Goal: Information Seeking & Learning: Learn about a topic

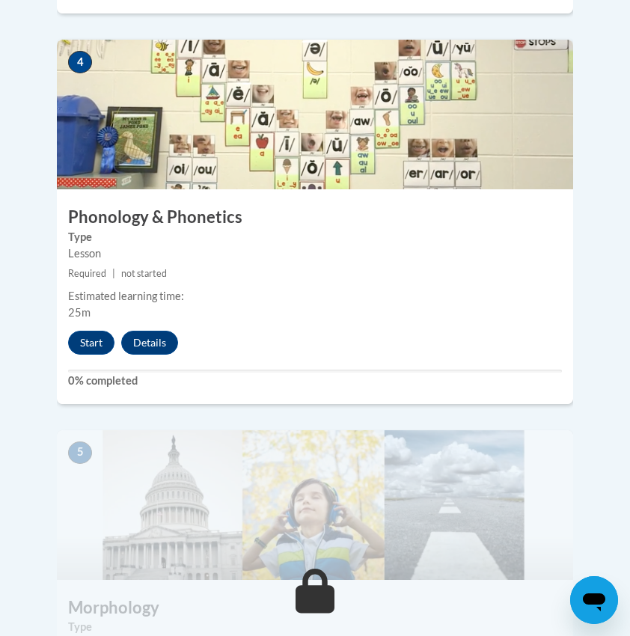
scroll to position [1740, 0]
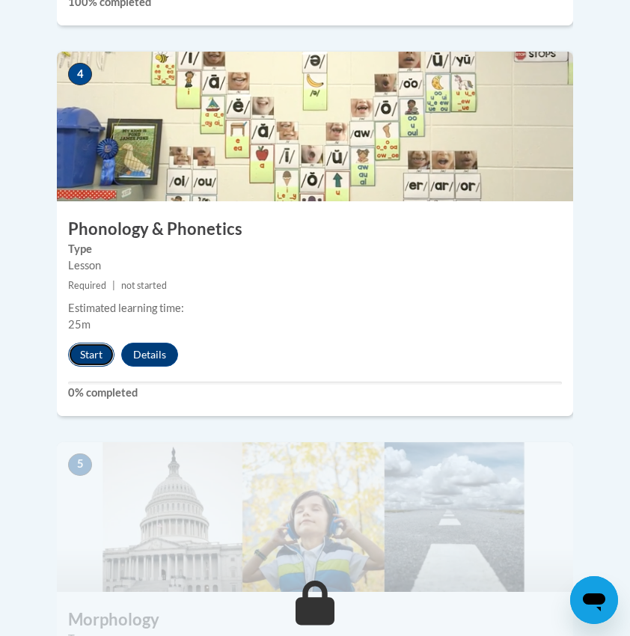
click at [84, 343] on button "Start" at bounding box center [91, 355] width 46 height 24
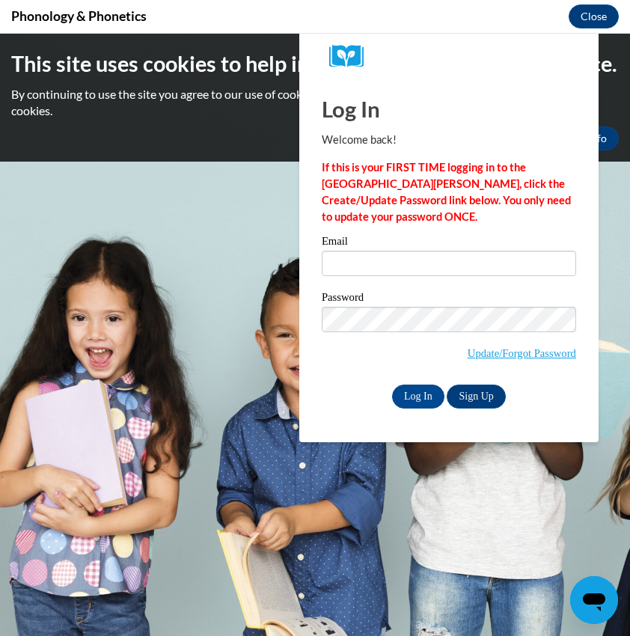
scroll to position [0, 0]
click at [389, 255] on input "Email" at bounding box center [449, 263] width 255 height 25
type input "johnsondel@uwplatt.edu"
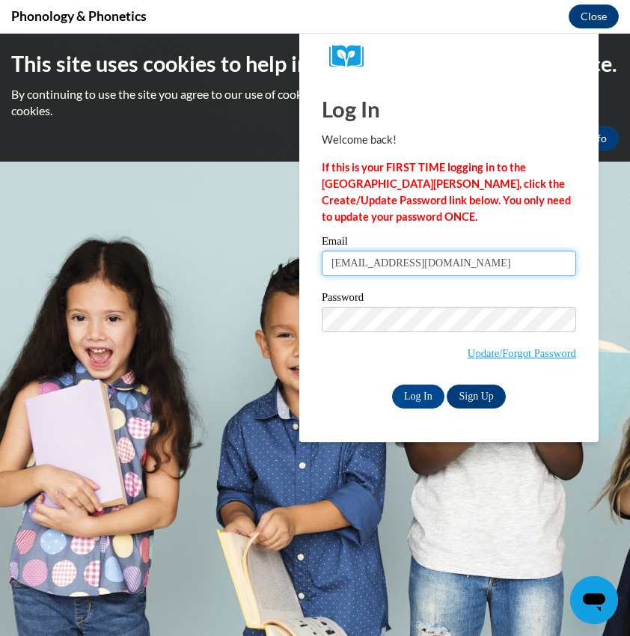
click at [392, 385] on input "Log In" at bounding box center [418, 397] width 52 height 24
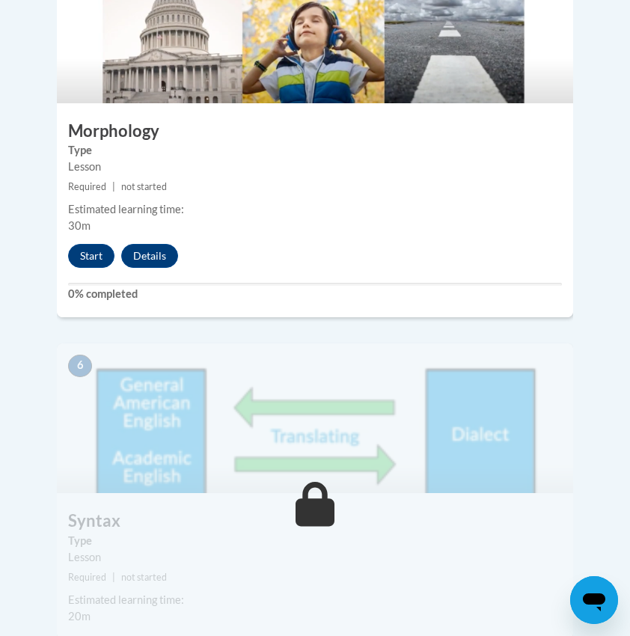
scroll to position [2283, 0]
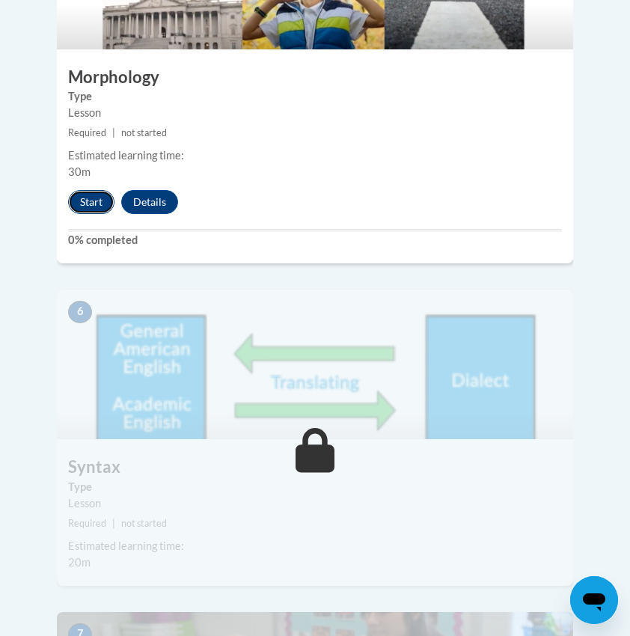
click at [92, 190] on button "Start" at bounding box center [91, 202] width 46 height 24
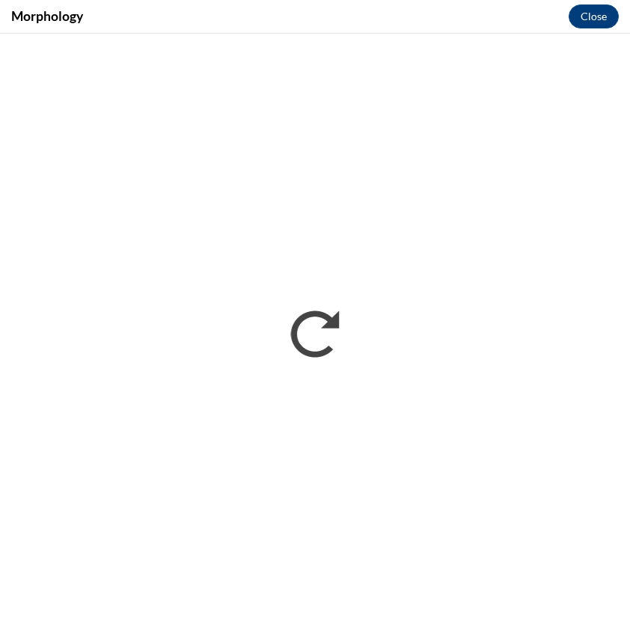
scroll to position [1577, 0]
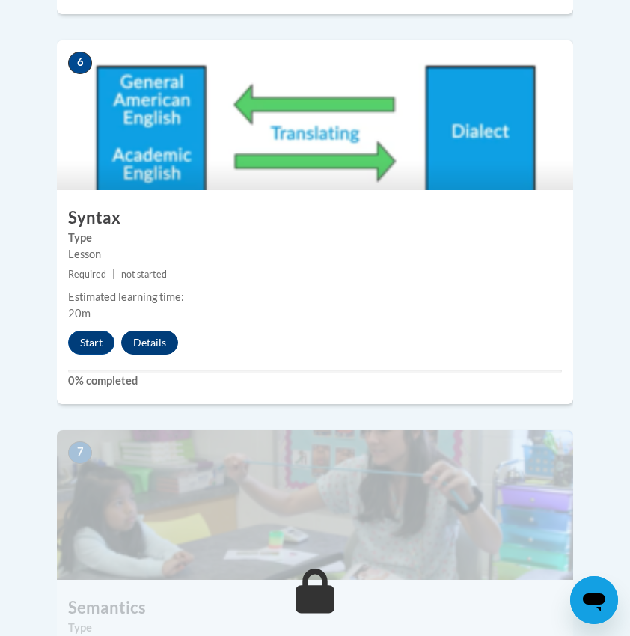
scroll to position [2541, 0]
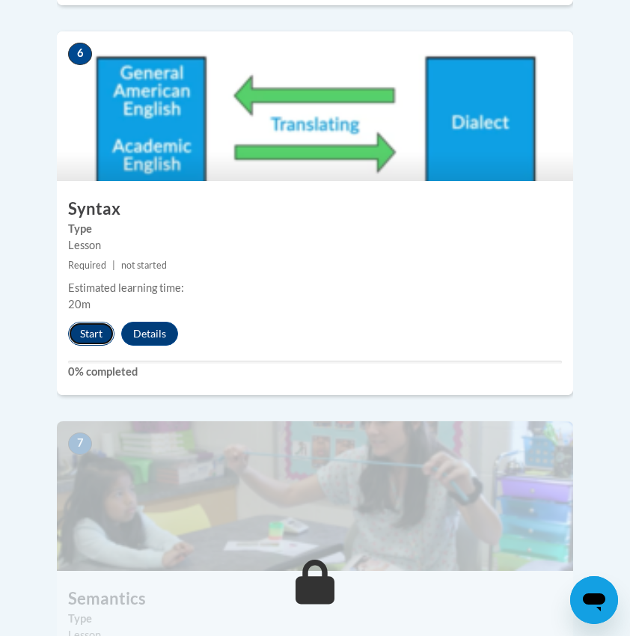
click at [94, 322] on button "Start" at bounding box center [91, 334] width 46 height 24
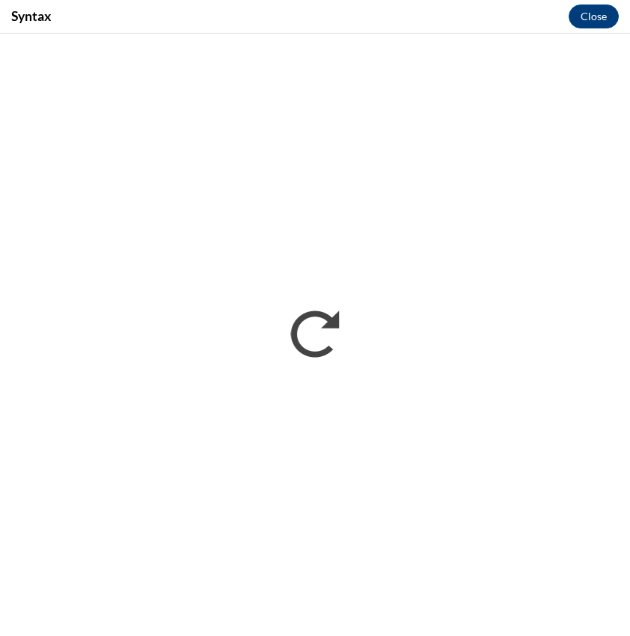
scroll to position [1577, 0]
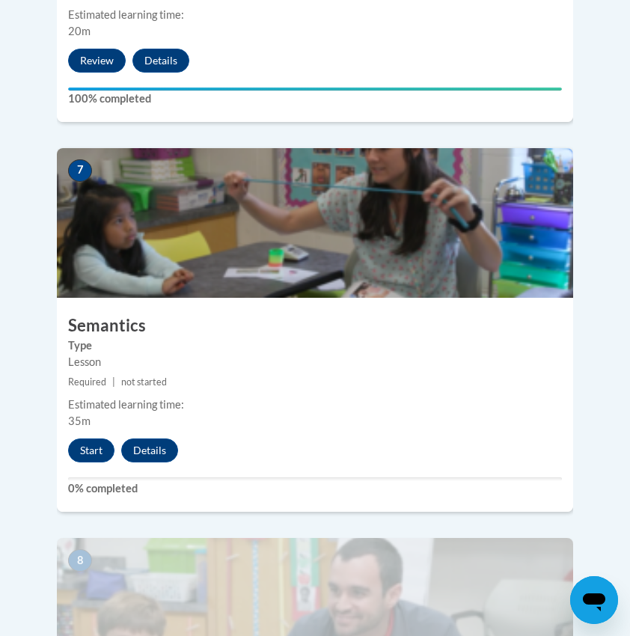
scroll to position [2801, 0]
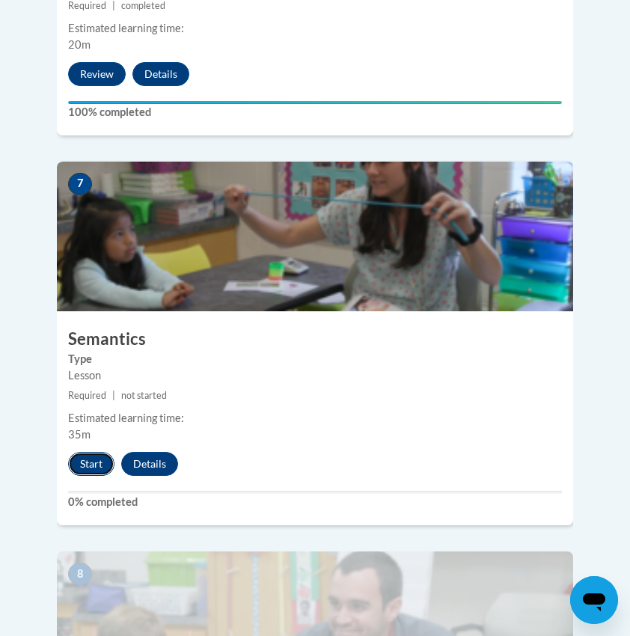
click at [105, 452] on button "Start" at bounding box center [91, 464] width 46 height 24
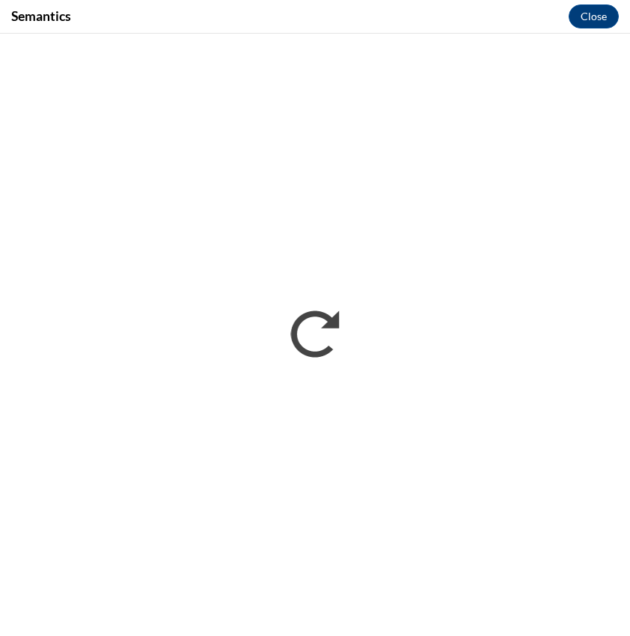
scroll to position [1621, 0]
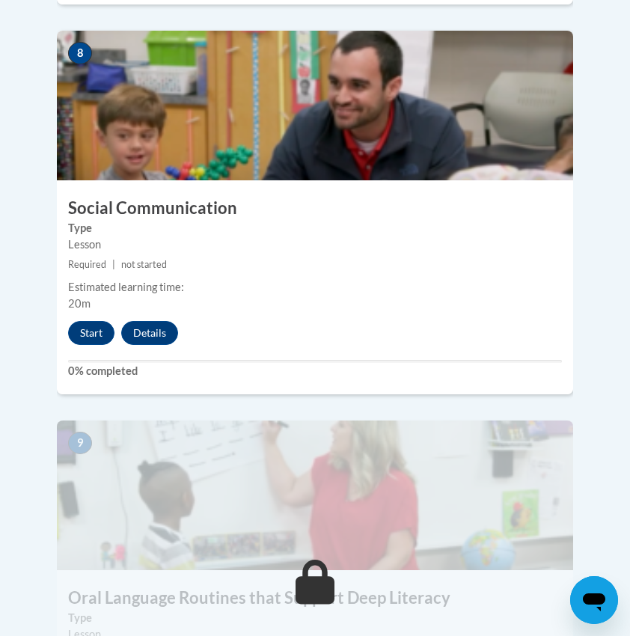
scroll to position [3315, 0]
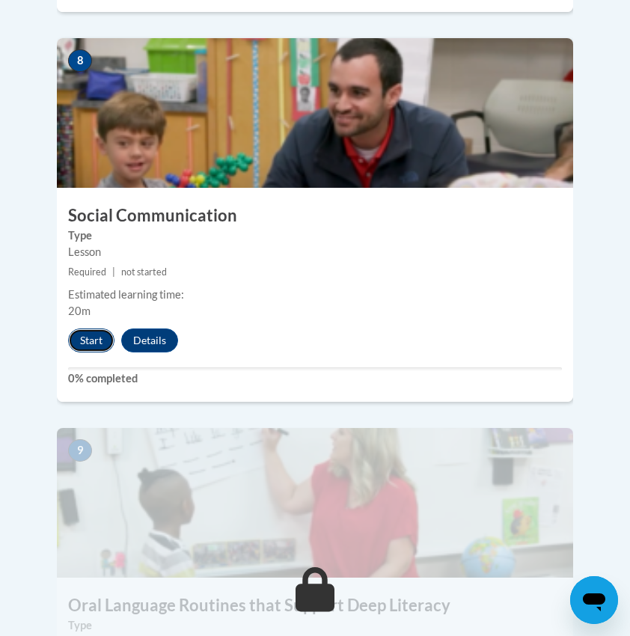
click at [85, 329] on button "Start" at bounding box center [91, 341] width 46 height 24
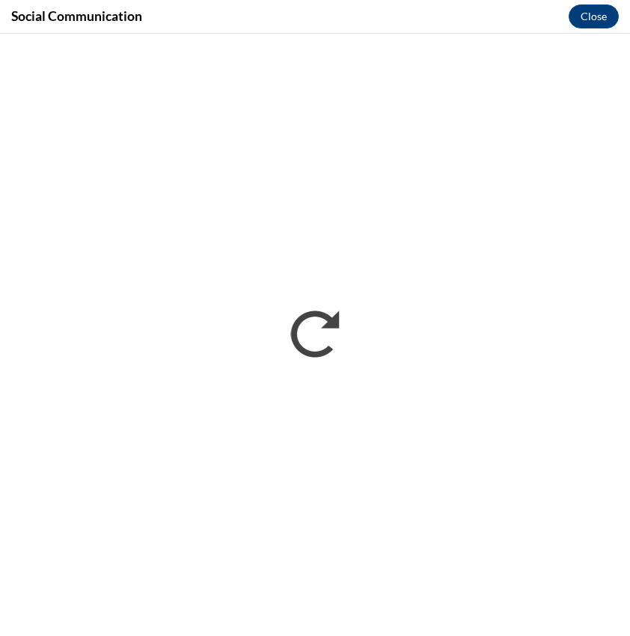
scroll to position [1621, 0]
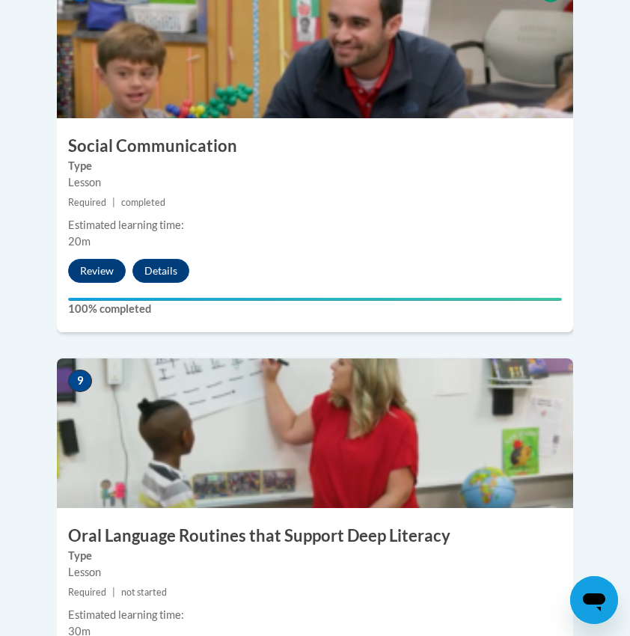
scroll to position [3377, 0]
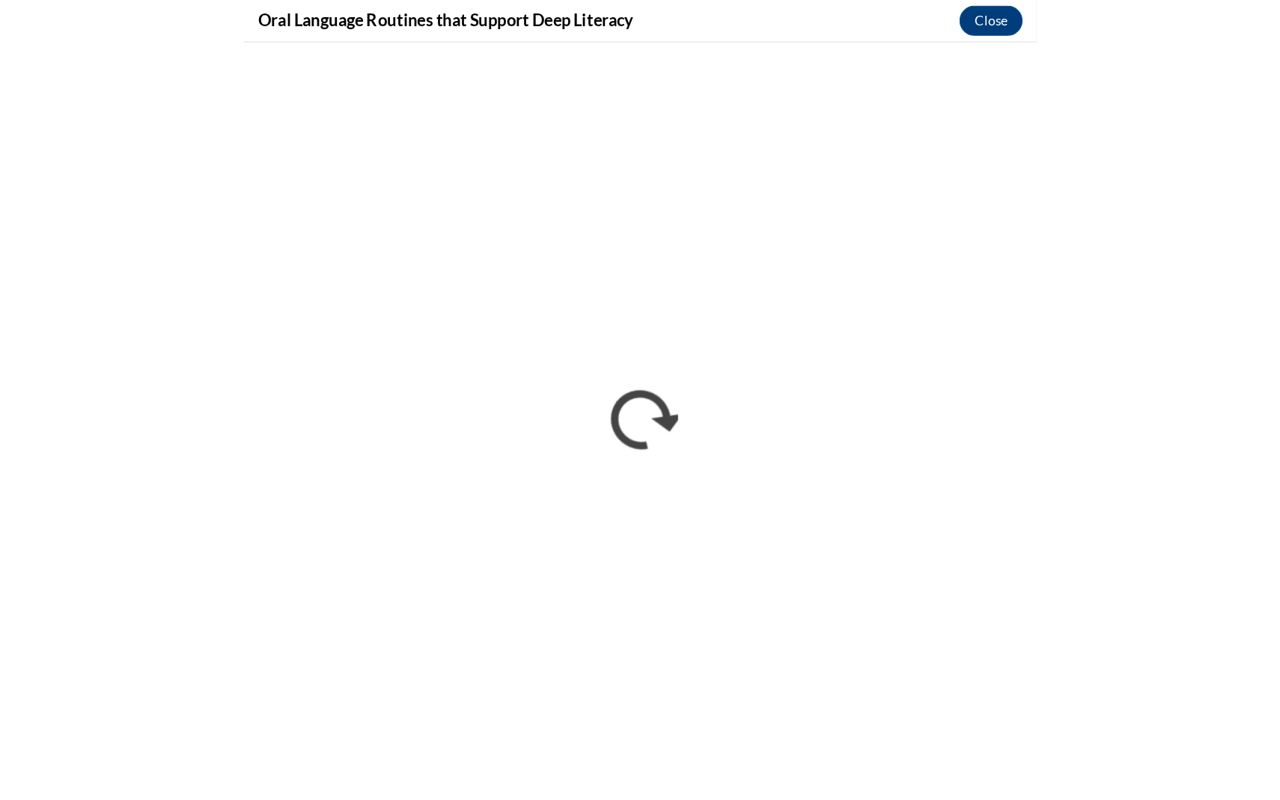
scroll to position [1644, 0]
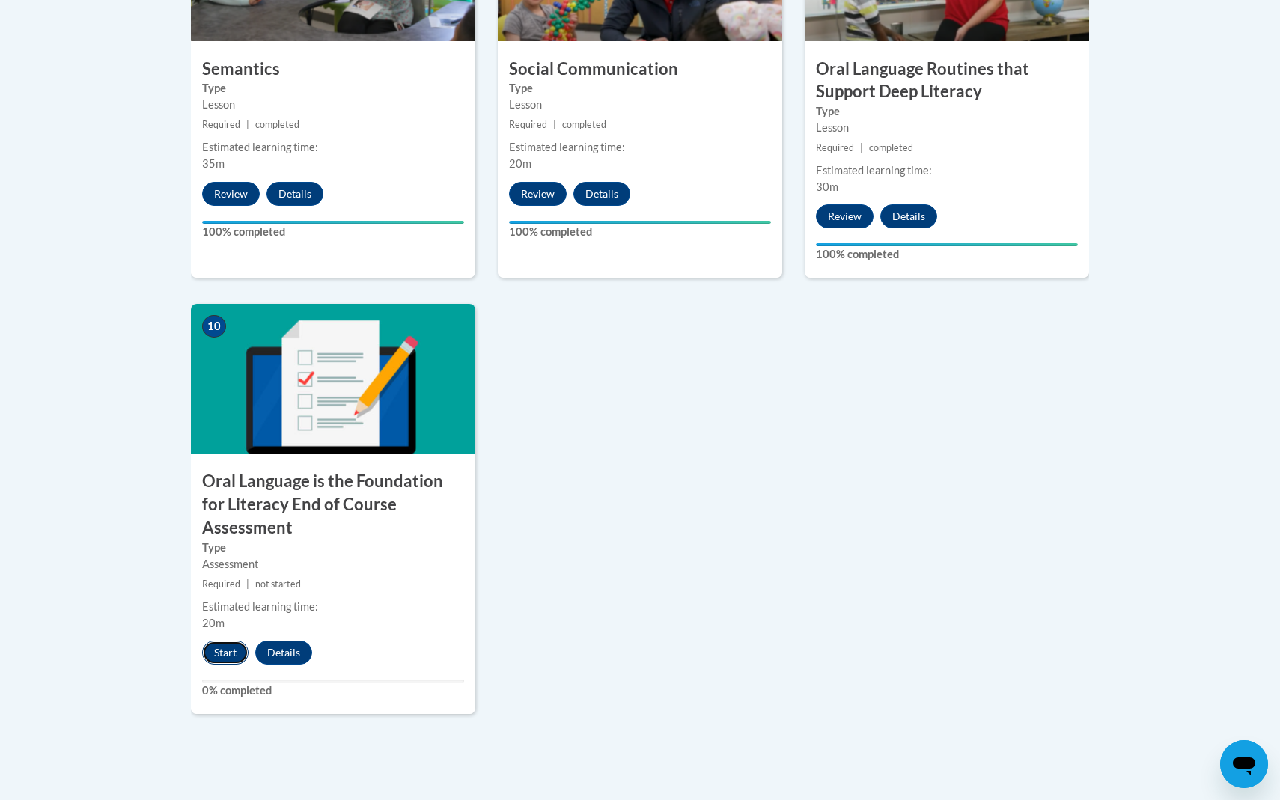
click at [221, 641] on button "Start" at bounding box center [225, 653] width 46 height 24
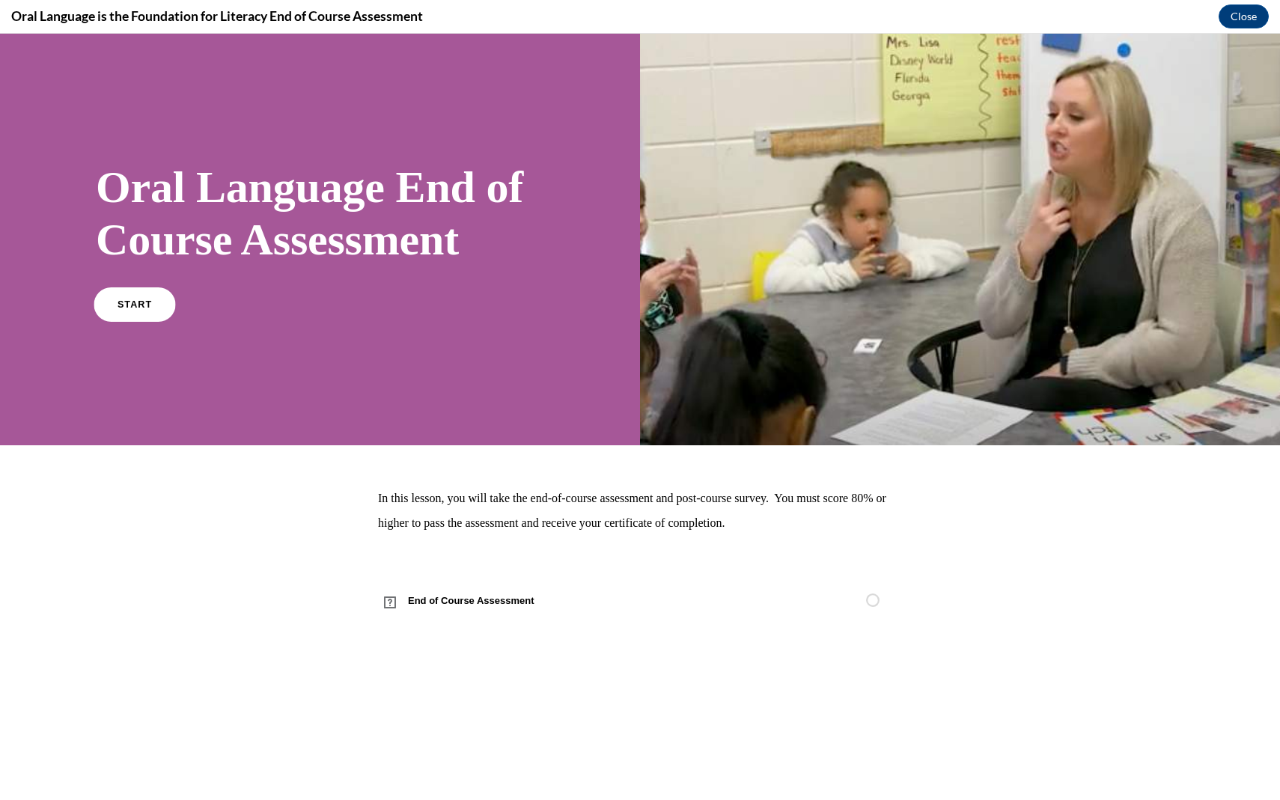
click at [130, 303] on span "START" at bounding box center [135, 304] width 34 height 11
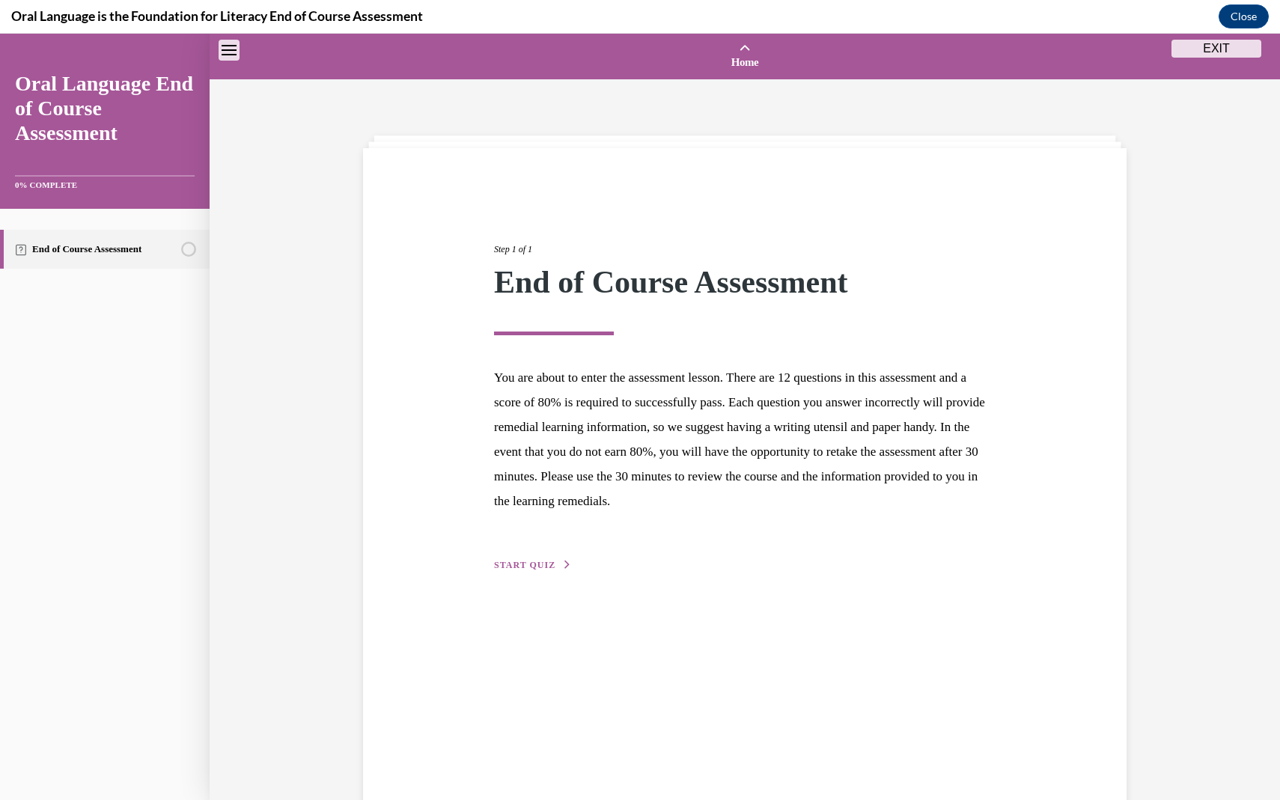
scroll to position [46, 0]
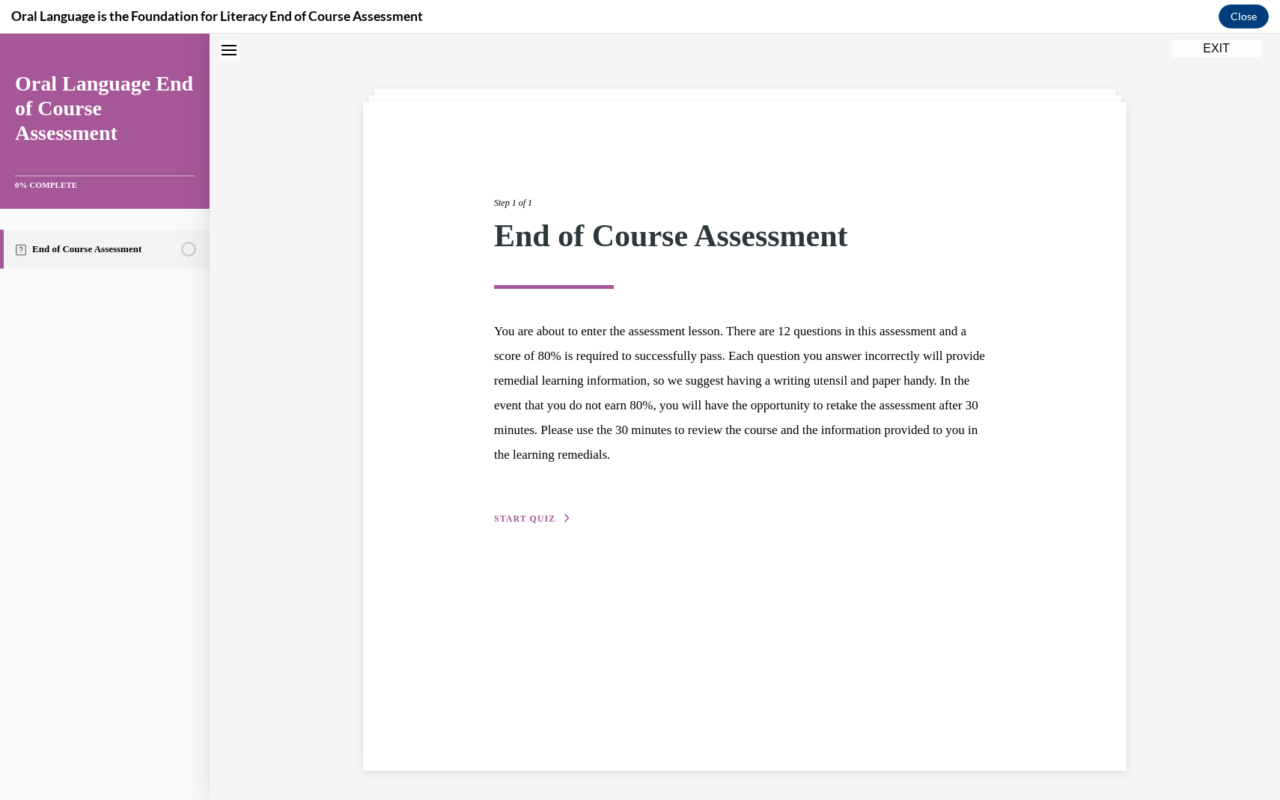
click at [527, 518] on span "START QUIZ" at bounding box center [524, 519] width 61 height 10
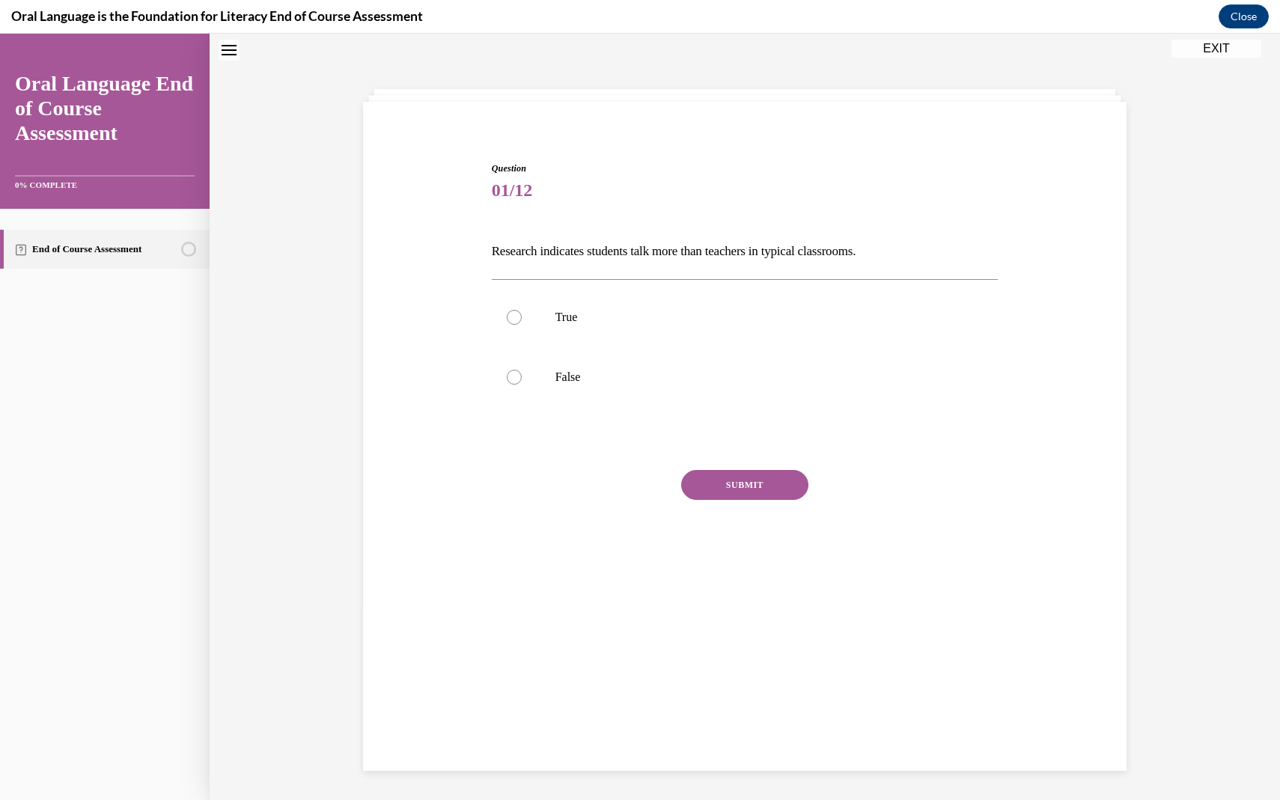
click at [544, 240] on p "Research indicates students talk more than teachers in typical classrooms." at bounding box center [745, 251] width 507 height 25
copy p "Research indicates students talk more than teachers in typical classrooms."
click at [539, 233] on div "Question 01/12 Research indicates students talk more than teachers in typical c…" at bounding box center [745, 377] width 507 height 431
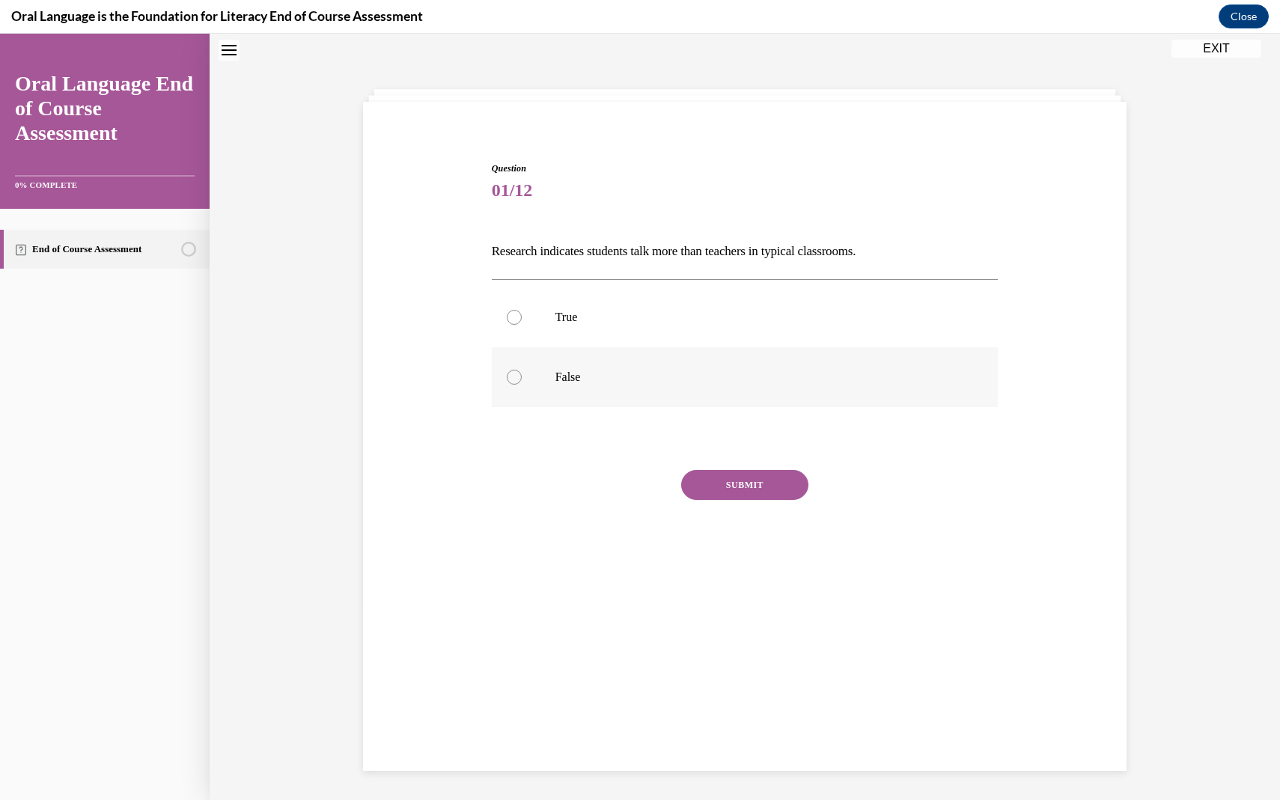
click at [562, 374] on p "False" at bounding box center [759, 377] width 406 height 15
click at [522, 374] on input "False" at bounding box center [514, 377] width 15 height 15
radio input "true"
click at [737, 478] on button "SUBMIT" at bounding box center [744, 485] width 127 height 30
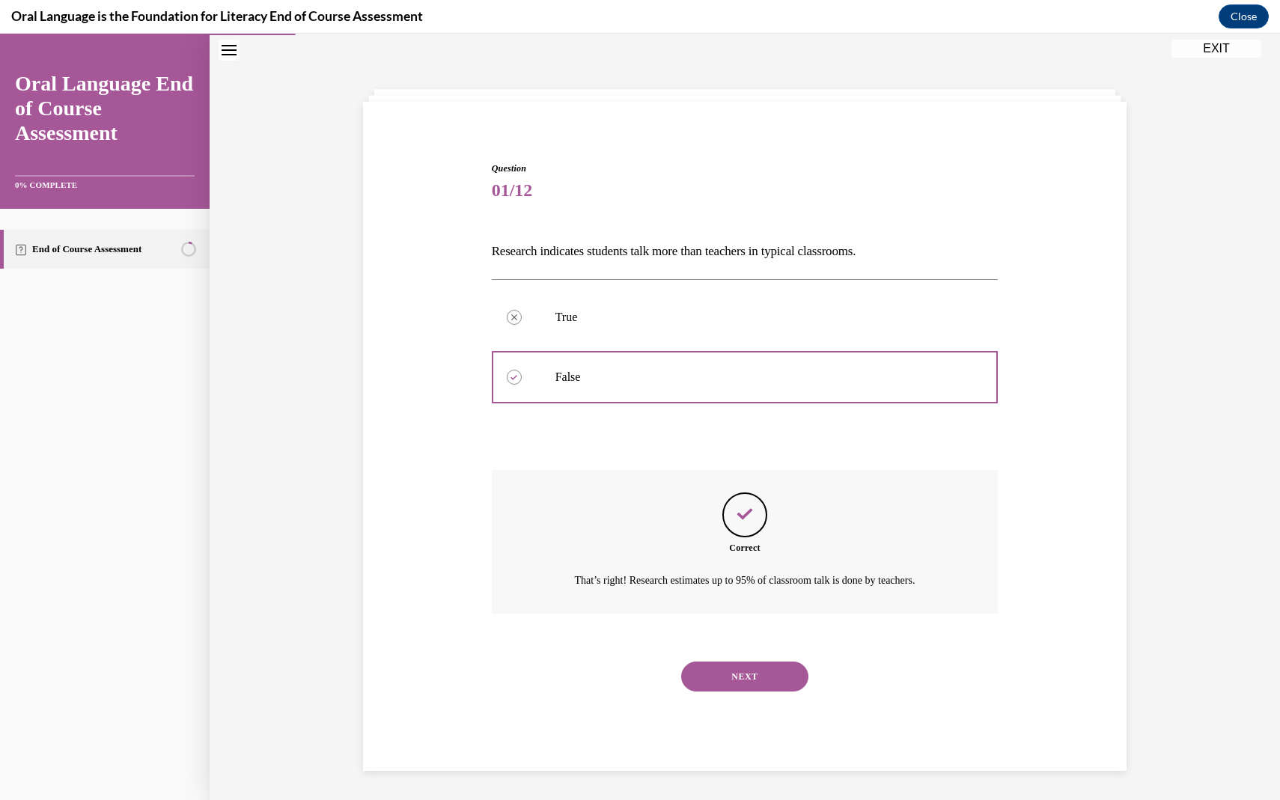
scroll to position [47, 0]
click at [765, 663] on button "NEXT" at bounding box center [744, 676] width 127 height 30
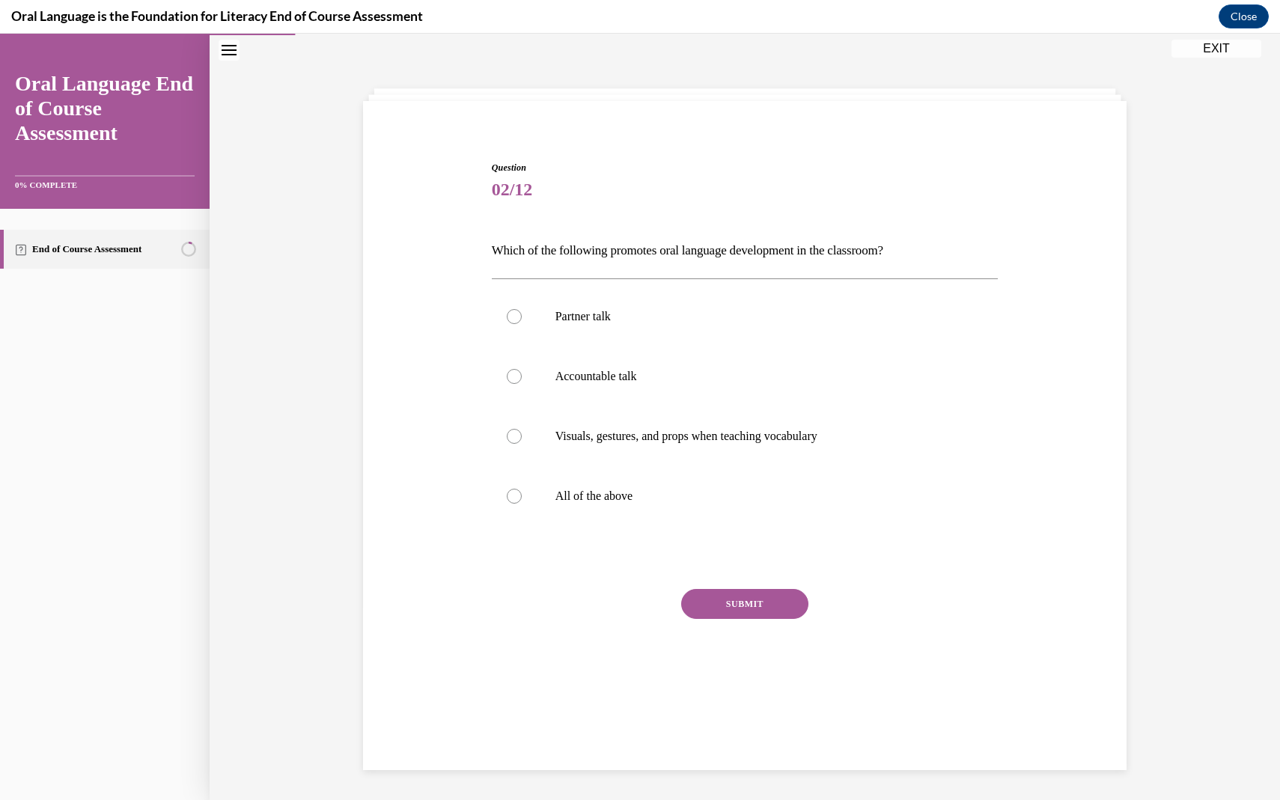
click at [607, 246] on p "Which of the following promotes oral language development in the classroom?" at bounding box center [745, 250] width 507 height 25
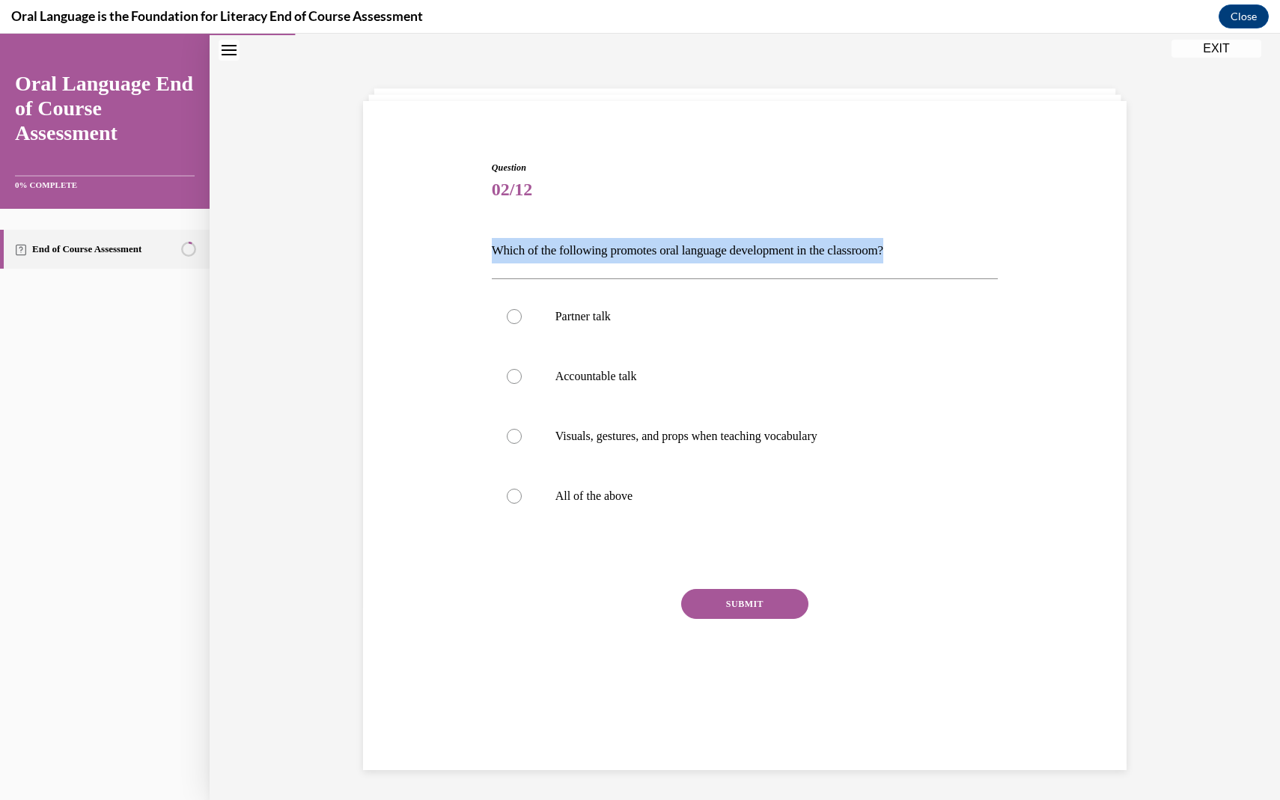
click at [607, 246] on p "Which of the following promotes oral language development in the classroom?" at bounding box center [745, 250] width 507 height 25
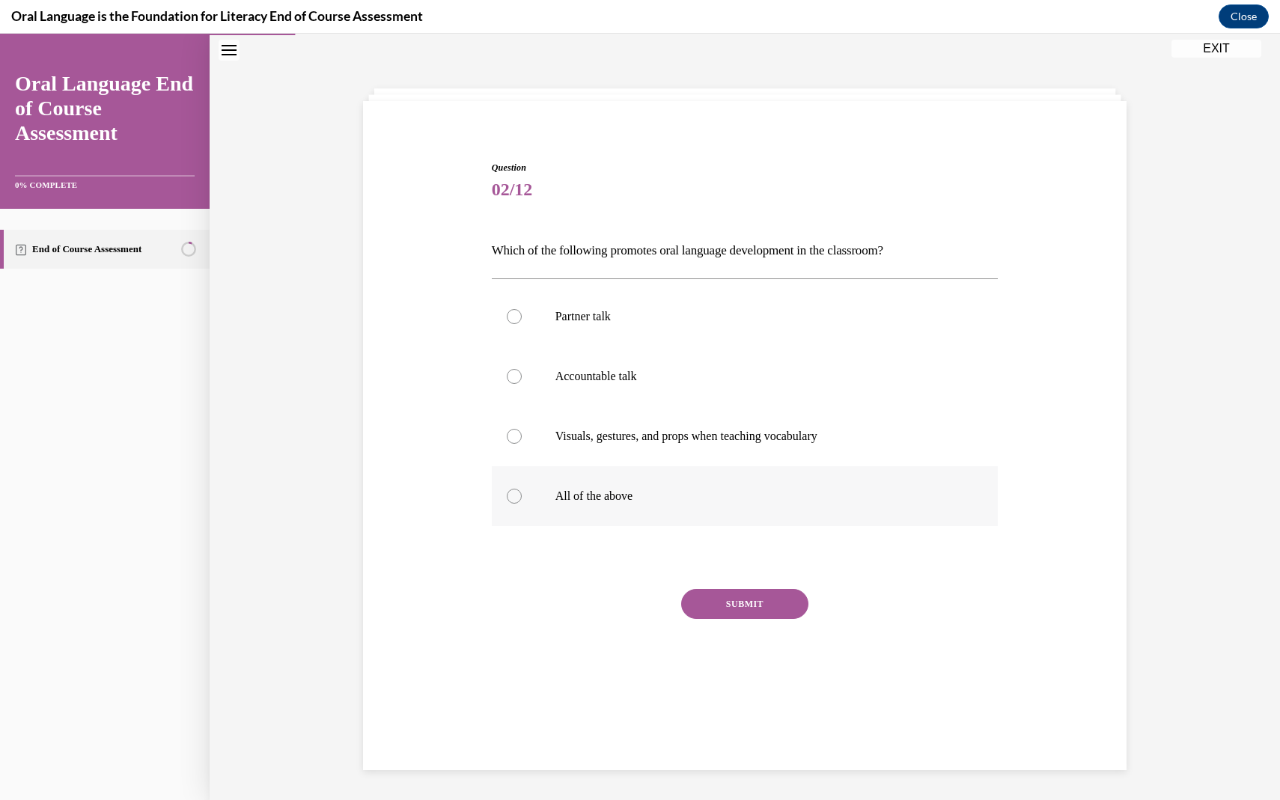
click at [627, 503] on p "All of the above" at bounding box center [759, 496] width 406 height 15
click at [522, 503] on input "All of the above" at bounding box center [514, 496] width 15 height 15
radio input "true"
click at [733, 613] on button "SUBMIT" at bounding box center [744, 604] width 127 height 30
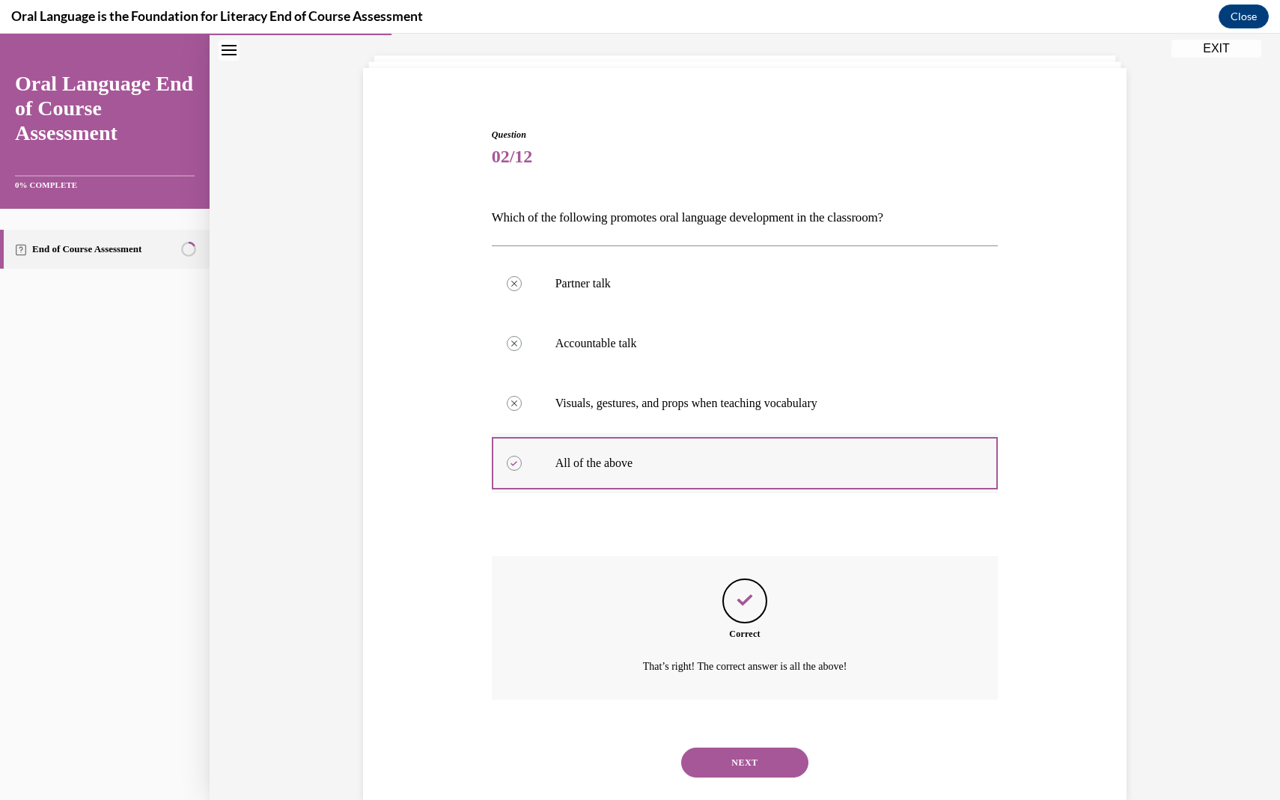
scroll to position [110, 0]
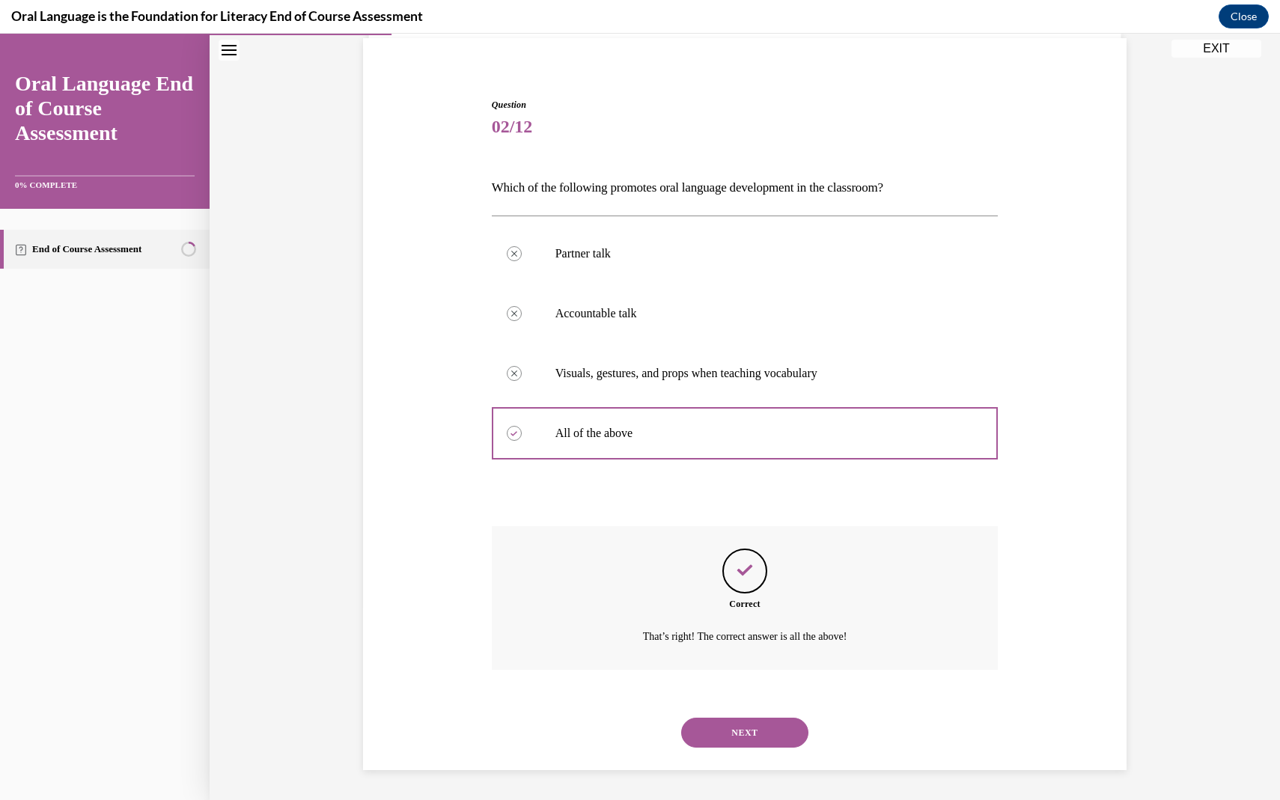
click at [755, 732] on button "NEXT" at bounding box center [744, 733] width 127 height 30
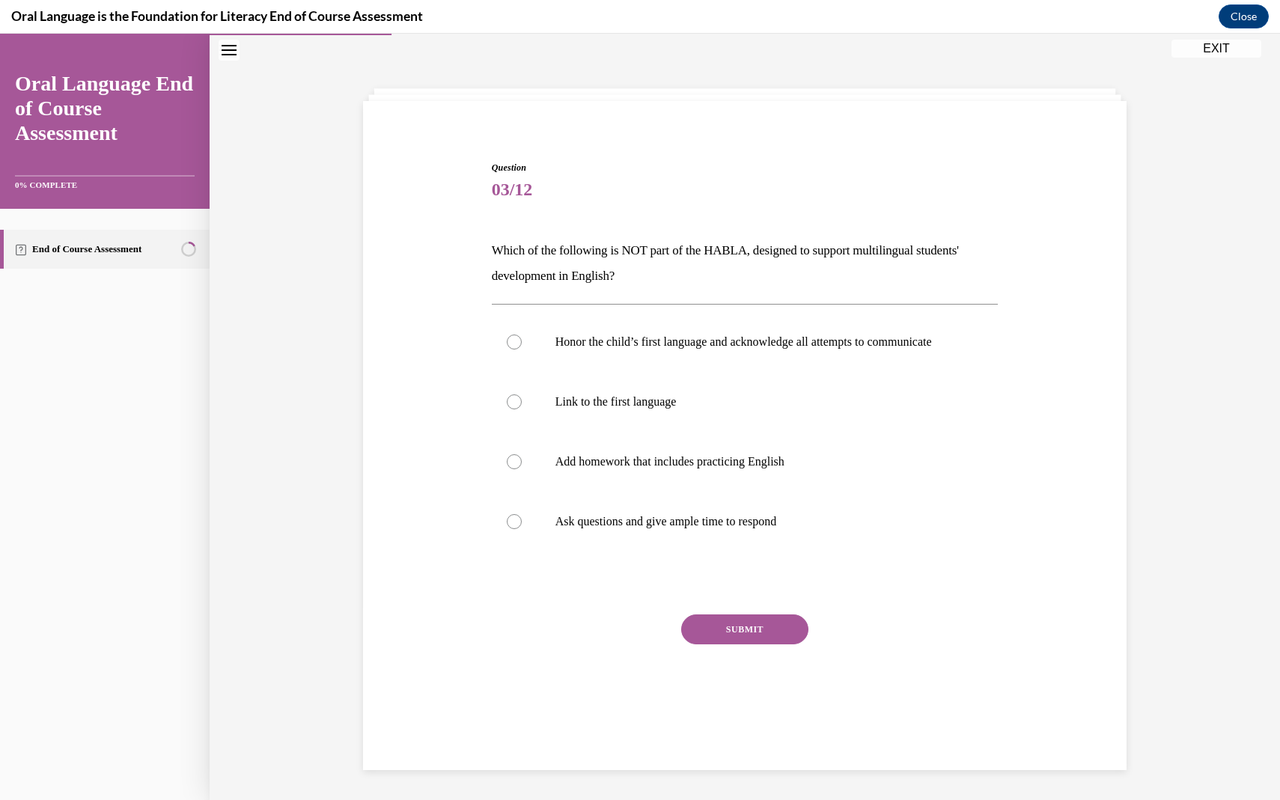
scroll to position [47, 0]
click at [687, 249] on p "Which of the following is NOT part of the HABLA, designed to support multilingu…" at bounding box center [745, 263] width 507 height 51
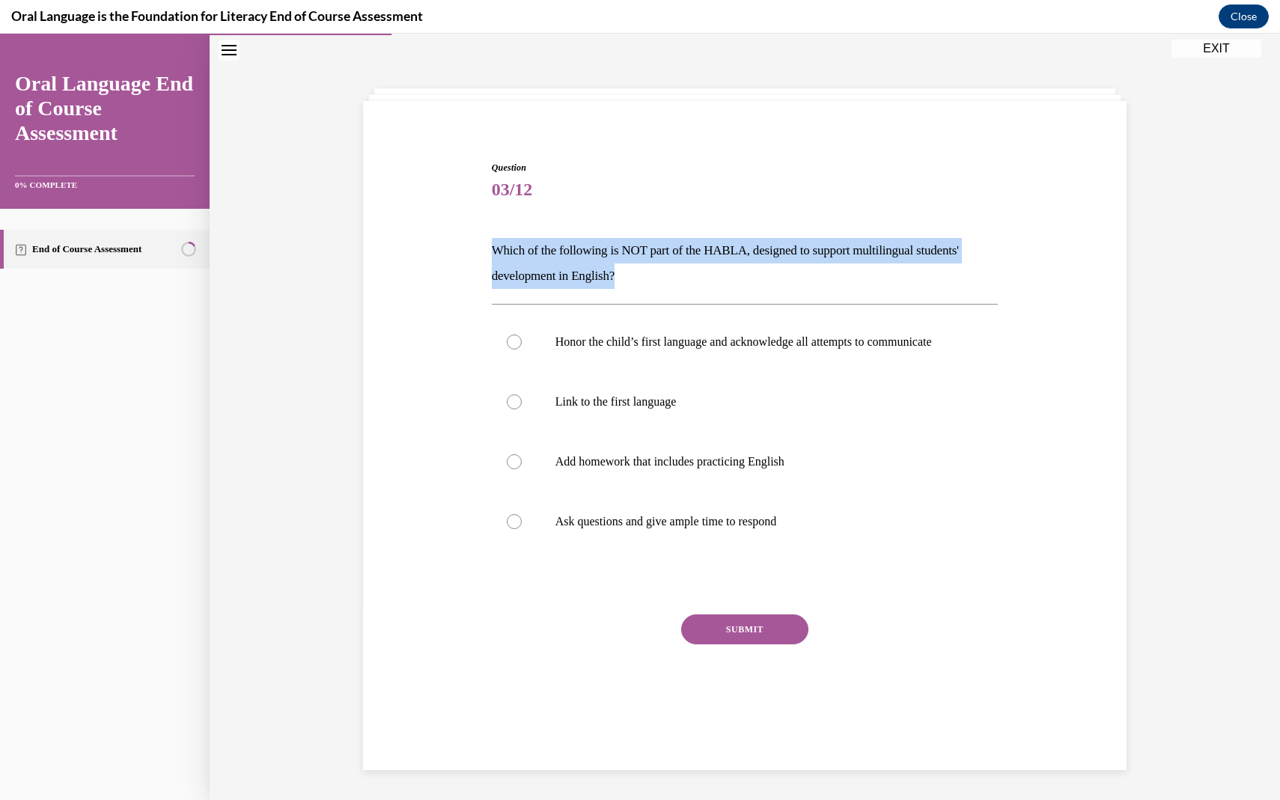
click at [687, 249] on p "Which of the following is NOT part of the HABLA, designed to support multilingu…" at bounding box center [745, 263] width 507 height 51
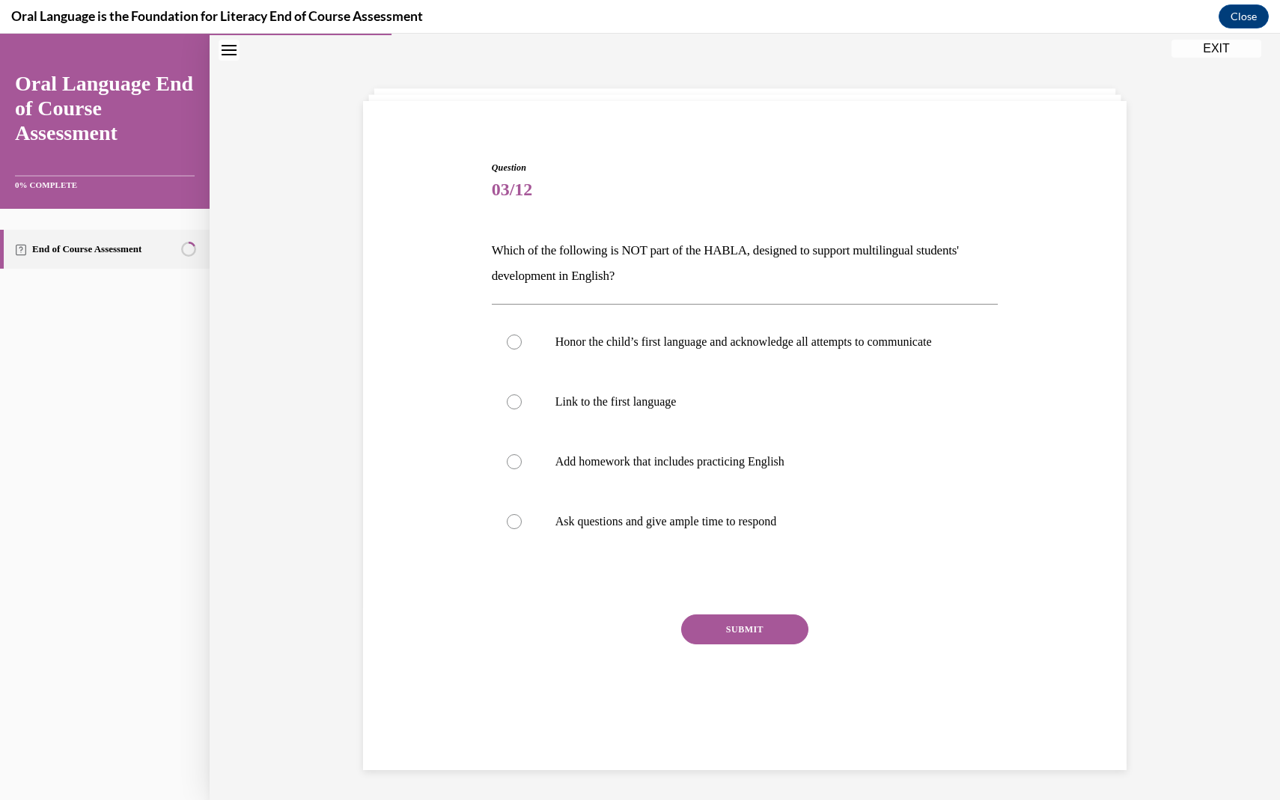
click at [895, 607] on div "Question 03/12 Which of the following is NOT part of the HABLA, designed to sup…" at bounding box center [745, 449] width 507 height 577
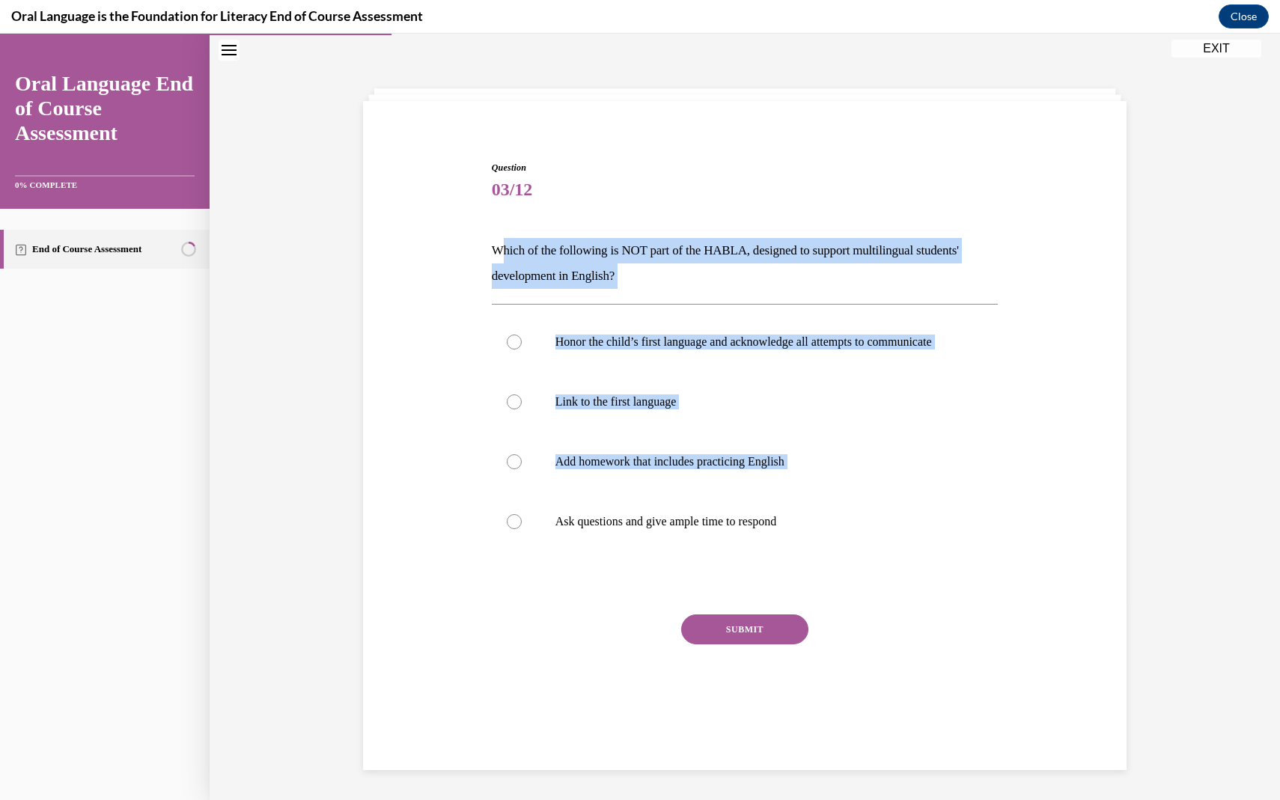
drag, startPoint x: 804, startPoint y: 520, endPoint x: 500, endPoint y: 241, distance: 412.3
click at [500, 241] on div "Question 03/12 Which of the following is NOT part of the HABLA, designed to sup…" at bounding box center [745, 449] width 507 height 577
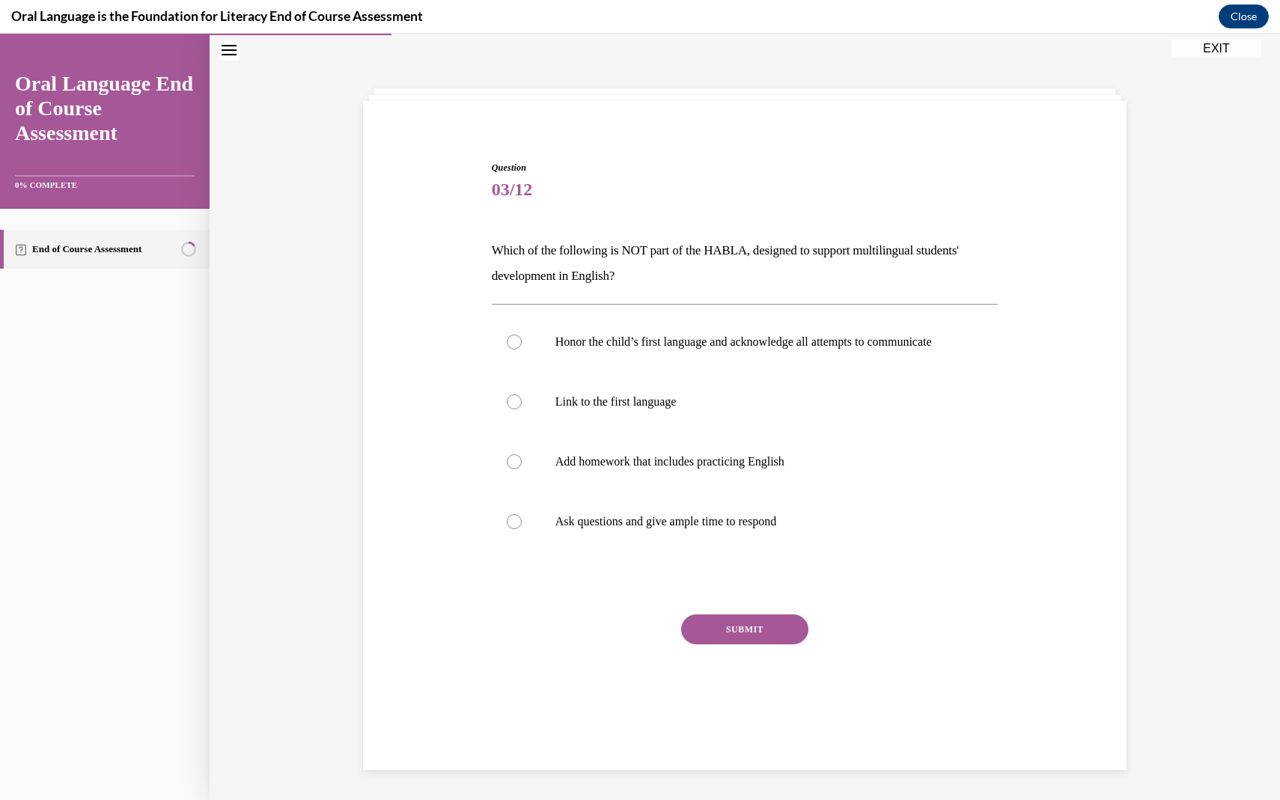
click at [481, 239] on div "Question 03/12 Which of the following is NOT part of the HABLA, designed to sup…" at bounding box center [744, 426] width 771 height 621
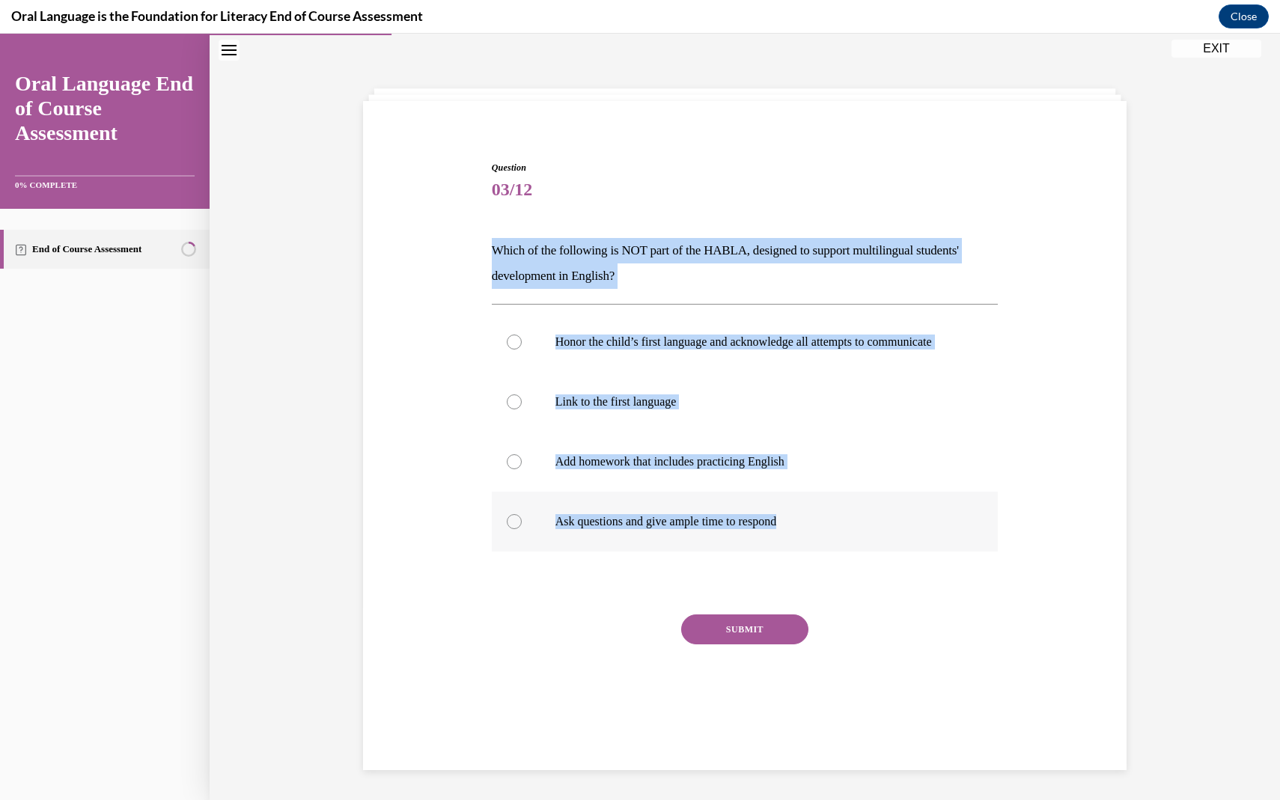
drag, startPoint x: 481, startPoint y: 239, endPoint x: 839, endPoint y: 550, distance: 474.0
click at [839, 549] on div "Question 03/12 Which of the following is NOT part of the HABLA, designed to sup…" at bounding box center [744, 426] width 771 height 621
copy div "Which of the following is NOT part of the HABLA, designed to support multilingu…"
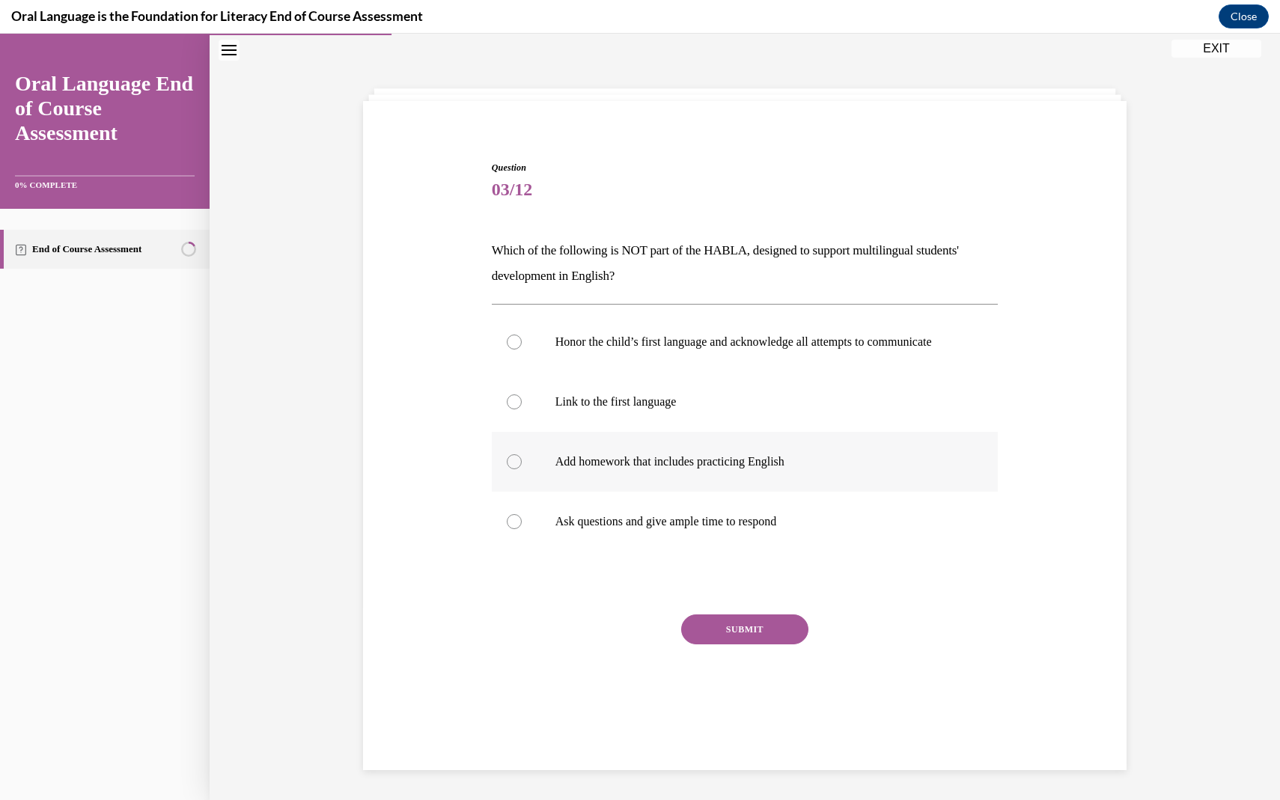
click at [654, 449] on label "Add homework that includes practicing English" at bounding box center [745, 462] width 507 height 60
click at [522, 455] on input "Add homework that includes practicing English" at bounding box center [514, 462] width 15 height 15
radio input "true"
click at [711, 469] on p "Add homework that includes practicing English" at bounding box center [759, 462] width 406 height 15
click at [522, 469] on input "Add homework that includes practicing English" at bounding box center [514, 462] width 15 height 15
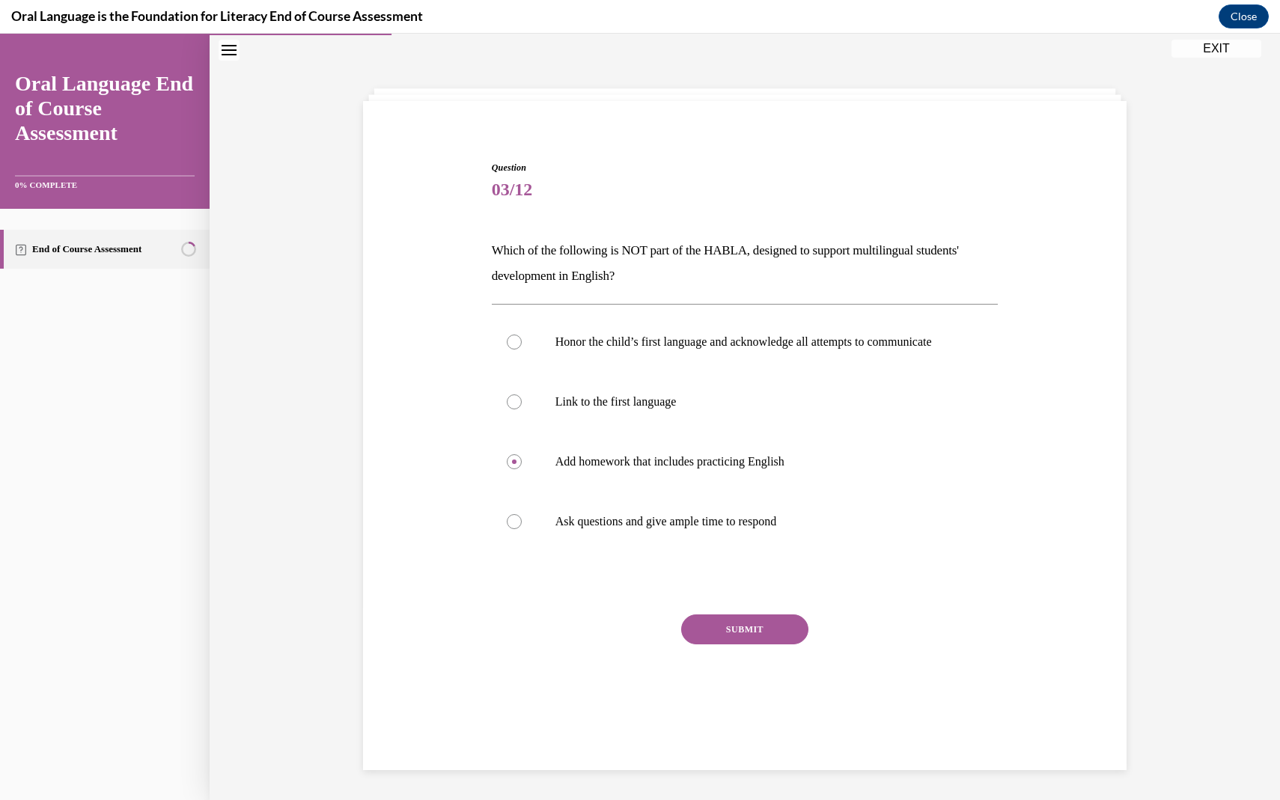
click at [747, 645] on button "SUBMIT" at bounding box center [744, 630] width 127 height 30
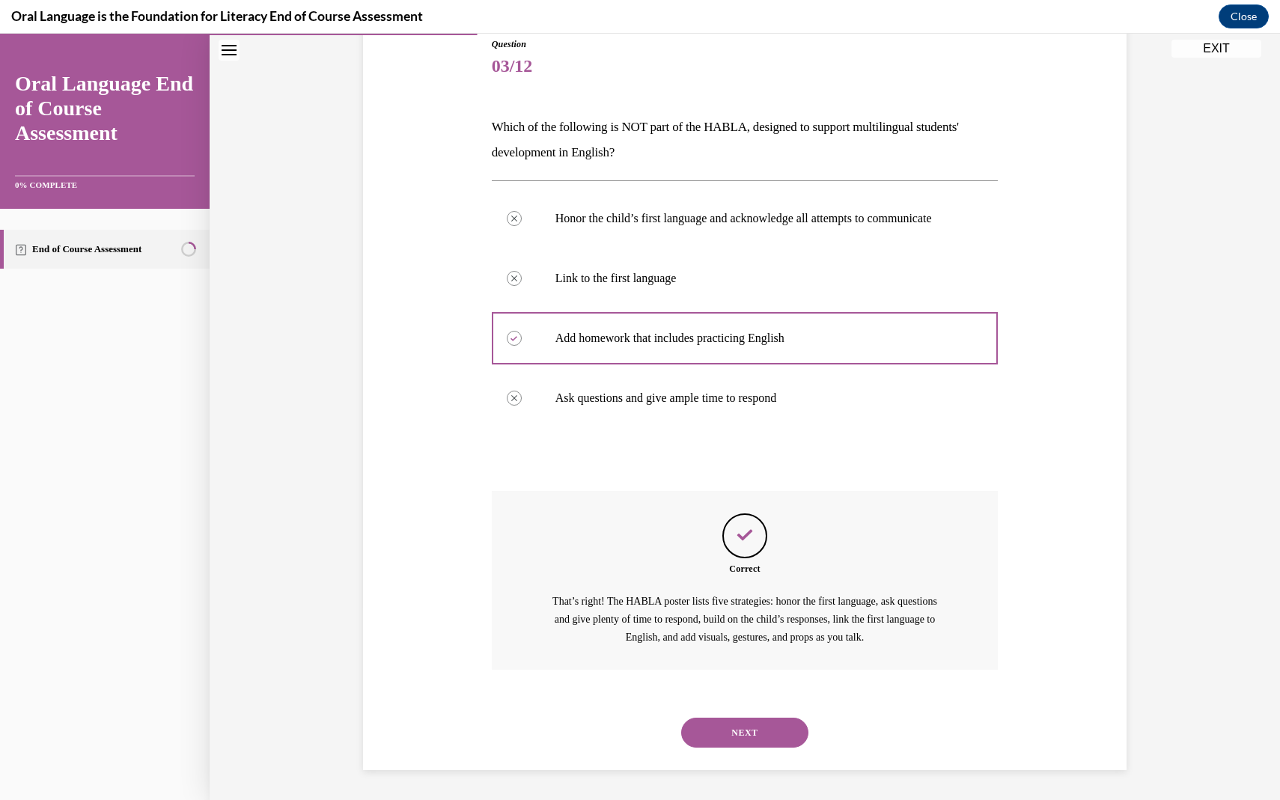
click at [762, 740] on button "NEXT" at bounding box center [744, 733] width 127 height 30
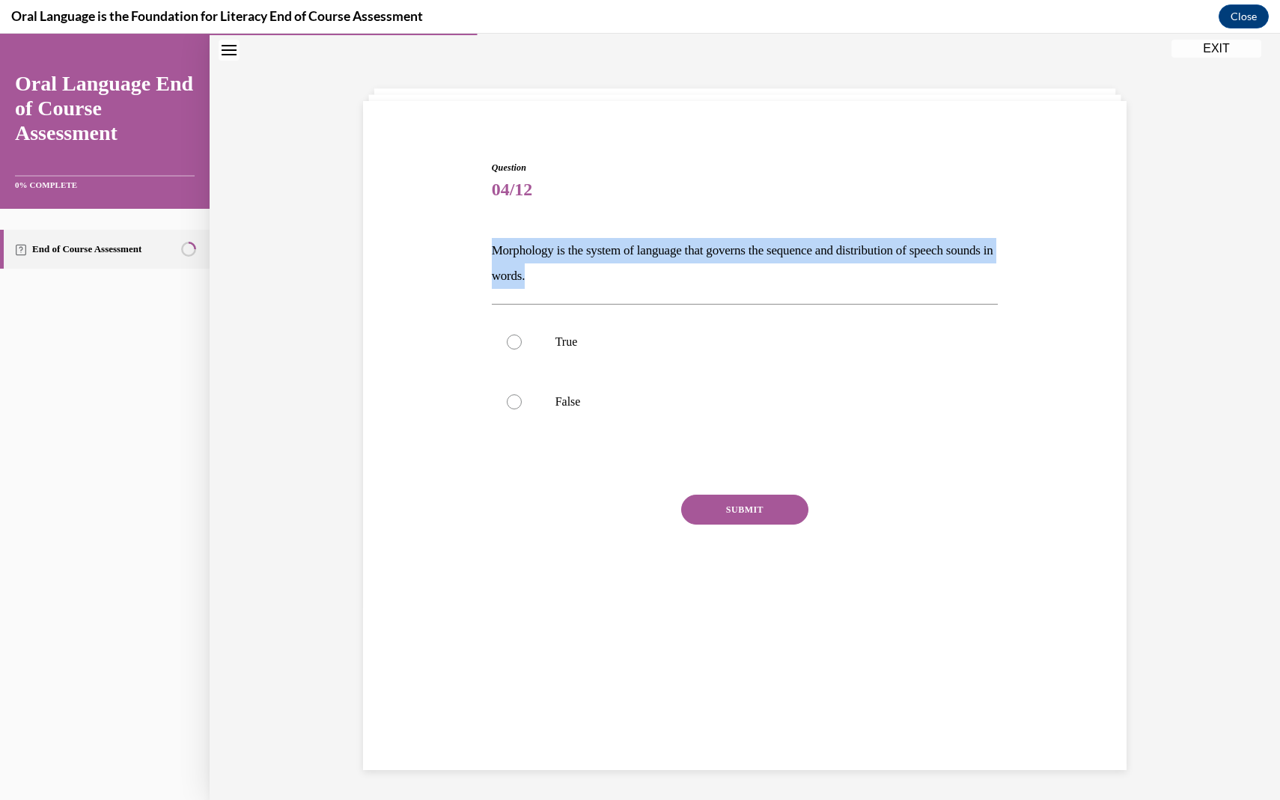
drag, startPoint x: 592, startPoint y: 272, endPoint x: 479, endPoint y: 231, distance: 119.4
click at [479, 231] on div "Question 04/12 Morphology is the system of language that governs the sequence a…" at bounding box center [744, 367] width 771 height 502
copy p "Morphology is the system of language that governs the sequence and distribution…"
drag, startPoint x: 613, startPoint y: 423, endPoint x: 487, endPoint y: 252, distance: 212.7
click at [488, 252] on div "Question 04/12 Morphology is the system of language that governs the sequence a…" at bounding box center [745, 378] width 514 height 479
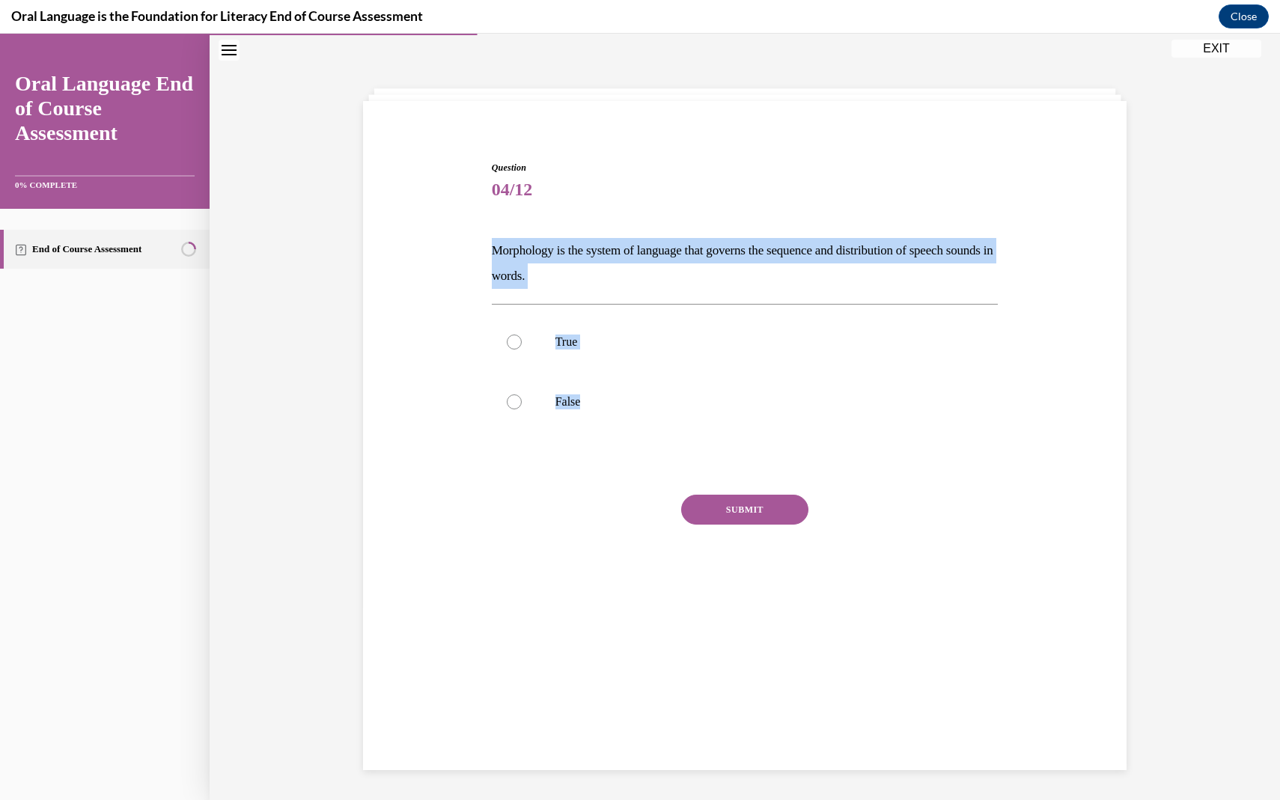
copy div "Morphology is the system of language that governs the sequence and distribution…"
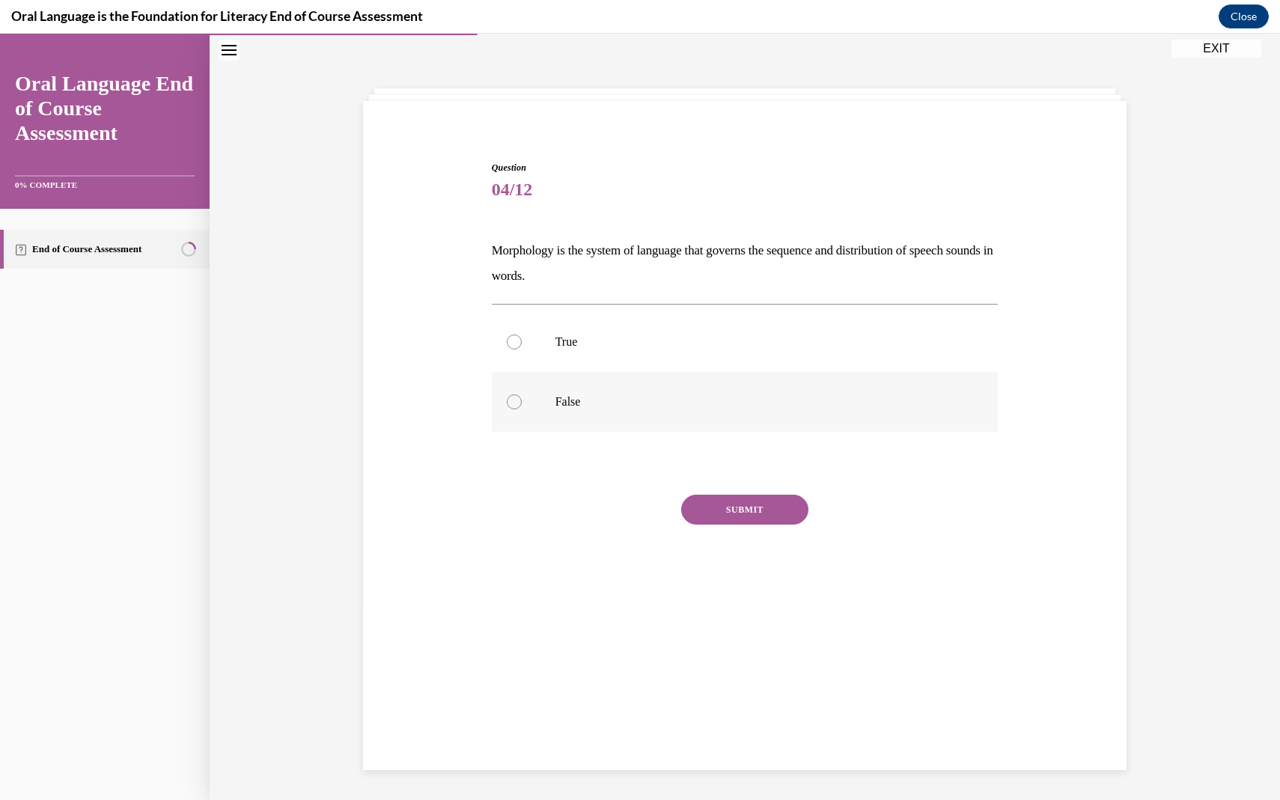
click at [533, 401] on label "False" at bounding box center [745, 402] width 507 height 60
click at [522, 401] on input "False" at bounding box center [514, 402] width 15 height 15
radio input "true"
click at [768, 503] on button "SUBMIT" at bounding box center [744, 510] width 127 height 30
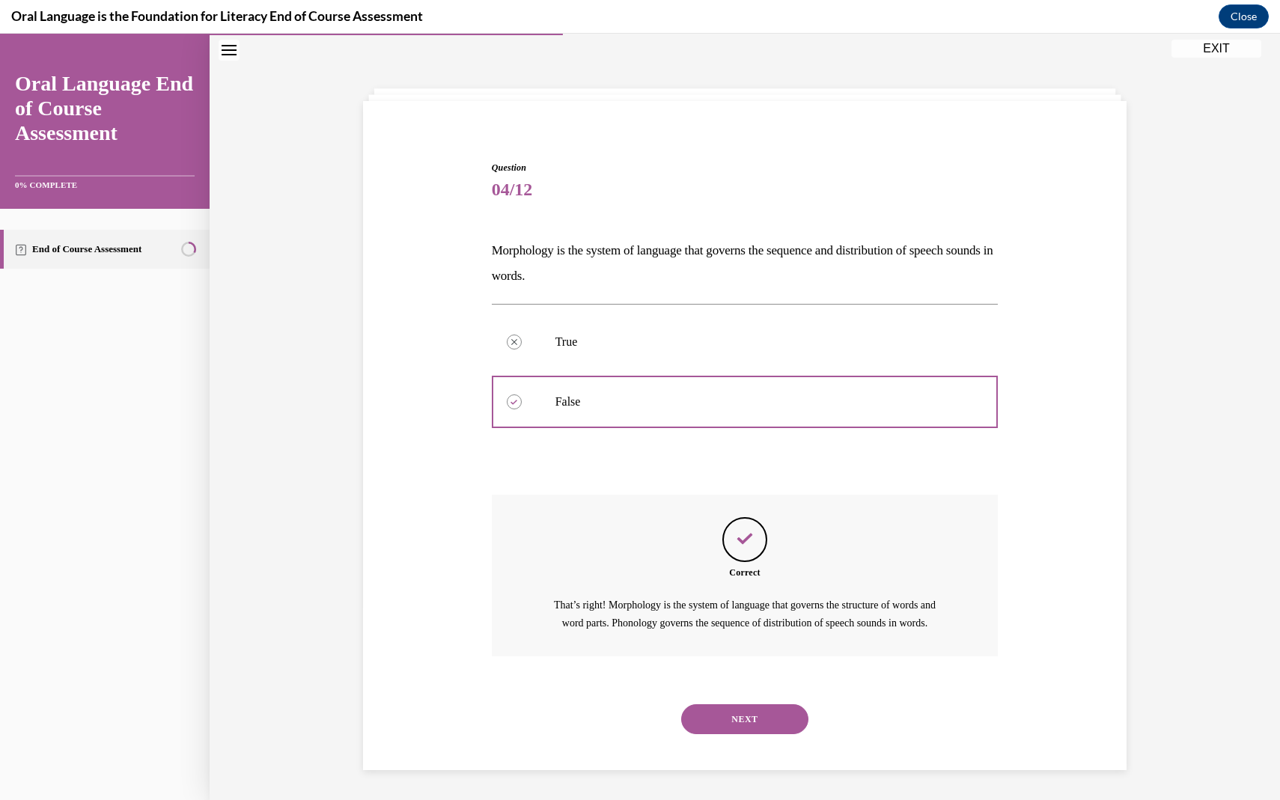
scroll to position [51, 0]
click at [750, 731] on button "NEXT" at bounding box center [744, 720] width 127 height 30
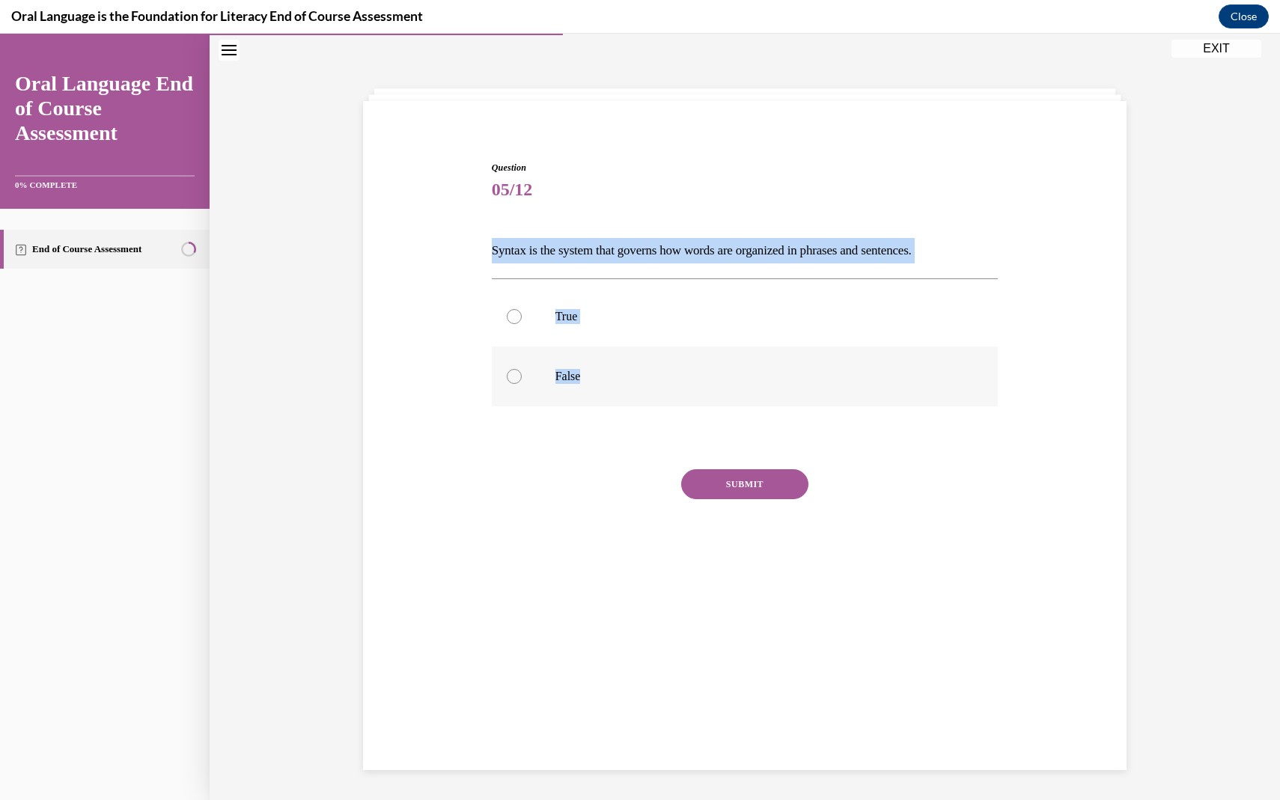
drag, startPoint x: 472, startPoint y: 243, endPoint x: 633, endPoint y: 387, distance: 215.3
click at [633, 387] on div "Question 05/12 Syntax is the system that governs how words are organized in phr…" at bounding box center [744, 354] width 771 height 476
copy div "Syntax is the system that governs how words are organized in phrases and senten…"
click at [526, 314] on label "True" at bounding box center [745, 317] width 507 height 60
click at [522, 314] on input "True" at bounding box center [514, 316] width 15 height 15
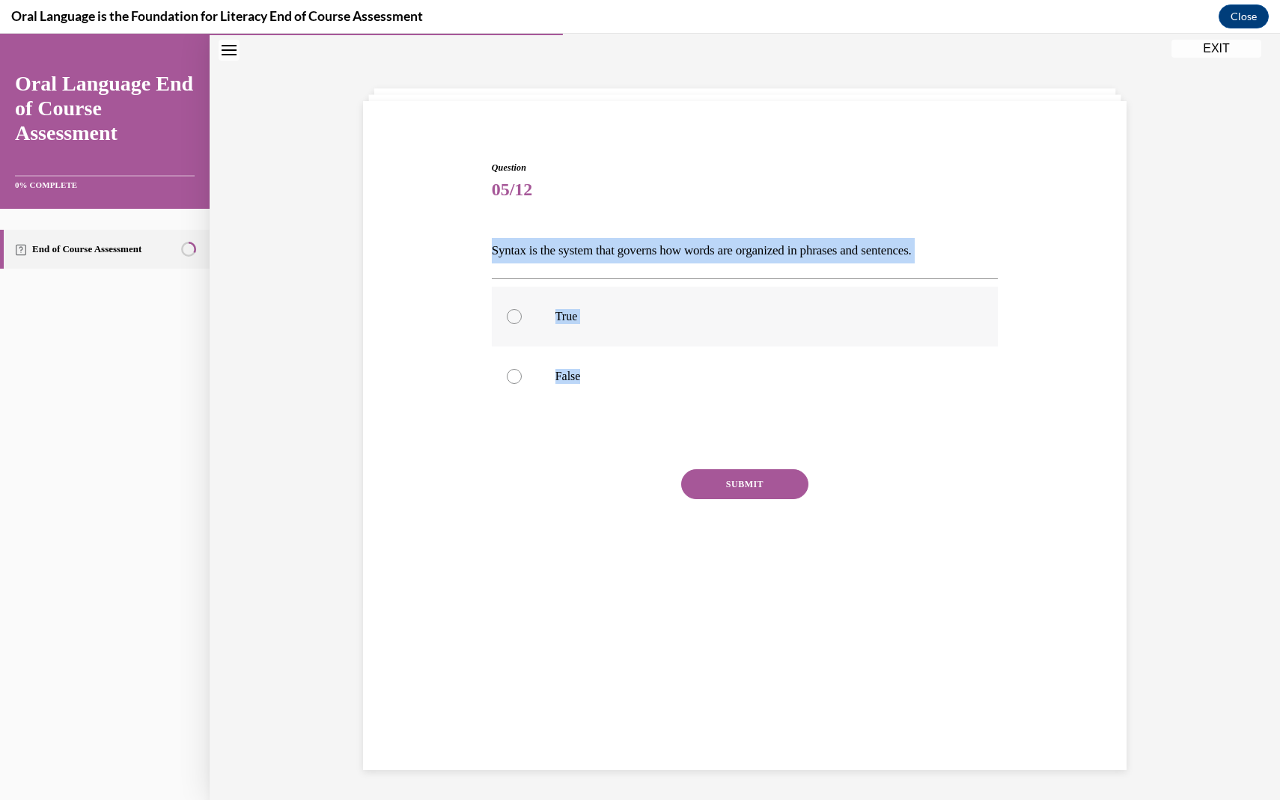
radio input "true"
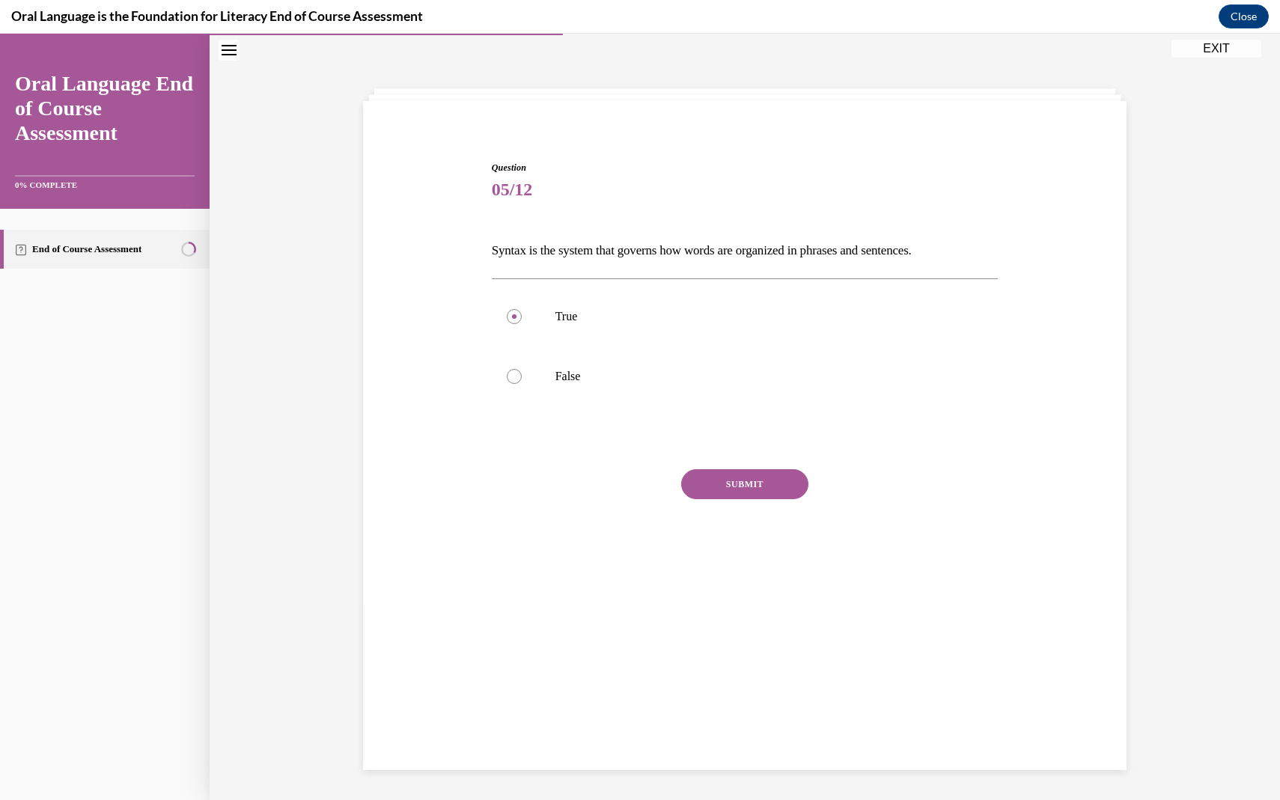
click at [781, 478] on button "SUBMIT" at bounding box center [744, 484] width 127 height 30
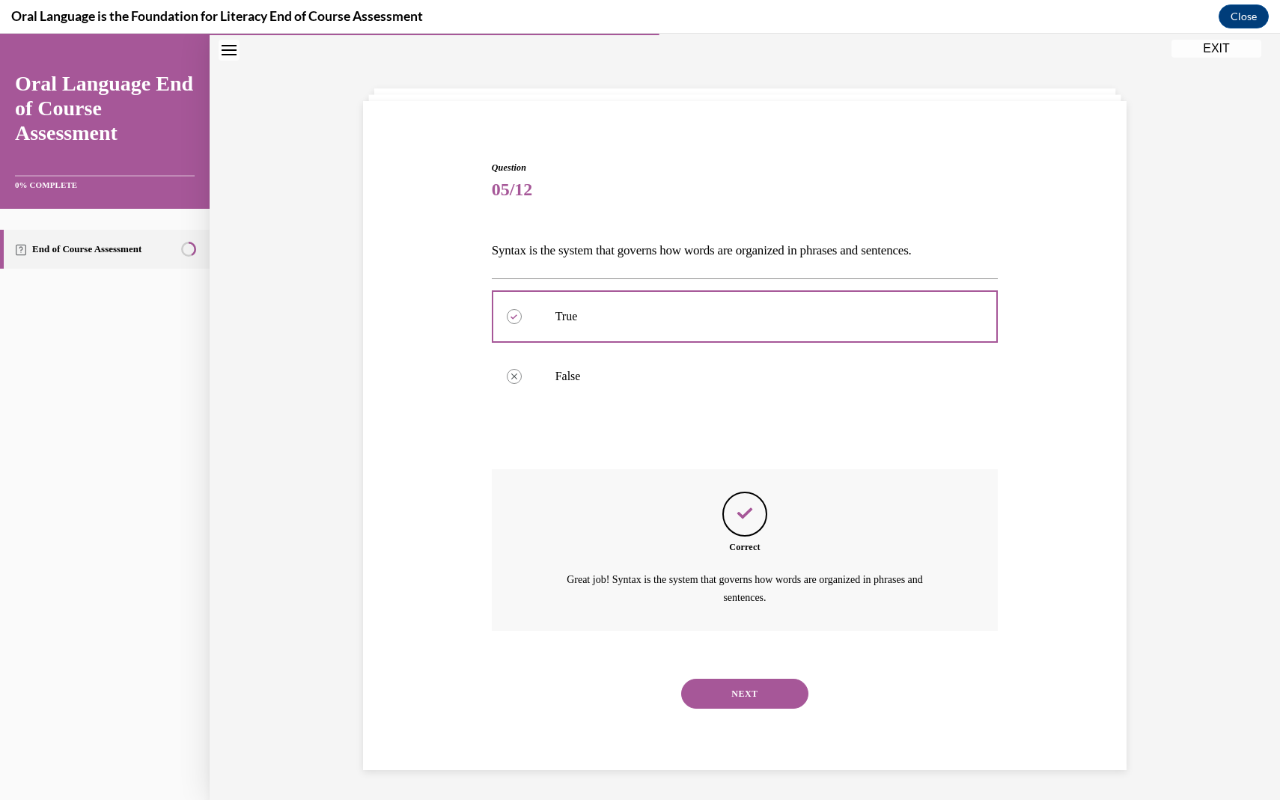
click at [762, 699] on button "NEXT" at bounding box center [744, 694] width 127 height 30
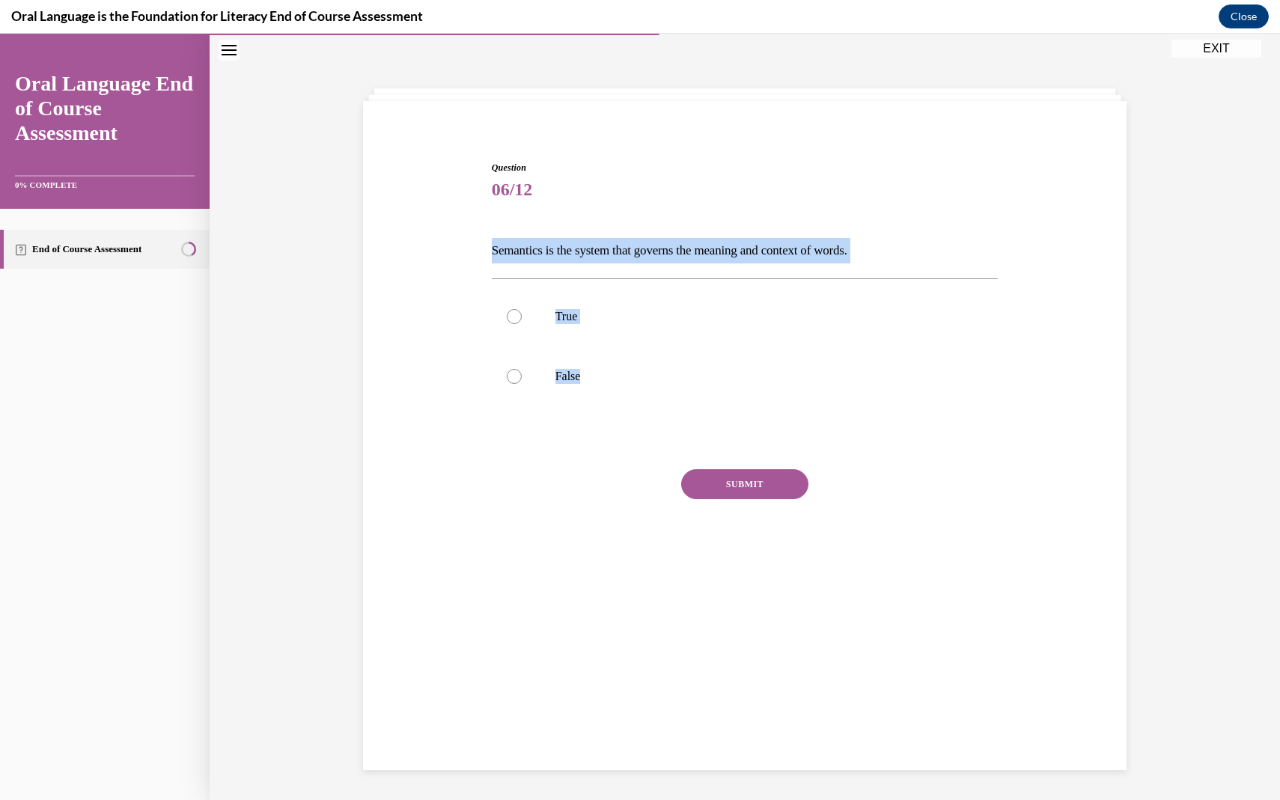
drag, startPoint x: 604, startPoint y: 377, endPoint x: 455, endPoint y: 228, distance: 210.7
click at [455, 228] on div "Question 06/12 Semantics is the system that governs the meaning and context of …" at bounding box center [744, 354] width 771 height 476
copy div "Semantics is the system that governs the meaning and context of words.  True Fa…"
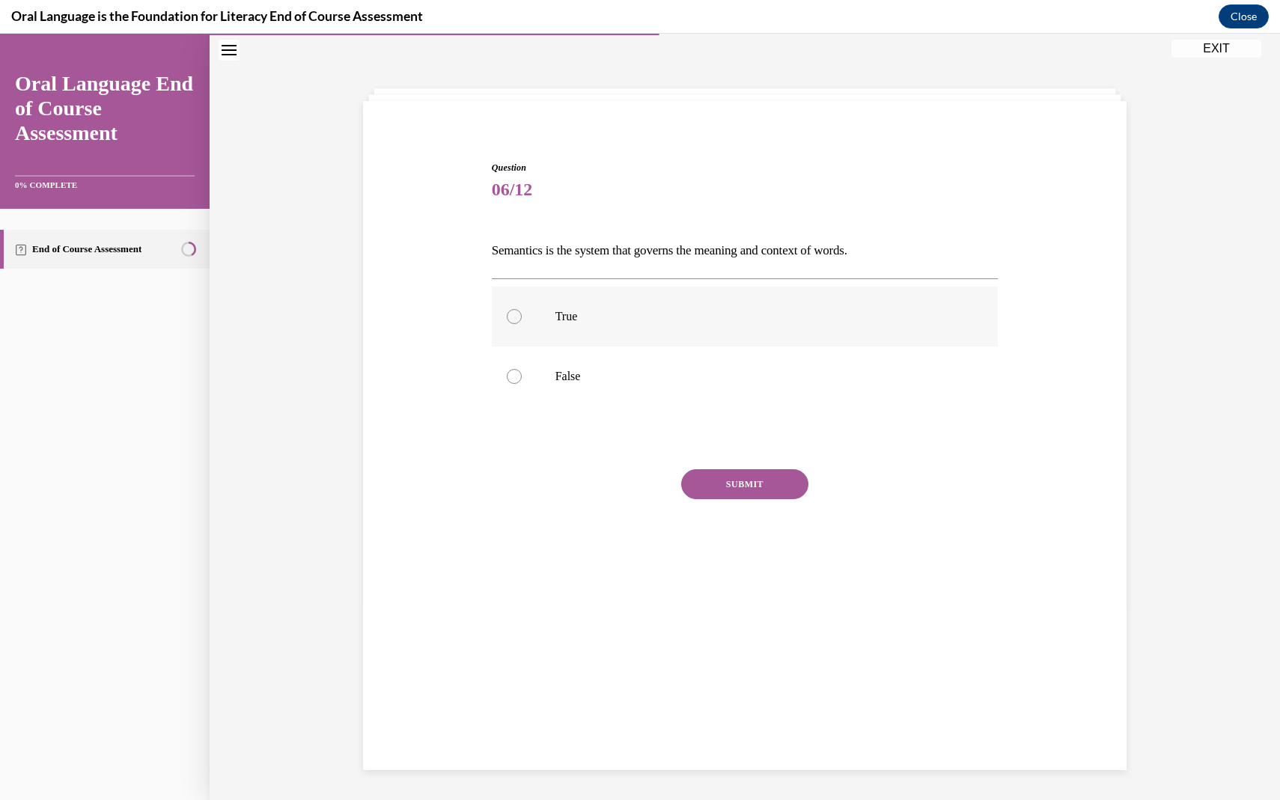
click at [526, 324] on label "True" at bounding box center [745, 317] width 507 height 60
click at [522, 324] on input "True" at bounding box center [514, 316] width 15 height 15
radio input "true"
click at [762, 484] on button "SUBMIT" at bounding box center [744, 484] width 127 height 30
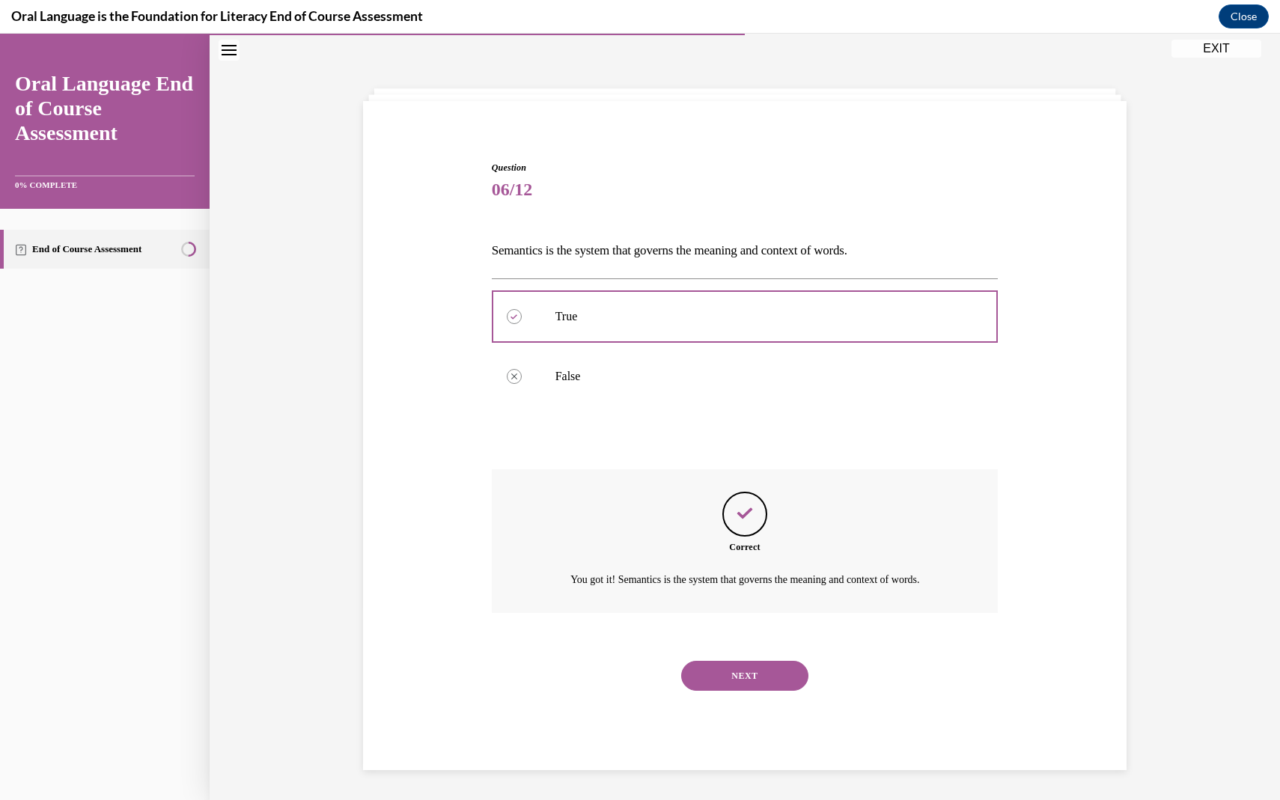
click at [763, 676] on button "NEXT" at bounding box center [744, 676] width 127 height 30
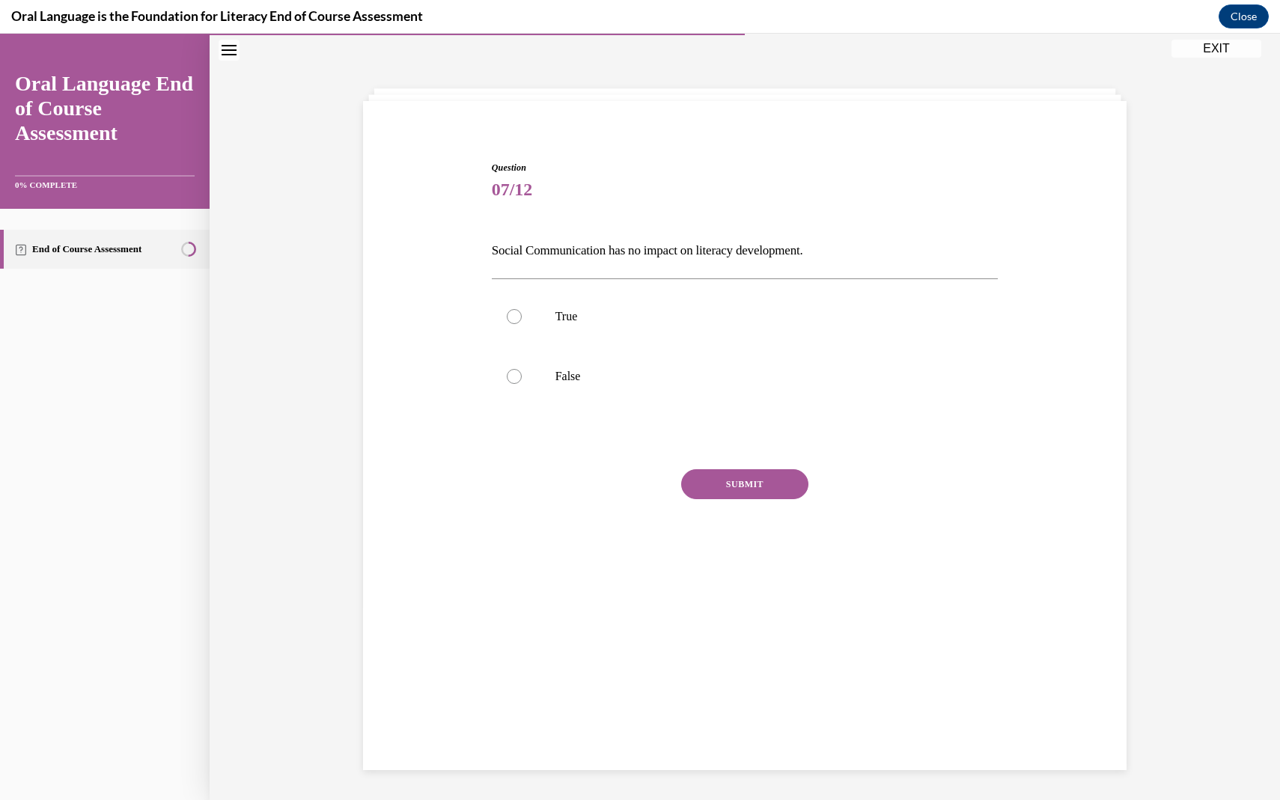
click at [584, 407] on div "True False" at bounding box center [745, 347] width 507 height 136
click at [601, 384] on label "False" at bounding box center [745, 377] width 507 height 60
click at [522, 384] on input "False" at bounding box center [514, 376] width 15 height 15
radio input "true"
click at [779, 484] on button "SUBMIT" at bounding box center [744, 484] width 127 height 30
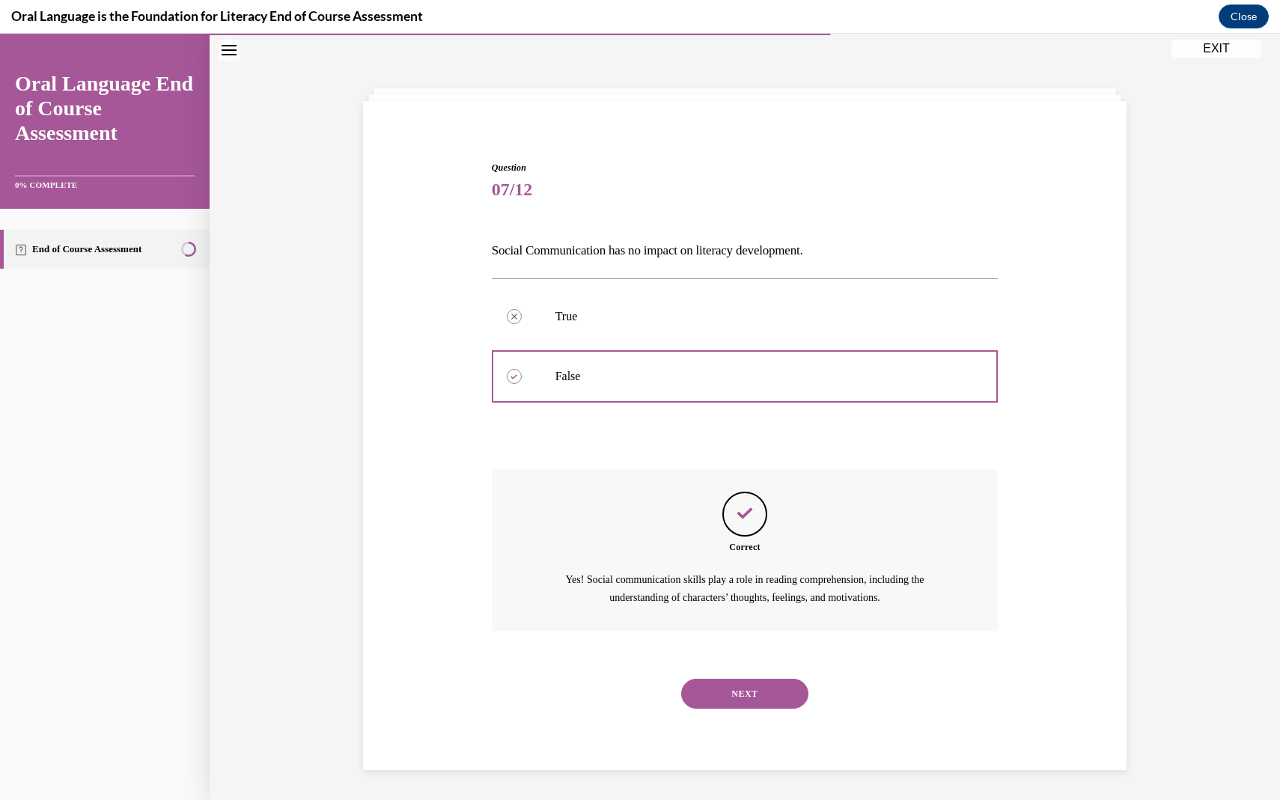
click at [762, 723] on div "NEXT" at bounding box center [745, 694] width 507 height 60
click at [762, 681] on button "NEXT" at bounding box center [744, 694] width 127 height 30
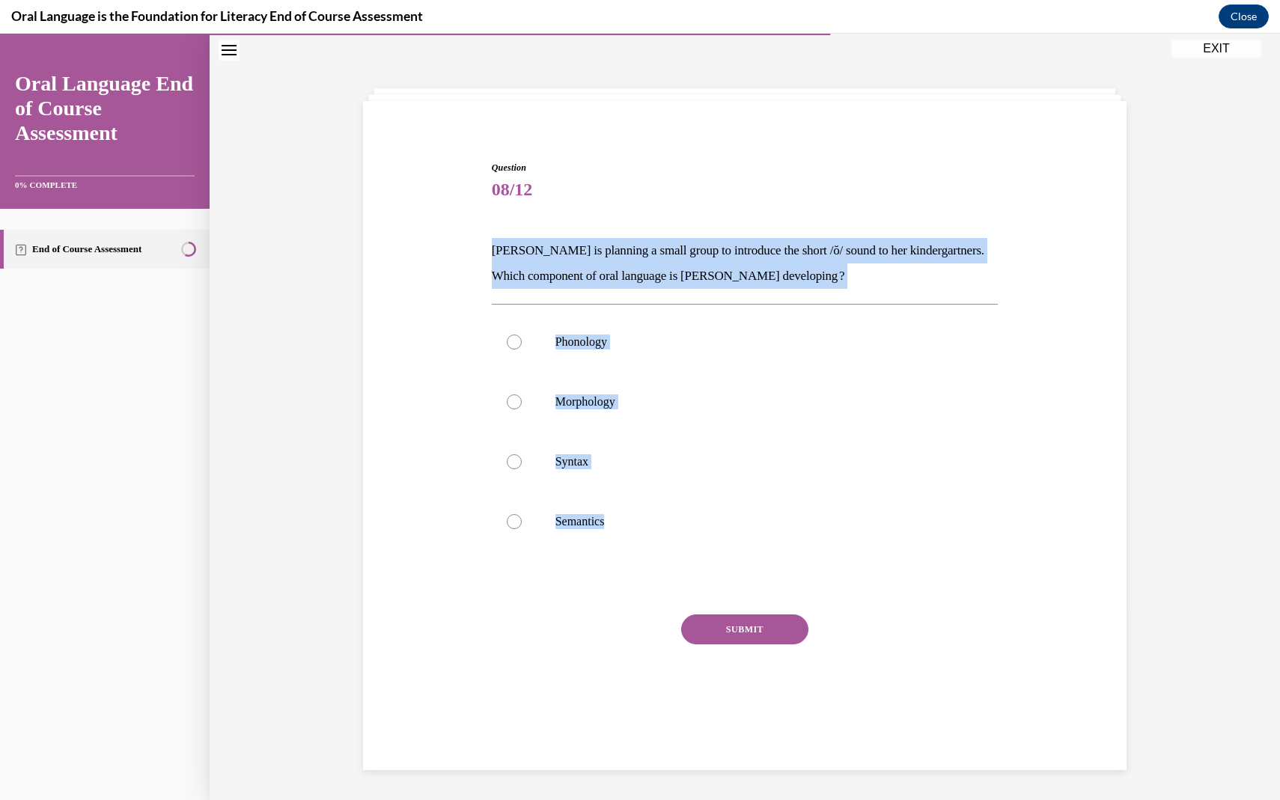
drag, startPoint x: 466, startPoint y: 235, endPoint x: 657, endPoint y: 565, distance: 381.8
click at [657, 565] on div "Question 08/12 [PERSON_NAME] is planning a small group to introduce the short /…" at bounding box center [744, 426] width 771 height 621
copy div "[PERSON_NAME] is planning a small group to introduce the short /ŏ/ sound to her…"
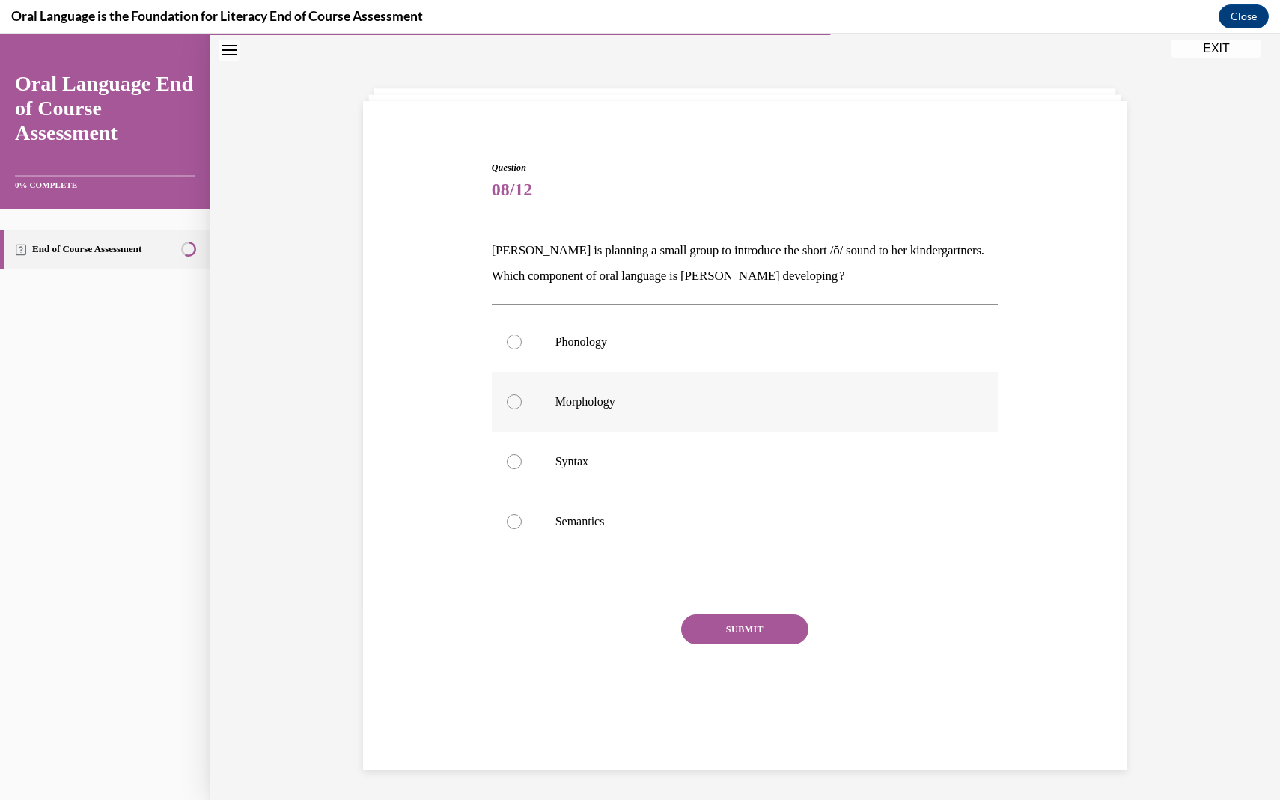
click at [532, 400] on label "Morphology" at bounding box center [745, 402] width 507 height 60
click at [522, 400] on input "Morphology" at bounding box center [514, 402] width 15 height 15
radio input "true"
click at [610, 356] on label "Phonology" at bounding box center [745, 342] width 507 height 60
click at [522, 350] on input "Phonology" at bounding box center [514, 342] width 15 height 15
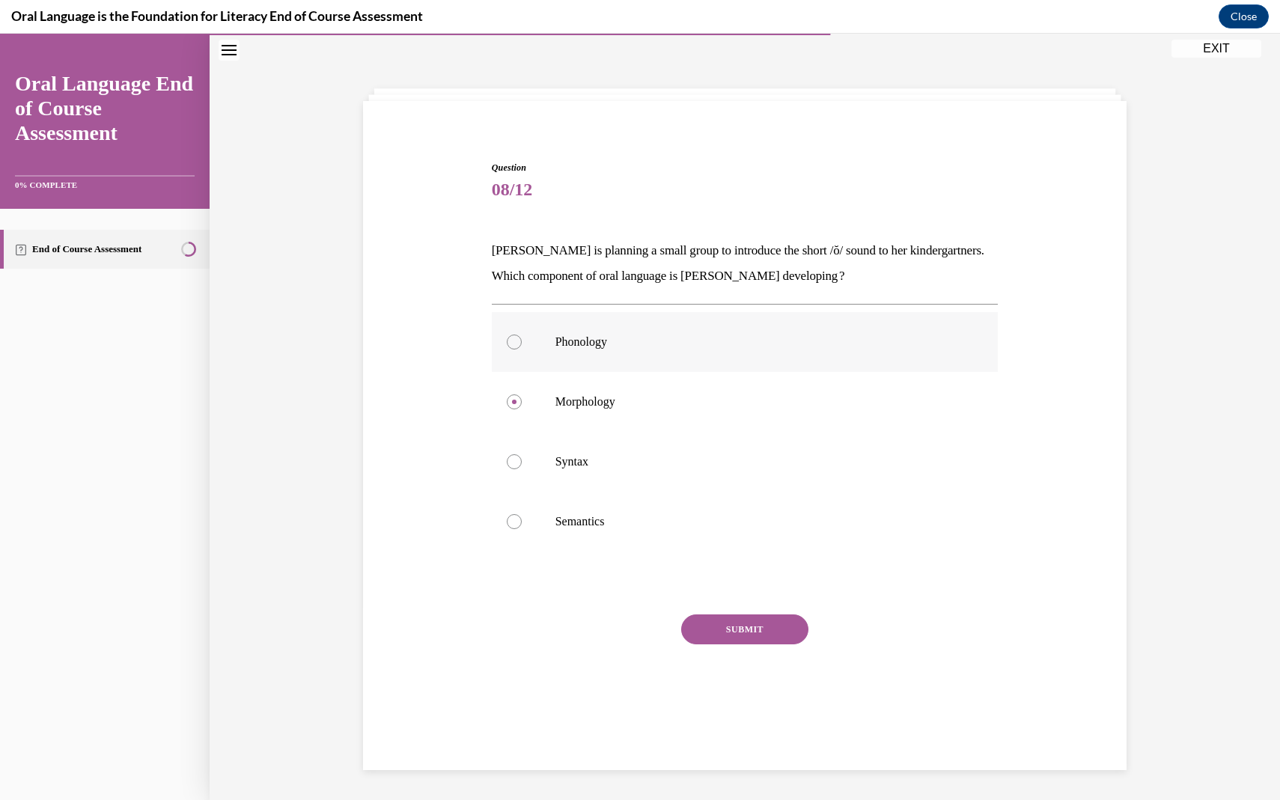
radio input "true"
click at [734, 600] on div "Question 08/12 [PERSON_NAME] is planning a small group to introduce the short /…" at bounding box center [745, 449] width 507 height 577
click at [734, 625] on button "SUBMIT" at bounding box center [744, 630] width 127 height 30
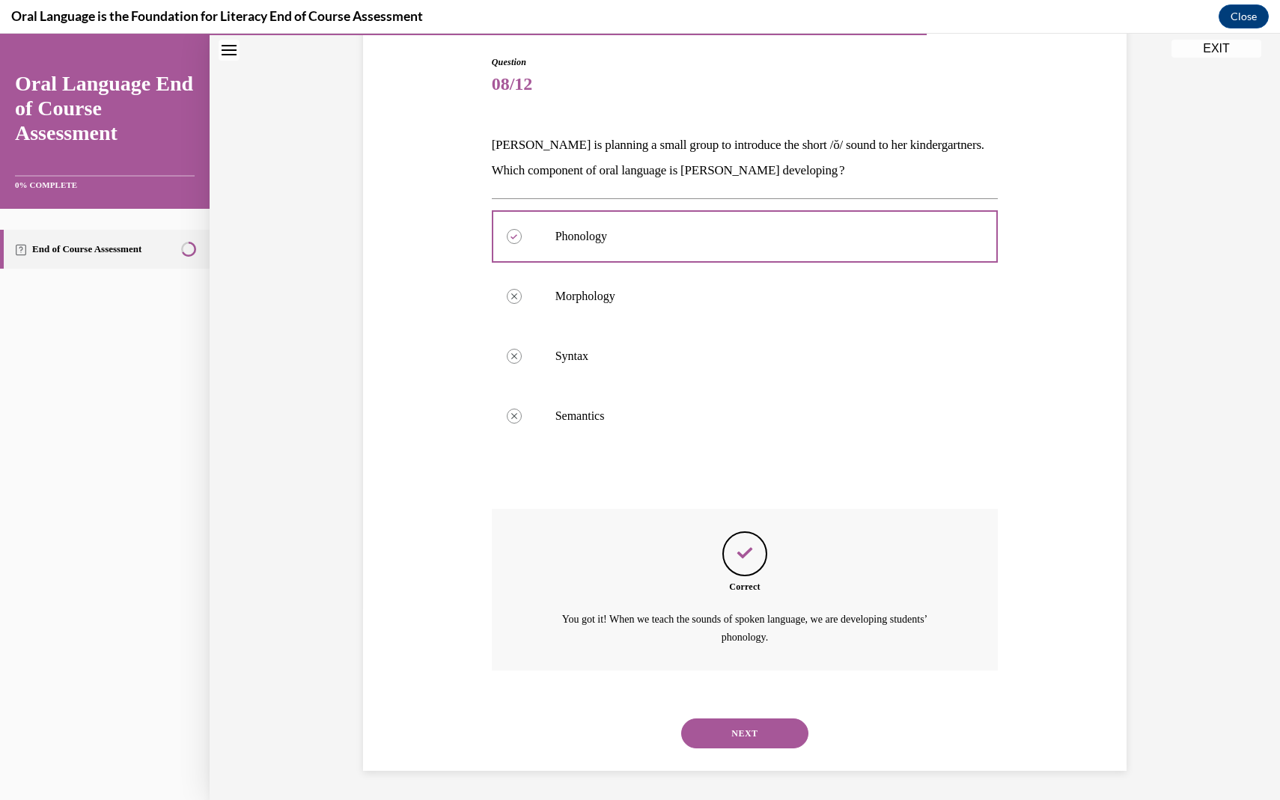
click at [762, 738] on button "NEXT" at bounding box center [744, 734] width 127 height 30
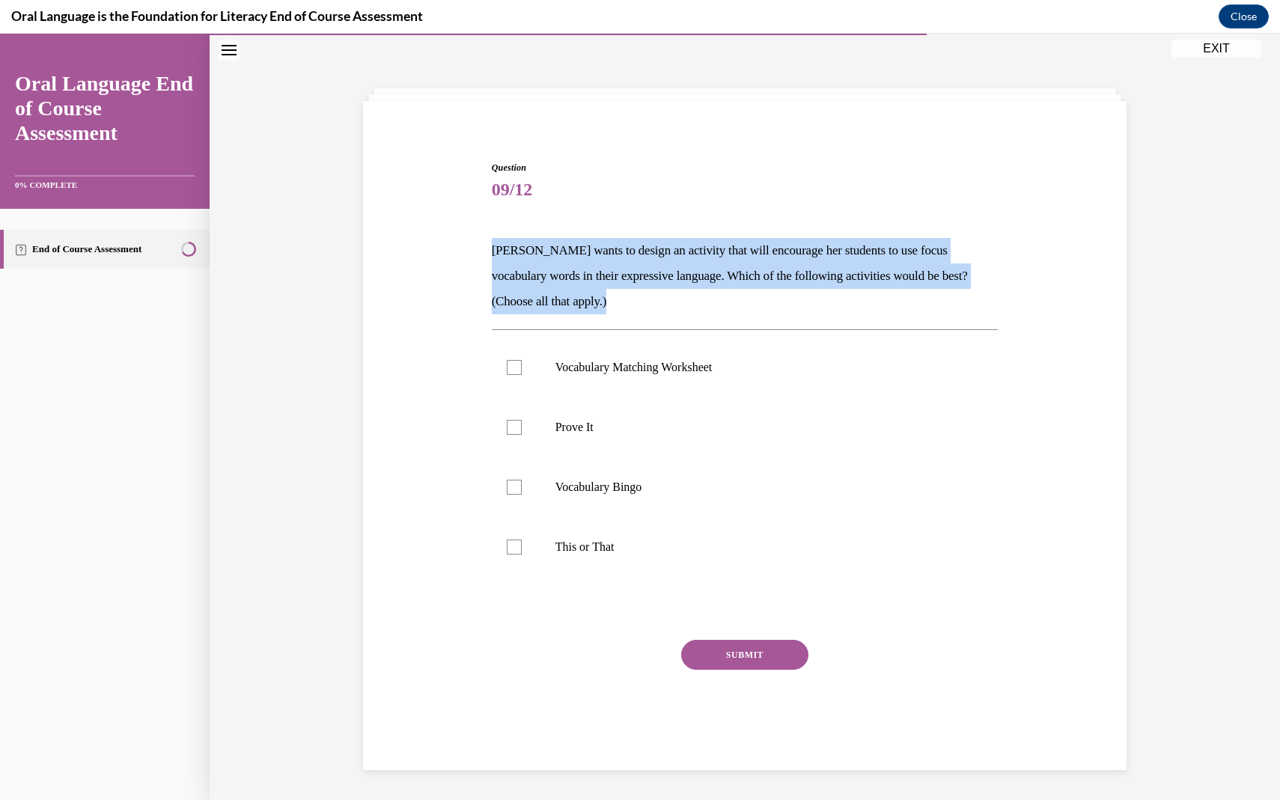
drag, startPoint x: 491, startPoint y: 234, endPoint x: 670, endPoint y: 304, distance: 192.3
click at [670, 304] on div "Question 09/12 [PERSON_NAME] wants to design an activity that will encourage he…" at bounding box center [745, 462] width 507 height 602
click at [670, 304] on p "[PERSON_NAME] wants to design an activity that will encourage her students to u…" at bounding box center [745, 276] width 507 height 76
drag, startPoint x: 670, startPoint y: 304, endPoint x: 492, endPoint y: 246, distance: 187.3
click at [492, 246] on p "[PERSON_NAME] wants to design an activity that will encourage her students to u…" at bounding box center [745, 276] width 507 height 76
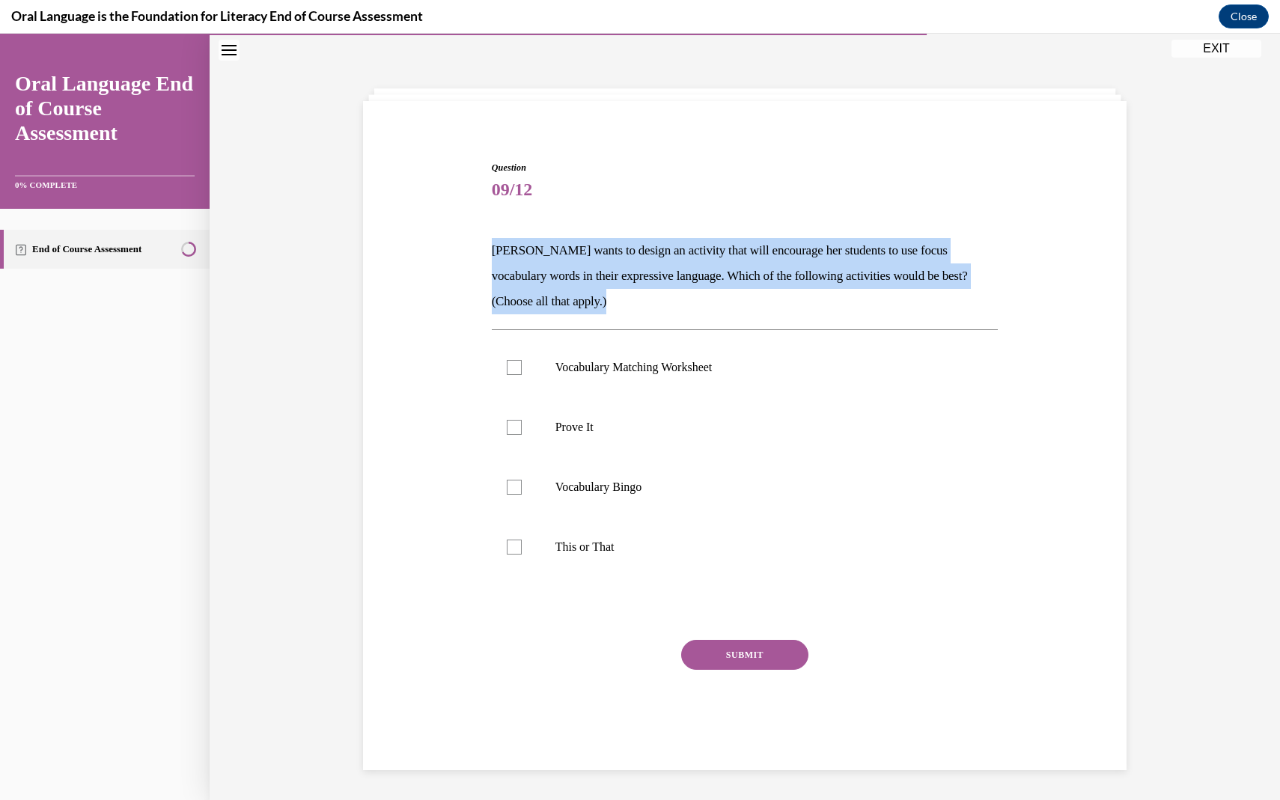
click at [492, 246] on p "[PERSON_NAME] wants to design an activity that will encourage her students to u…" at bounding box center [745, 276] width 507 height 76
drag, startPoint x: 492, startPoint y: 246, endPoint x: 664, endPoint y: 299, distance: 180.0
click at [664, 299] on p "[PERSON_NAME] wants to design an activity that will encourage her students to u…" at bounding box center [745, 276] width 507 height 76
drag, startPoint x: 482, startPoint y: 235, endPoint x: 645, endPoint y: 607, distance: 405.4
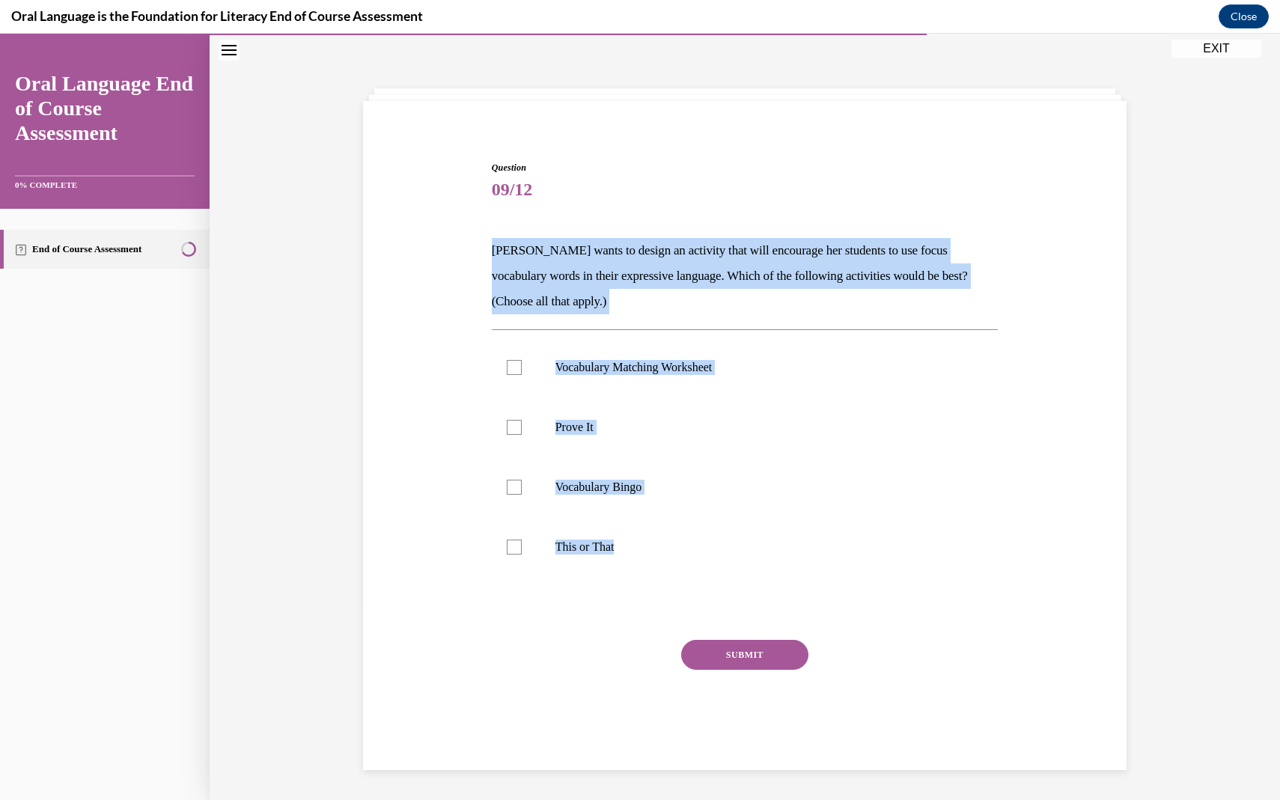
click at [645, 607] on div "Question 09/12 [PERSON_NAME] wants to design an activity that will encourage he…" at bounding box center [744, 439] width 771 height 647
copy div "[PERSON_NAME] wants to design an activity that will encourage her students to u…"
click at [563, 404] on label "Prove It" at bounding box center [745, 428] width 507 height 60
click at [522, 420] on input "Prove It" at bounding box center [514, 427] width 15 height 15
checkbox input "true"
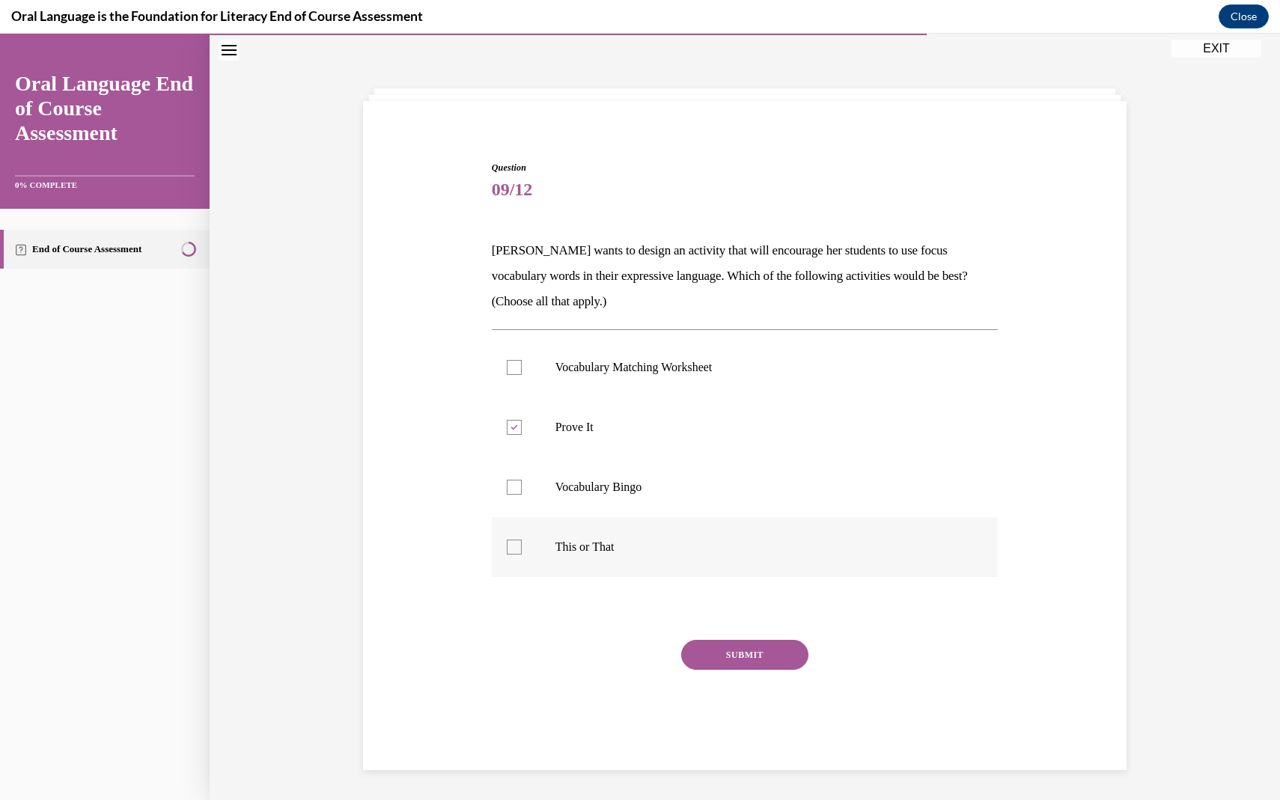
click at [582, 559] on label "This or That" at bounding box center [745, 547] width 507 height 60
click at [522, 555] on input "This or That" at bounding box center [514, 547] width 15 height 15
checkbox input "true"
click at [754, 678] on div "SUBMIT" at bounding box center [745, 677] width 507 height 75
click at [754, 663] on button "SUBMIT" at bounding box center [744, 655] width 127 height 30
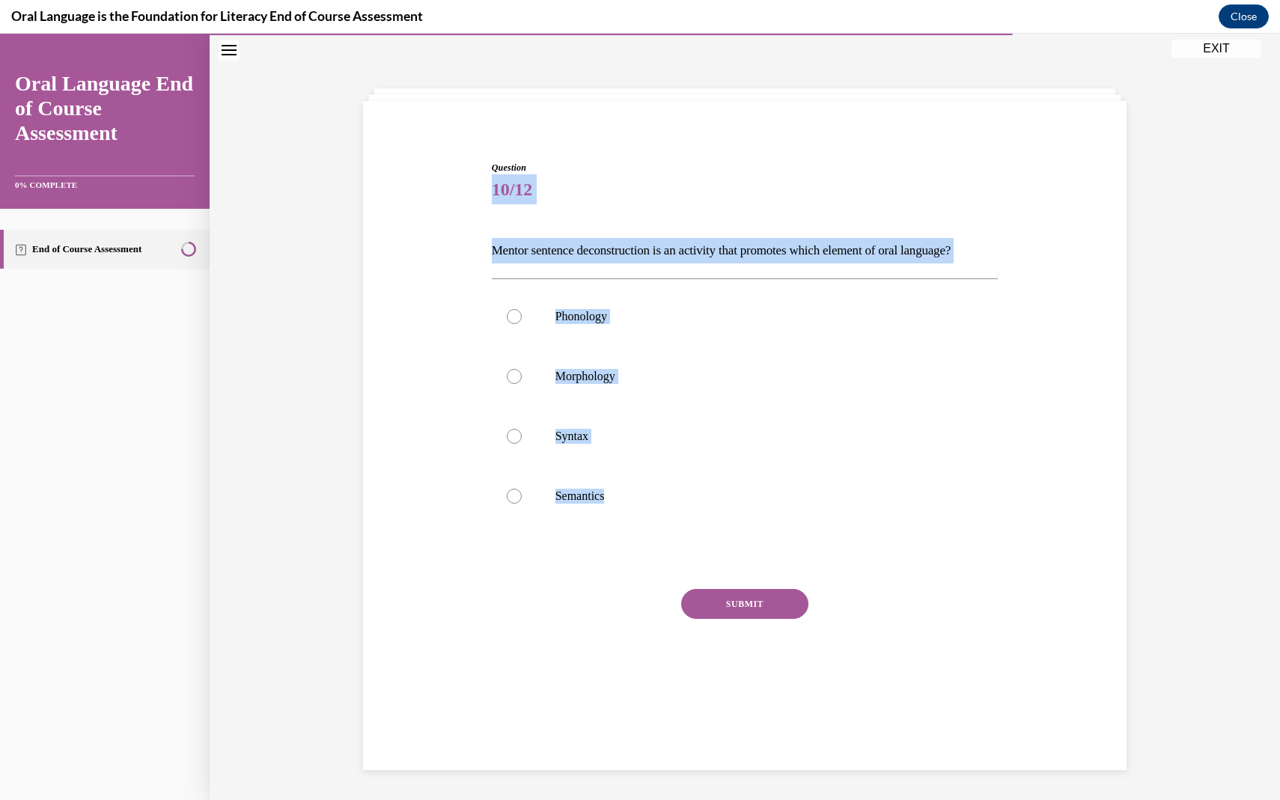
drag, startPoint x: 638, startPoint y: 539, endPoint x: 452, endPoint y: 174, distance: 409.6
click at [450, 174] on div "Question 10/12 Mentor sentence deconstruction is an activity that promotes whic…" at bounding box center [744, 414] width 771 height 596
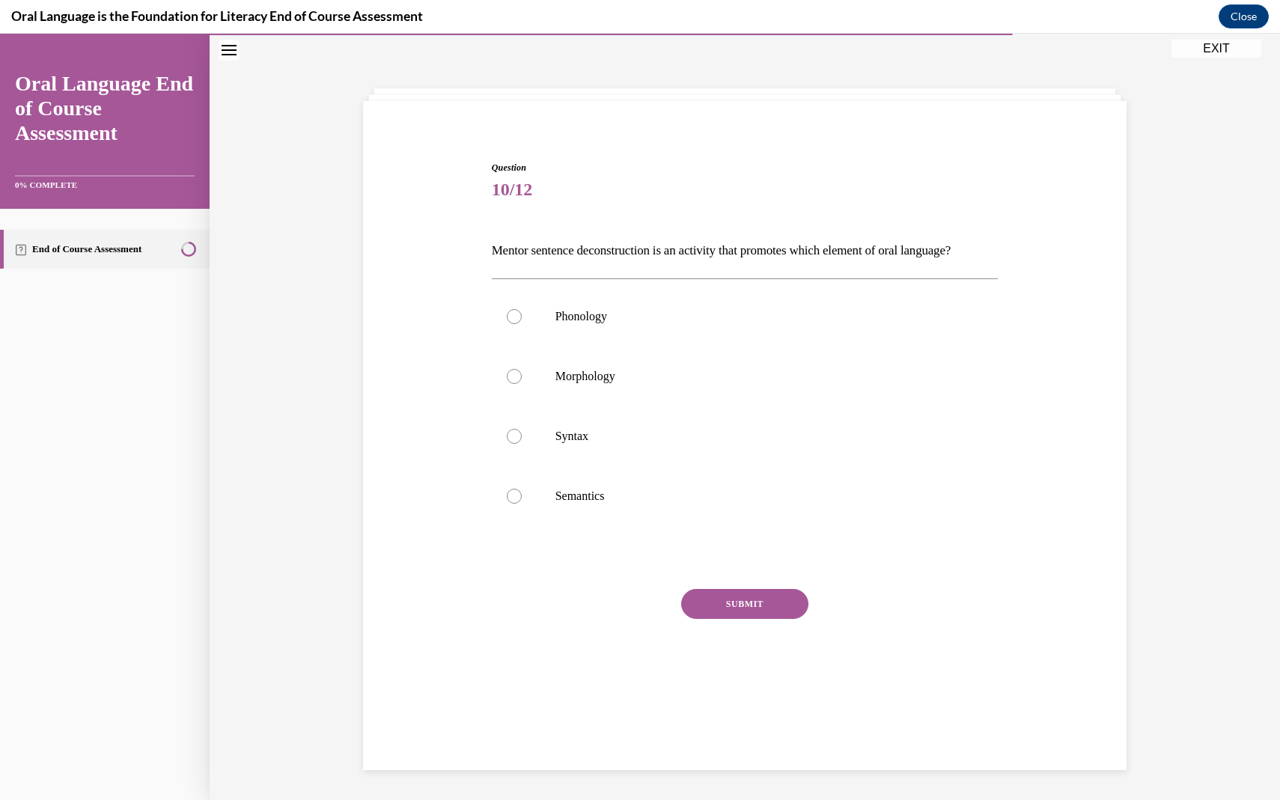
click at [528, 238] on p "Mentor sentence deconstruction is an activity that promotes which element of or…" at bounding box center [745, 250] width 507 height 25
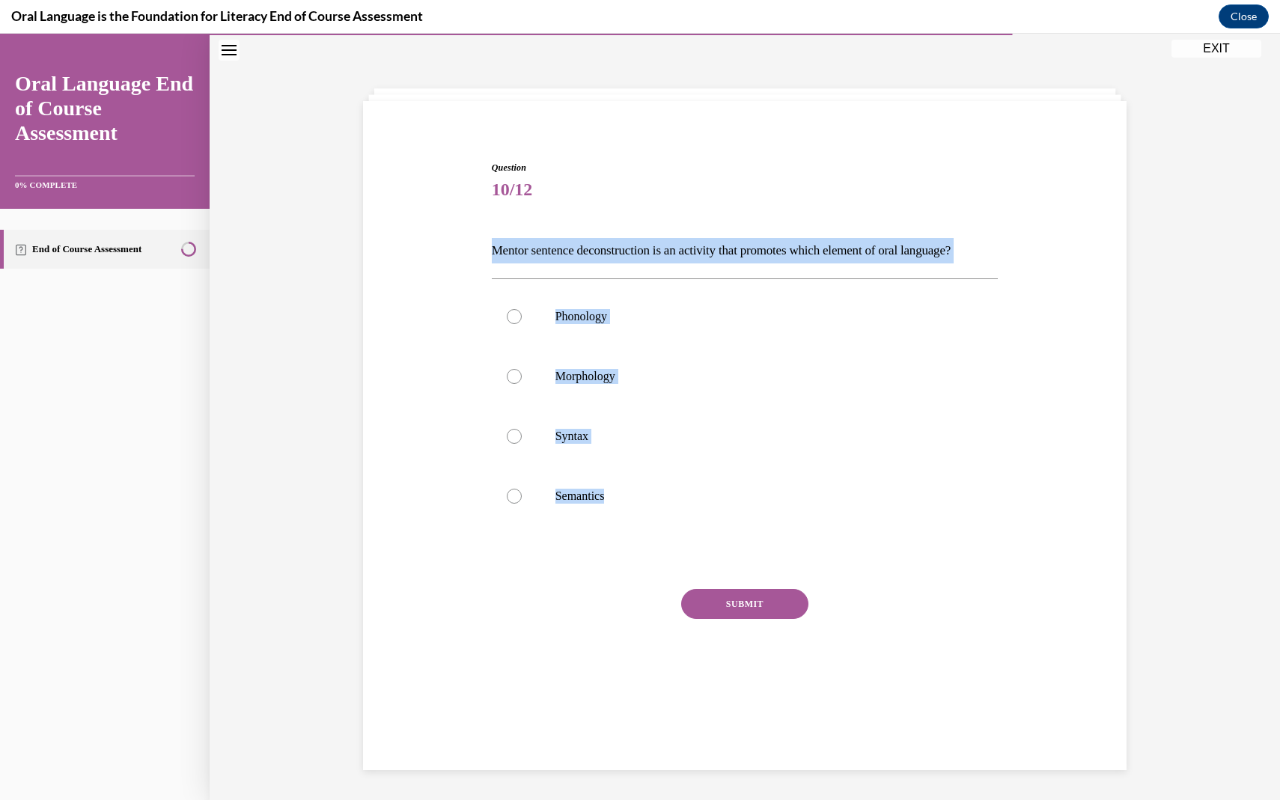
drag, startPoint x: 484, startPoint y: 241, endPoint x: 633, endPoint y: 568, distance: 358.9
click at [633, 568] on div "Question 10/12 Mentor sentence deconstruction is an activity that promotes whic…" at bounding box center [744, 414] width 771 height 596
copy div "Mentor sentence deconstruction is an activity that promotes which element of or…"
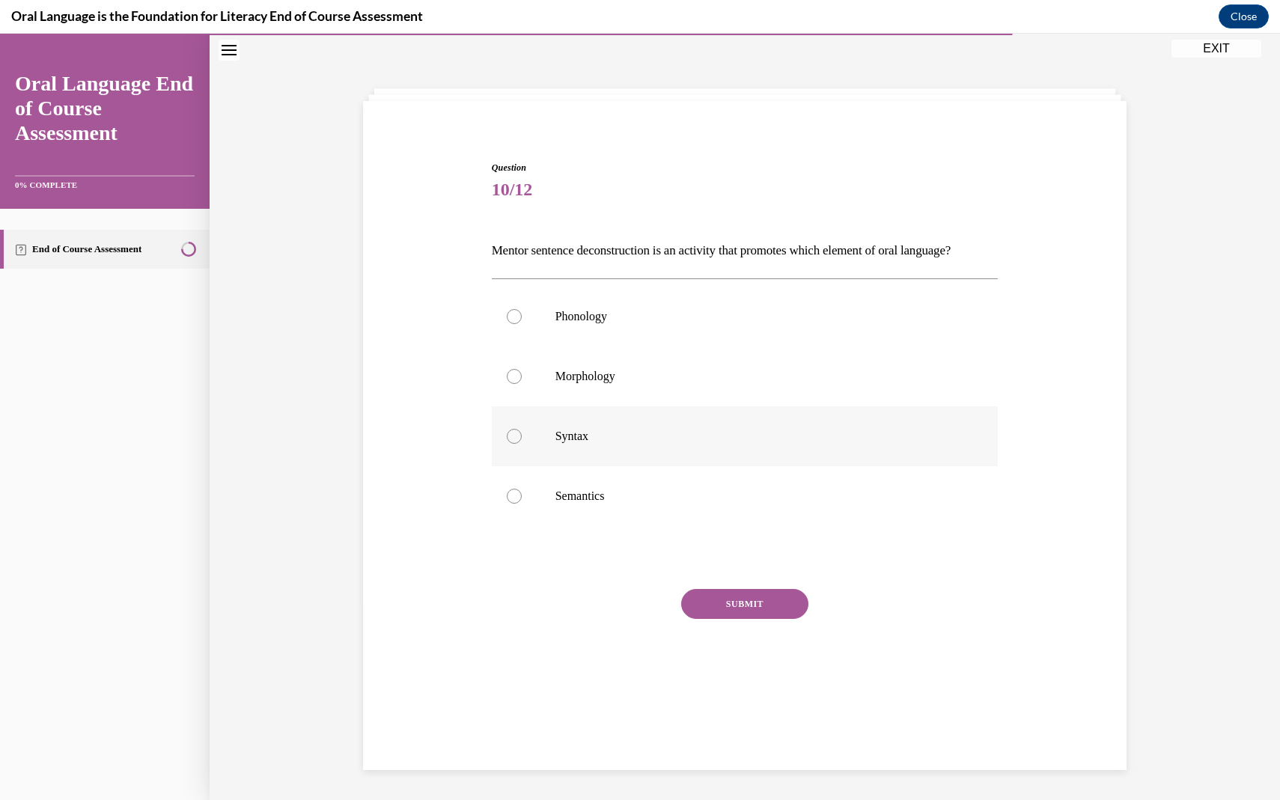
click at [536, 459] on label "Syntax" at bounding box center [745, 437] width 507 height 60
click at [522, 444] on input "Syntax" at bounding box center [514, 436] width 15 height 15
radio input "true"
click at [759, 648] on div "SUBMIT" at bounding box center [745, 626] width 507 height 75
click at [759, 619] on button "SUBMIT" at bounding box center [744, 604] width 127 height 30
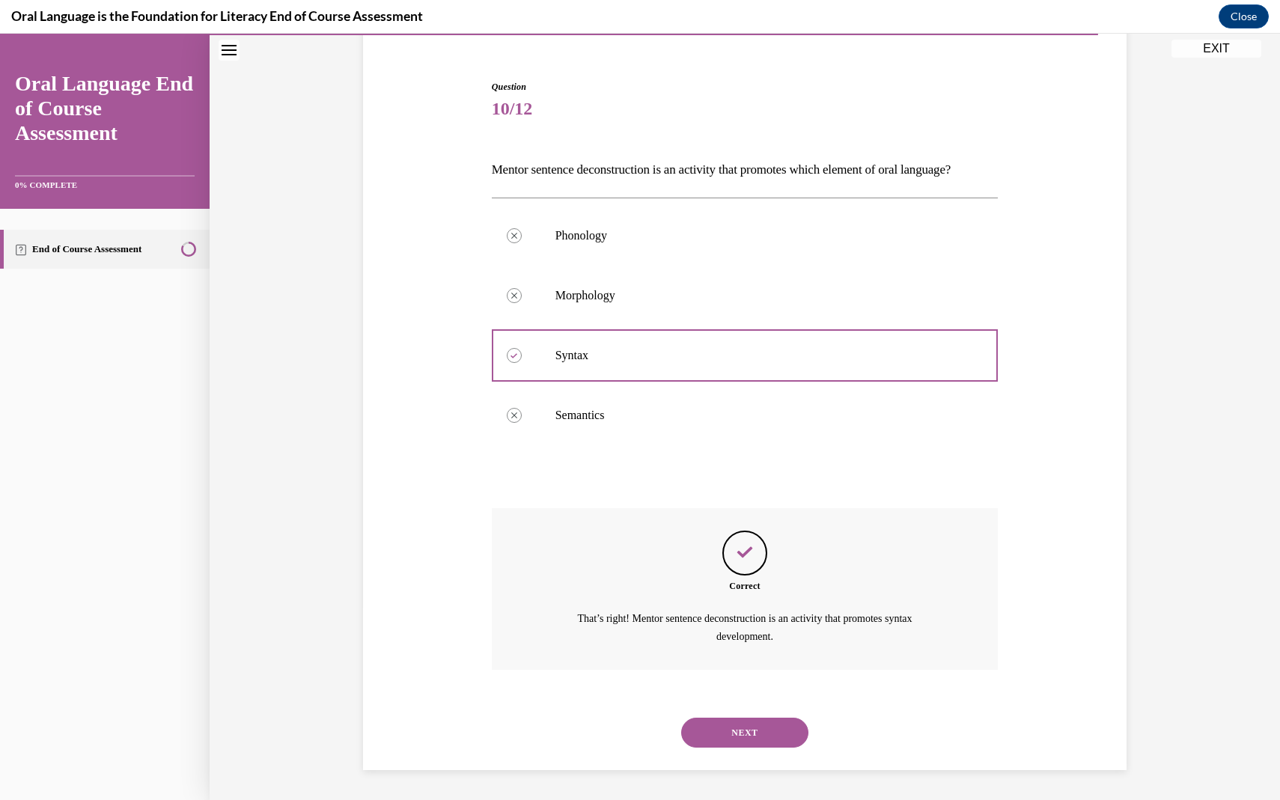
scroll to position [153, 0]
click at [747, 736] on button "NEXT" at bounding box center [744, 733] width 127 height 30
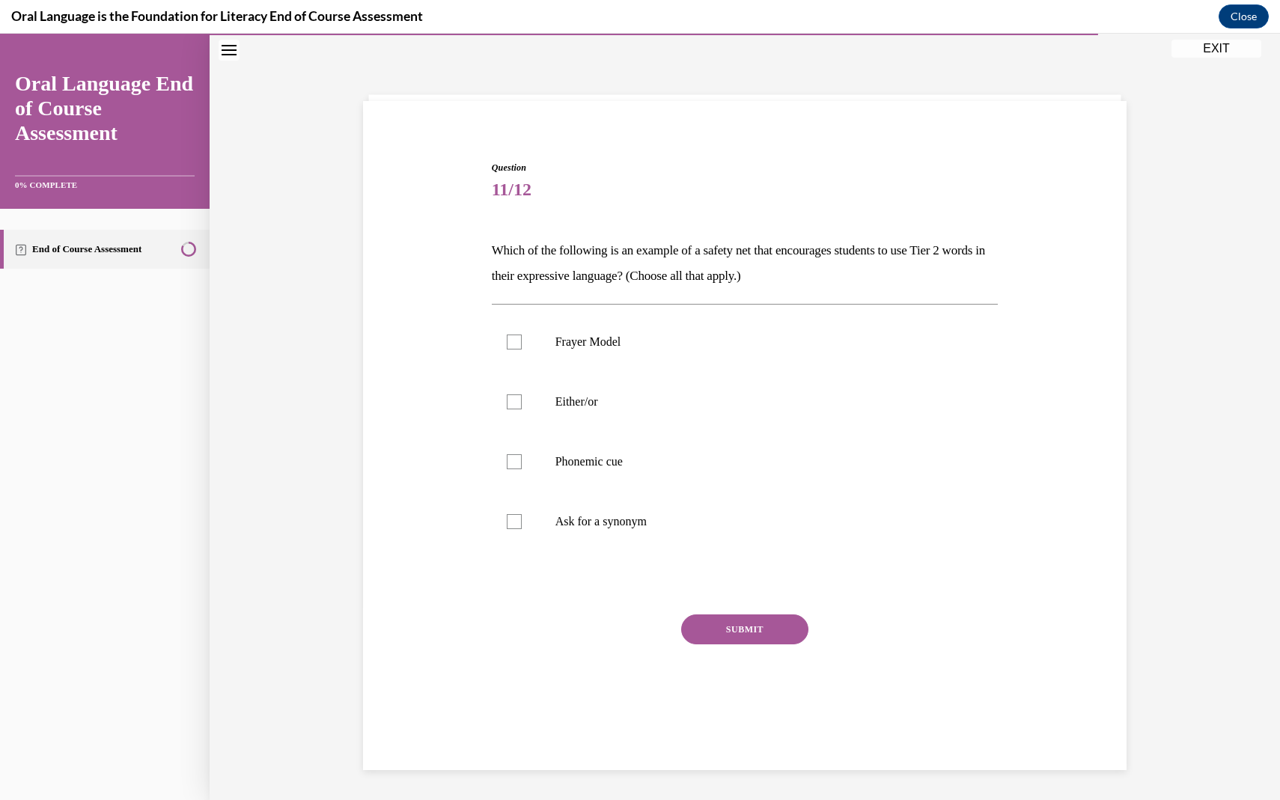
drag, startPoint x: 486, startPoint y: 245, endPoint x: 664, endPoint y: 556, distance: 358.9
click at [664, 556] on div "Question 11/12 Which of the following is an example of a safety net that encour…" at bounding box center [744, 426] width 771 height 621
copy div "Which of the following is an example of a safety net that encourages students t…"
click at [589, 399] on p "Either/or" at bounding box center [759, 402] width 406 height 15
click at [522, 399] on input "Either/or" at bounding box center [514, 402] width 15 height 15
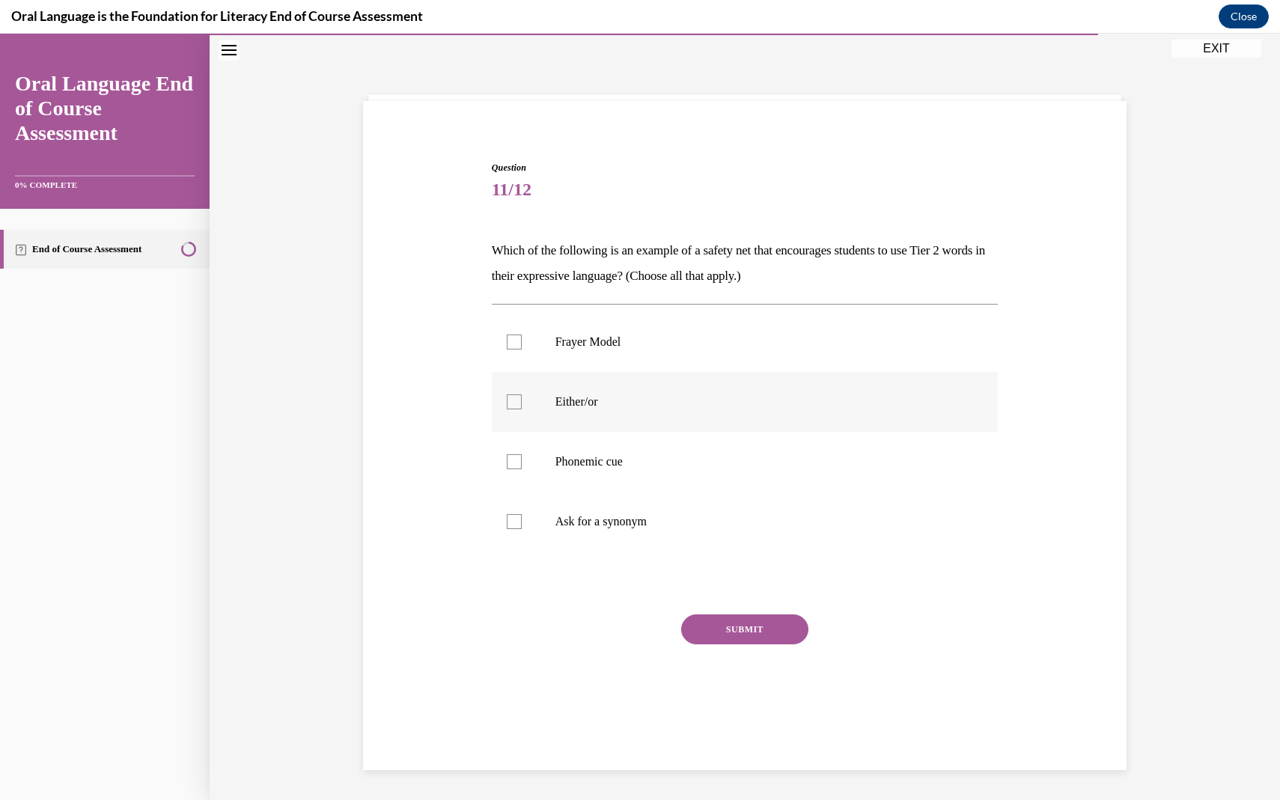
checkbox input "true"
click at [631, 526] on p "Ask for a synonym" at bounding box center [759, 521] width 406 height 15
click at [522, 526] on input "Ask for a synonym" at bounding box center [514, 521] width 15 height 15
checkbox input "true"
click at [751, 627] on button "SUBMIT" at bounding box center [744, 630] width 127 height 30
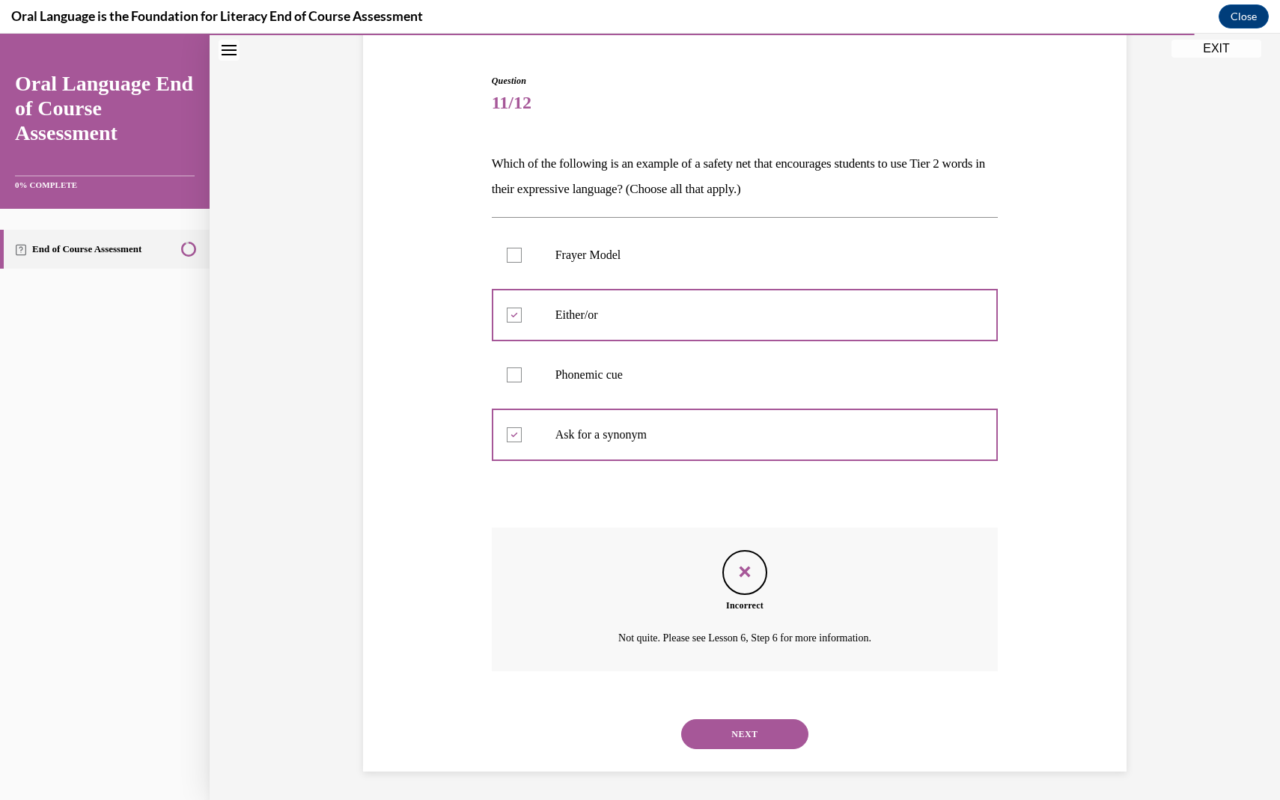
scroll to position [136, 0]
click at [747, 722] on button "NEXT" at bounding box center [744, 733] width 127 height 30
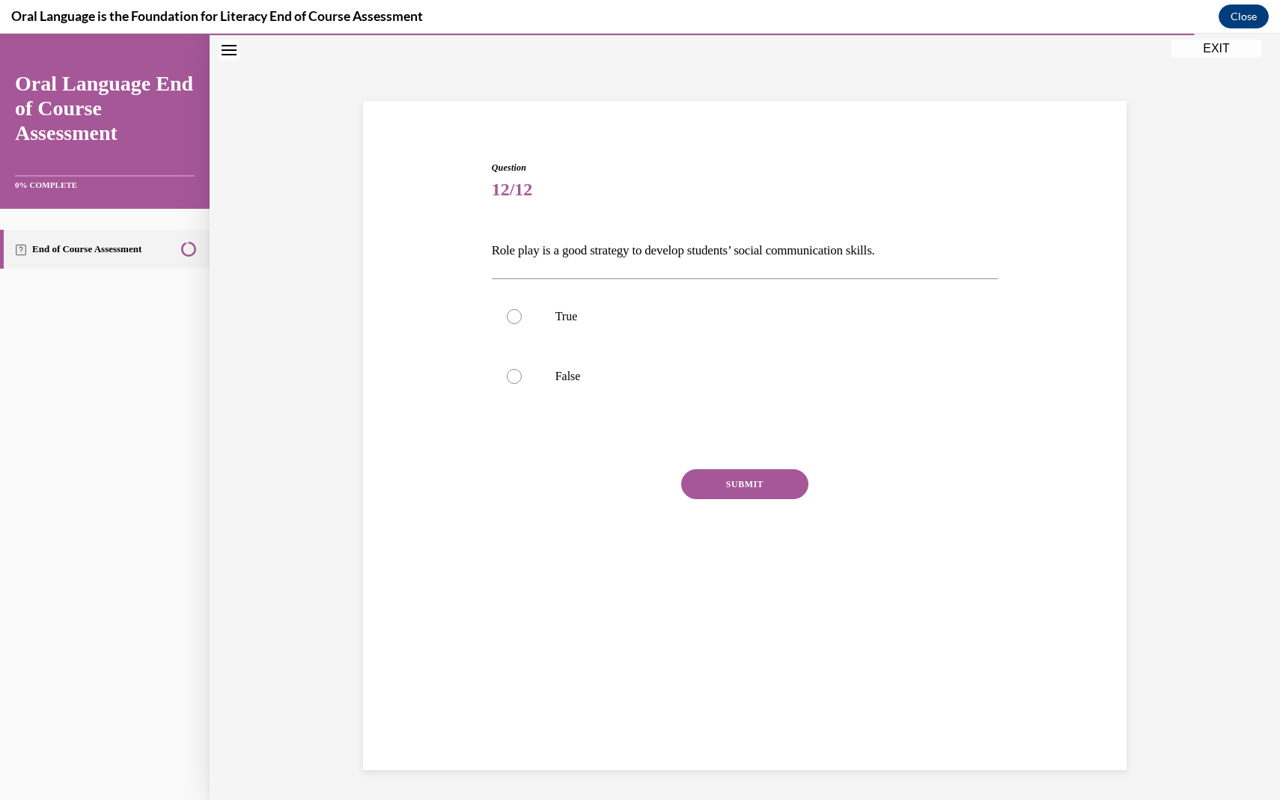
scroll to position [47, 0]
click at [572, 317] on p "True" at bounding box center [759, 316] width 406 height 15
click at [522, 317] on input "True" at bounding box center [514, 316] width 15 height 15
radio input "true"
click at [722, 470] on button "SUBMIT" at bounding box center [744, 484] width 127 height 30
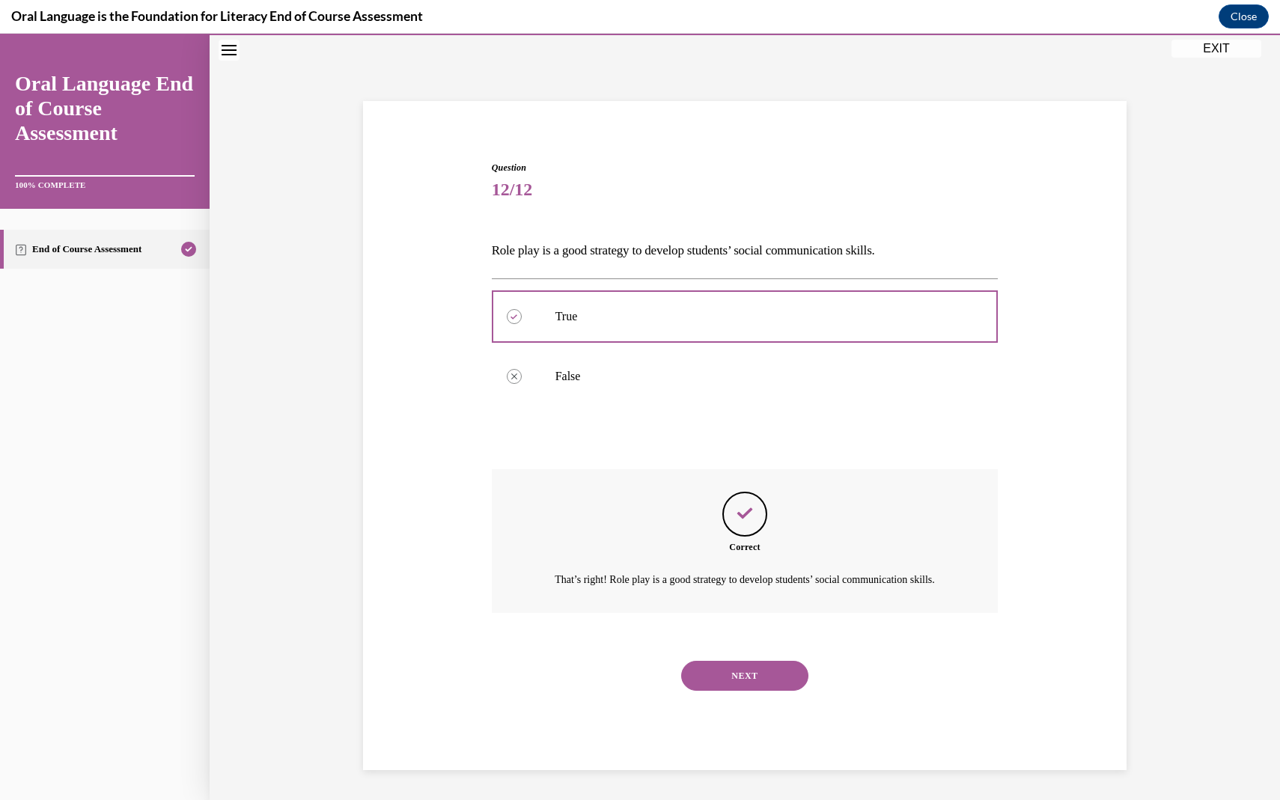
click at [776, 689] on button "NEXT" at bounding box center [744, 676] width 127 height 30
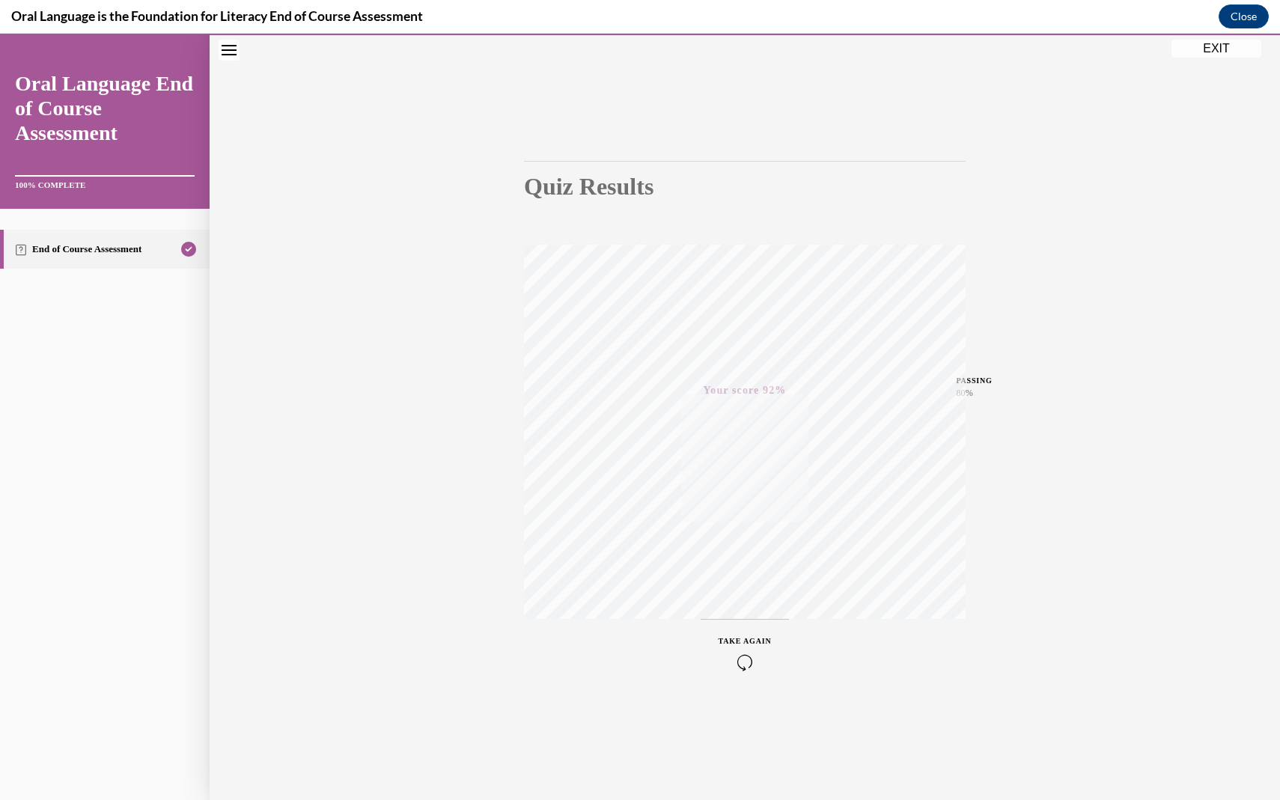
click at [1206, 45] on button "EXIT" at bounding box center [1217, 49] width 90 height 18
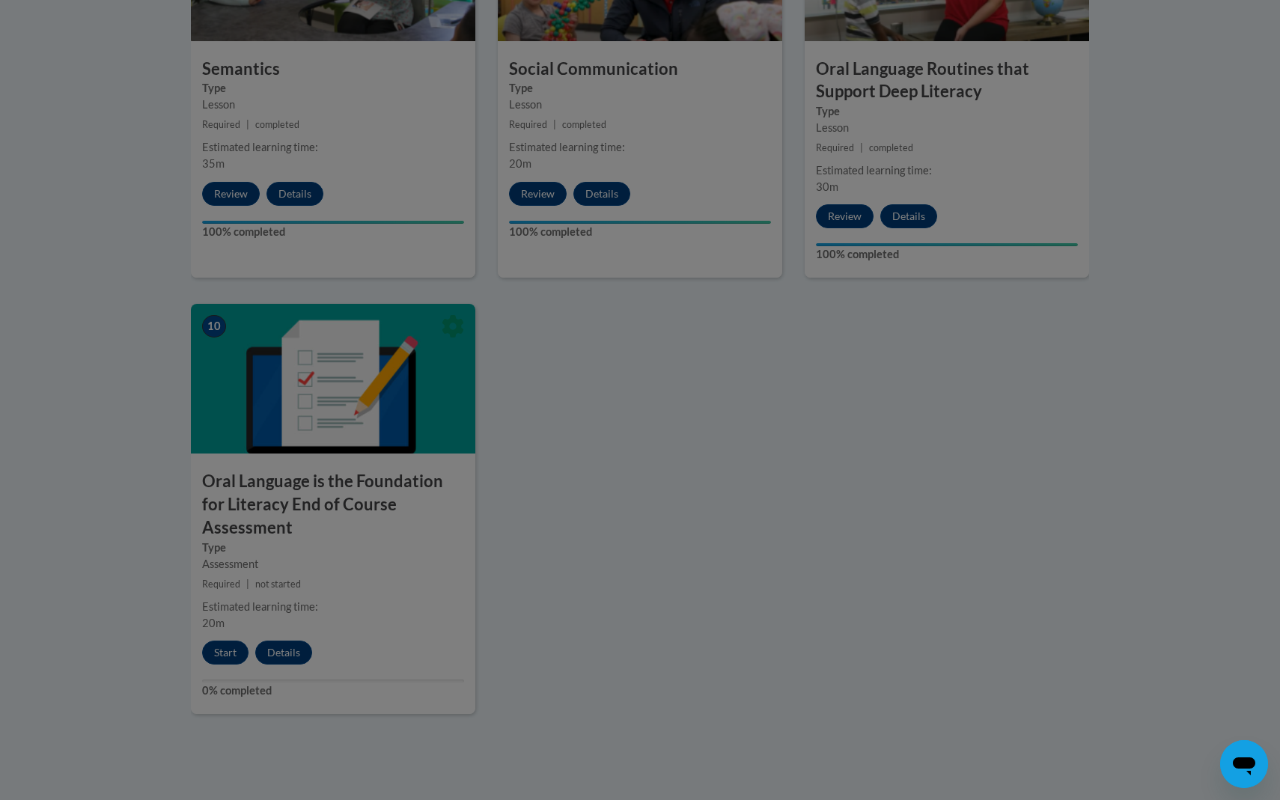
click at [656, 561] on div at bounding box center [640, 400] width 1280 height 800
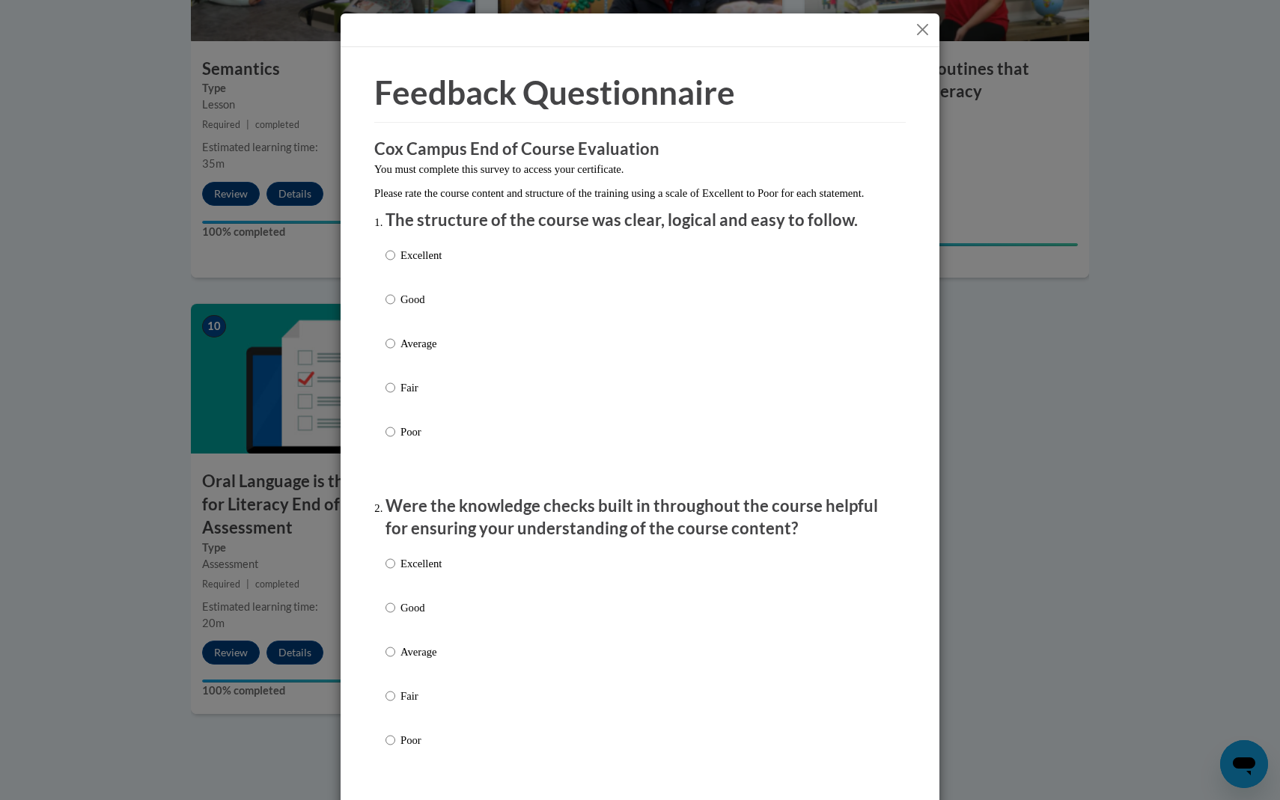
click at [414, 264] on p "Excellent" at bounding box center [421, 255] width 41 height 16
click at [395, 264] on input "Excellent" at bounding box center [391, 255] width 10 height 16
radio input "true"
click at [408, 589] on label "Excellent" at bounding box center [414, 576] width 56 height 40
click at [395, 572] on input "Excellent" at bounding box center [391, 564] width 10 height 16
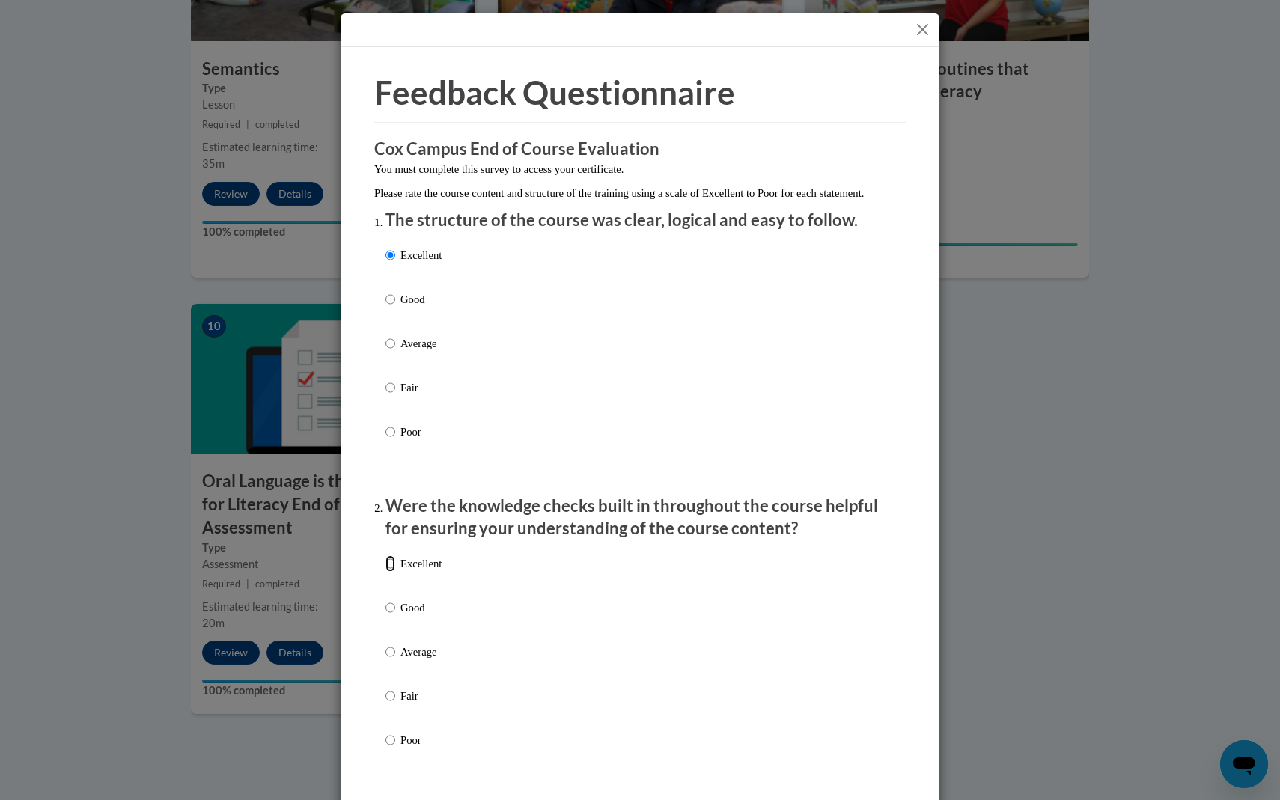
radio input "true"
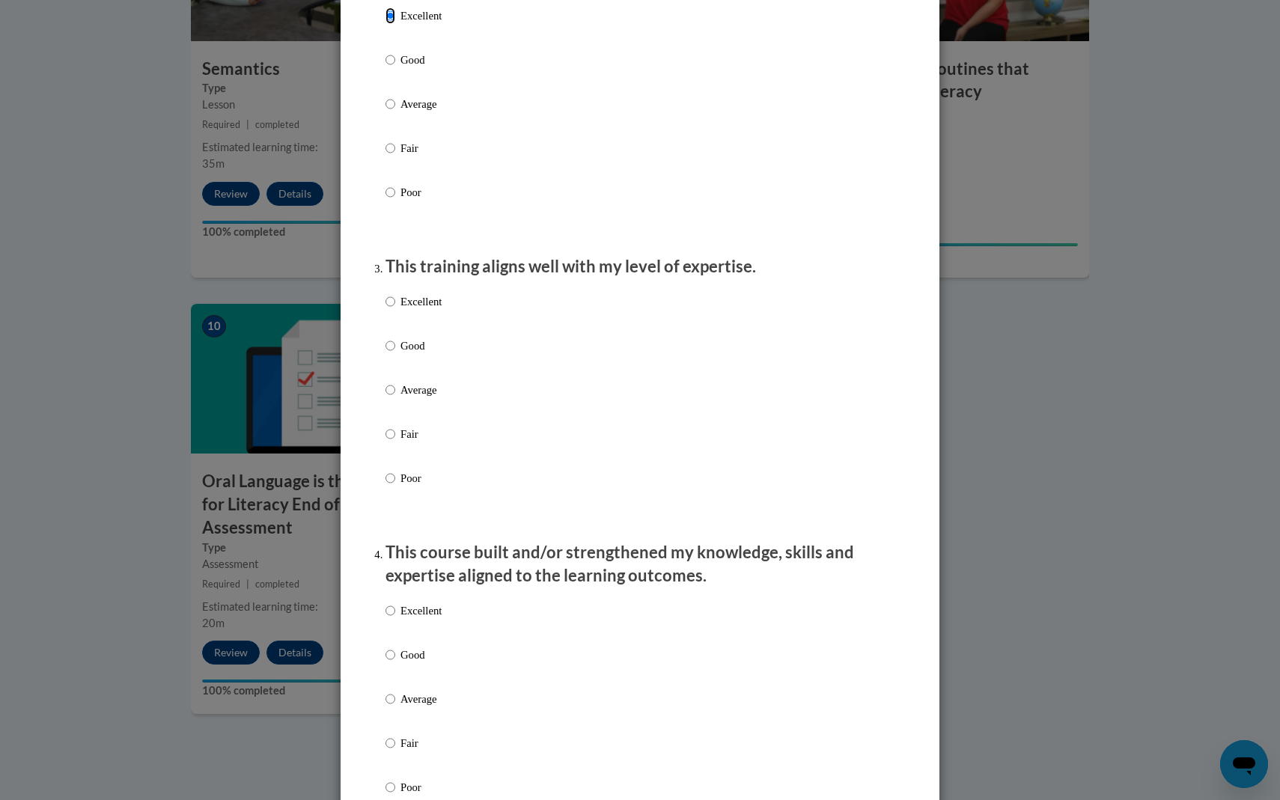
scroll to position [529, 0]
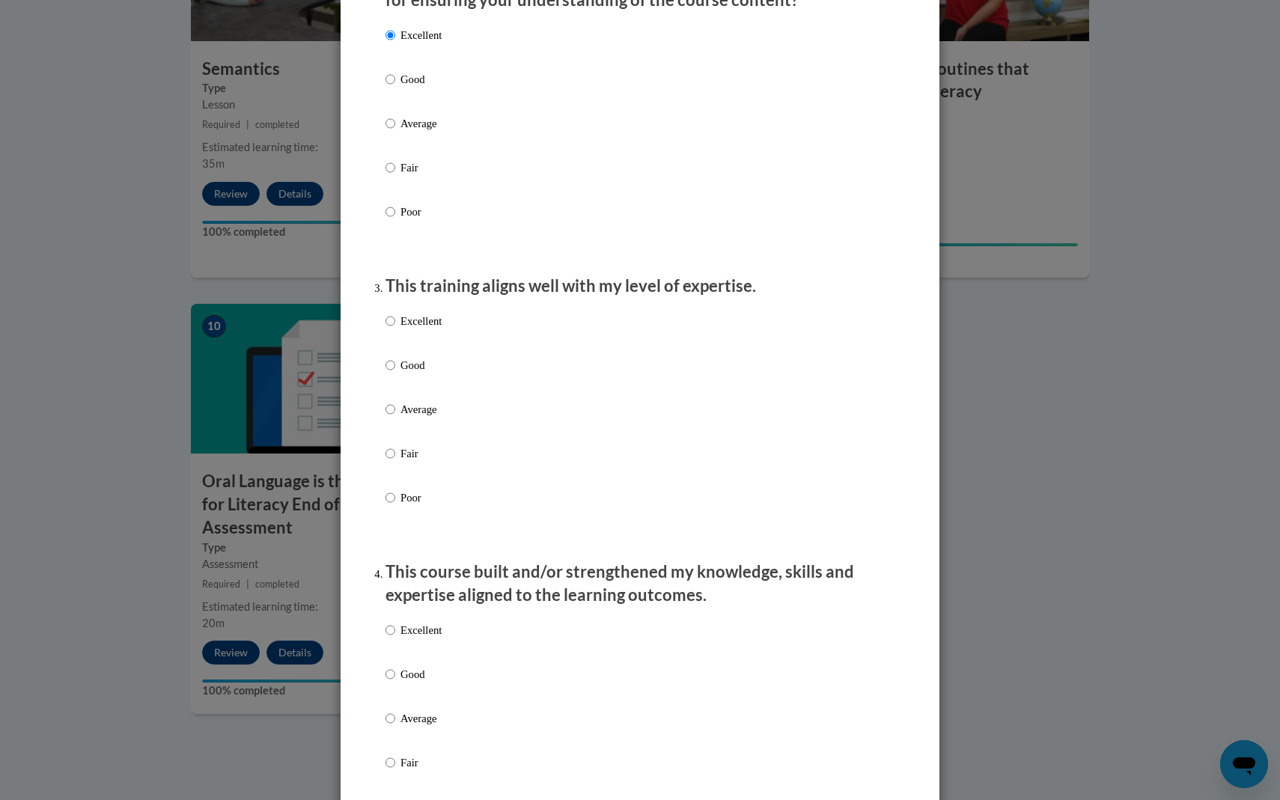
click at [410, 347] on label "Excellent" at bounding box center [414, 333] width 56 height 40
click at [395, 329] on input "Excellent" at bounding box center [391, 321] width 10 height 16
radio input "true"
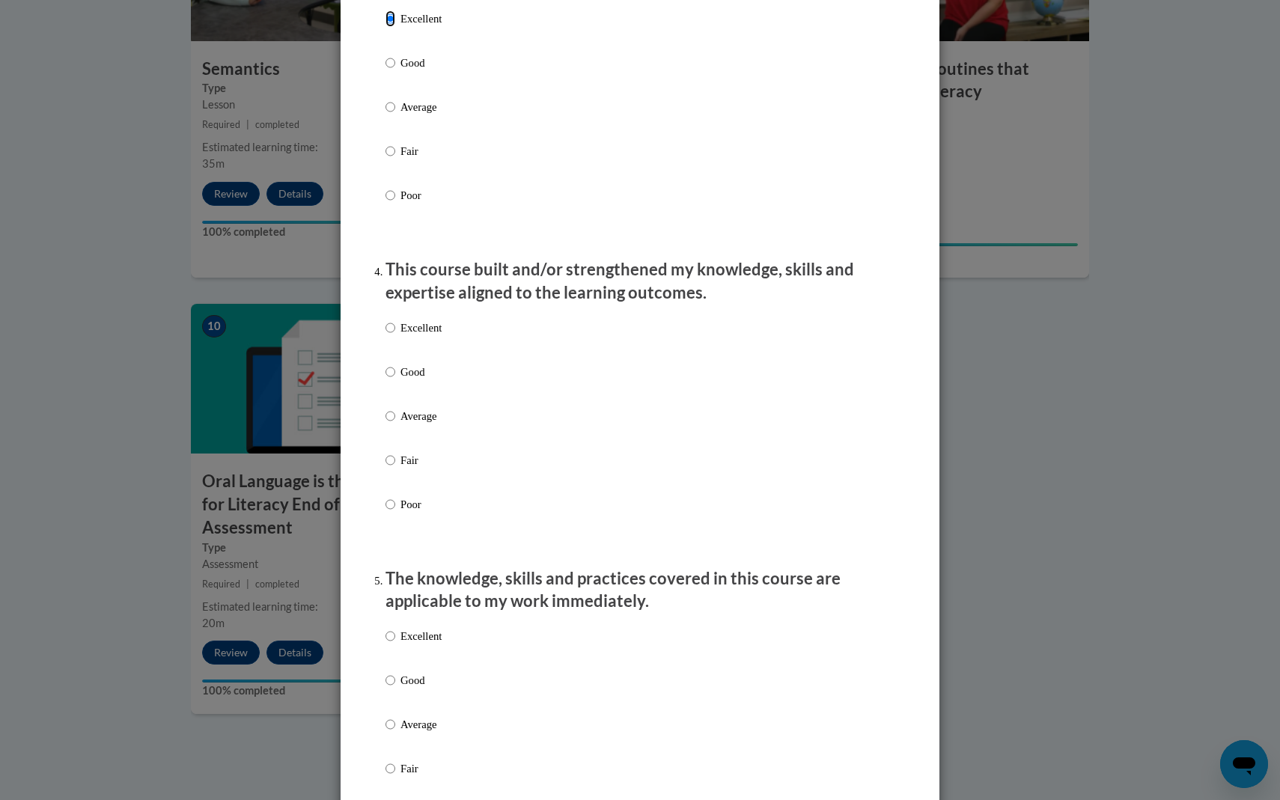
scroll to position [846, 0]
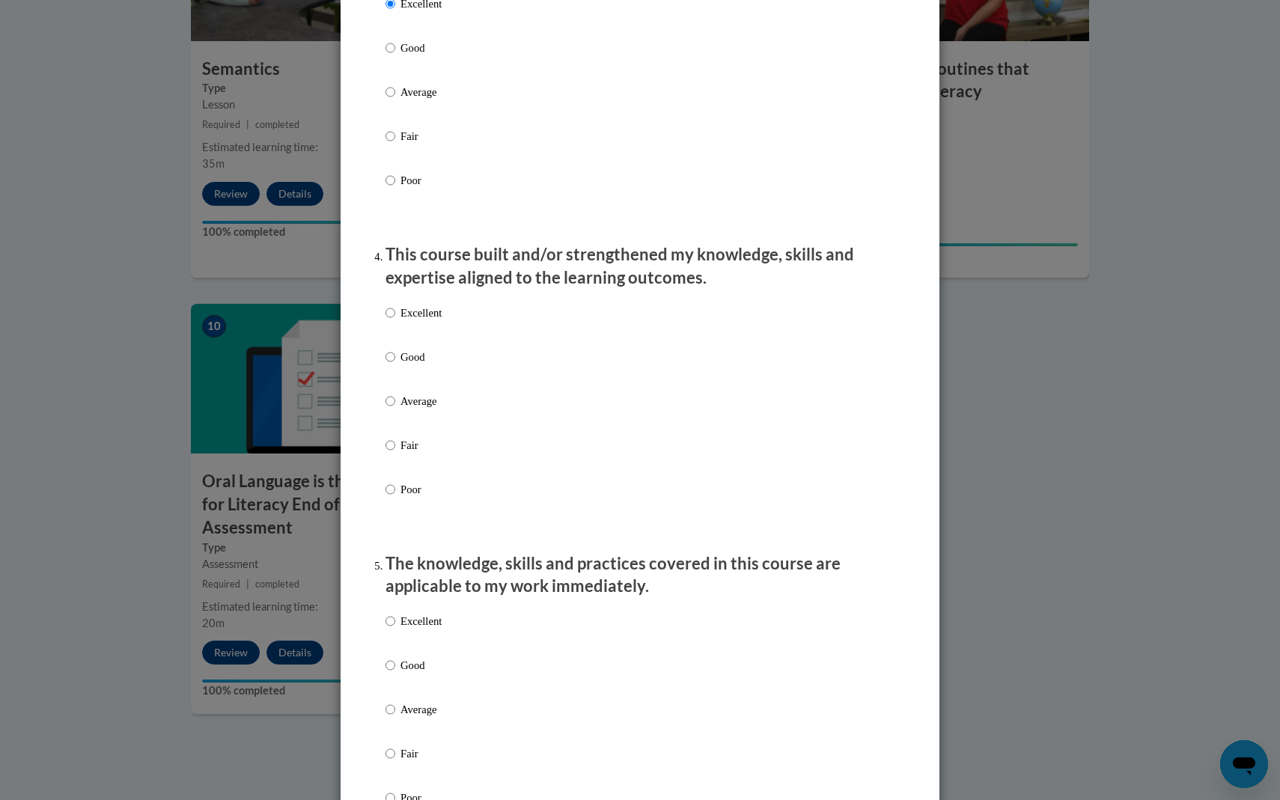
click at [405, 321] on p "Excellent" at bounding box center [421, 313] width 41 height 16
click at [395, 321] on input "Excellent" at bounding box center [391, 313] width 10 height 16
radio input "true"
click at [414, 647] on label "Excellent" at bounding box center [414, 633] width 56 height 40
click at [395, 630] on input "Excellent" at bounding box center [391, 621] width 10 height 16
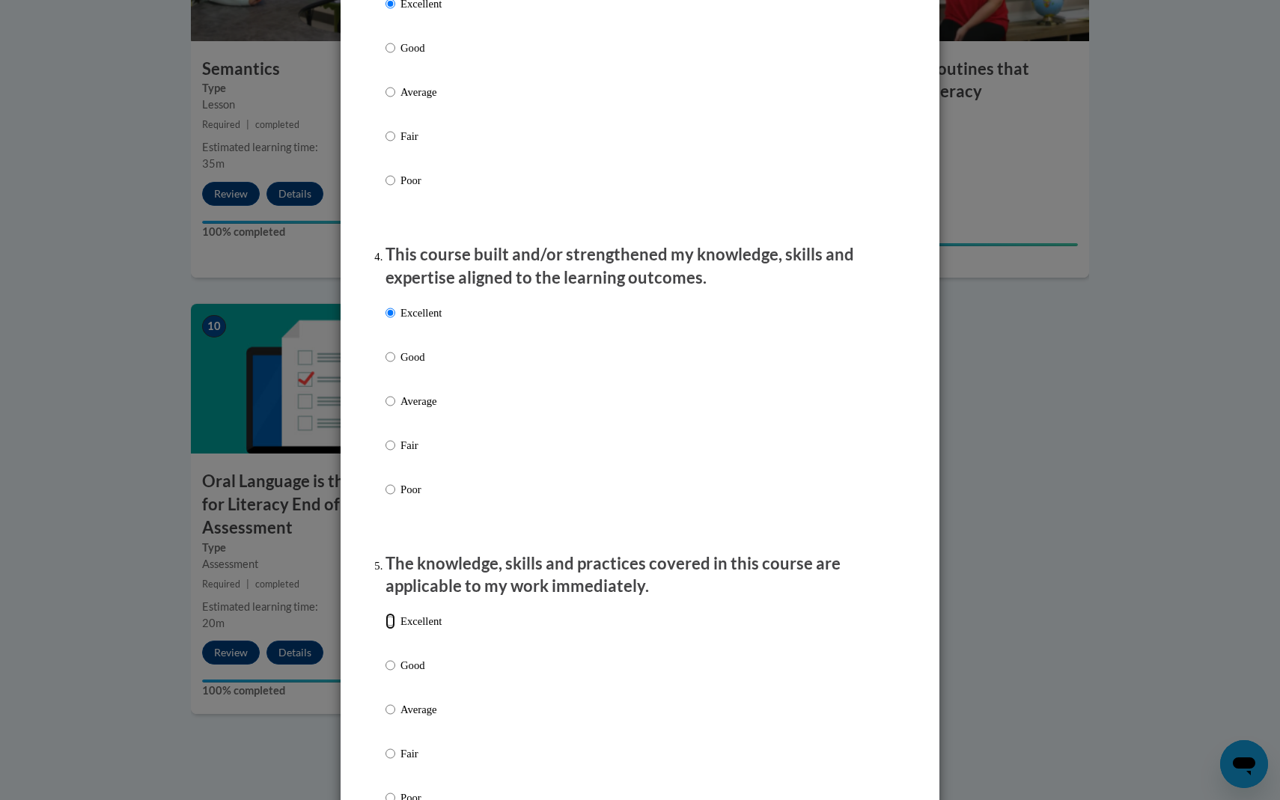
radio input "true"
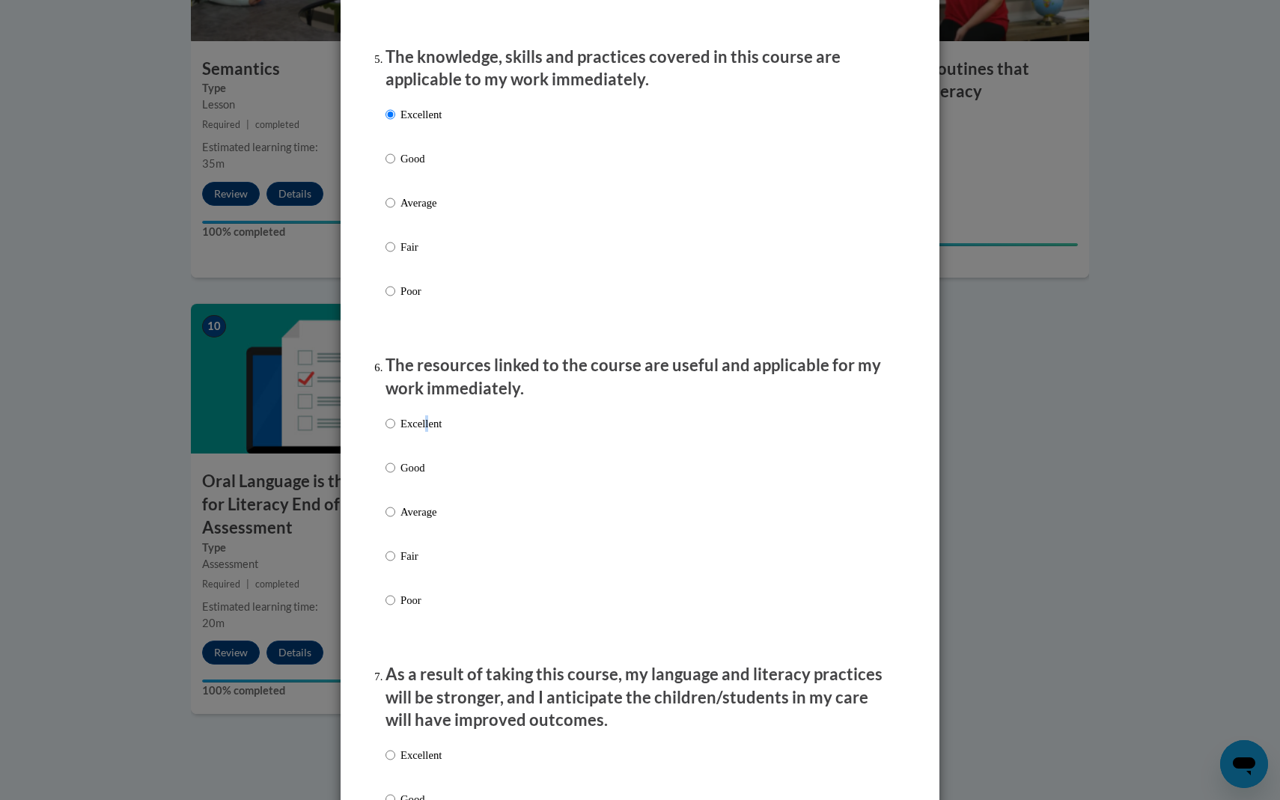
click at [426, 432] on p "Excellent" at bounding box center [421, 424] width 41 height 16
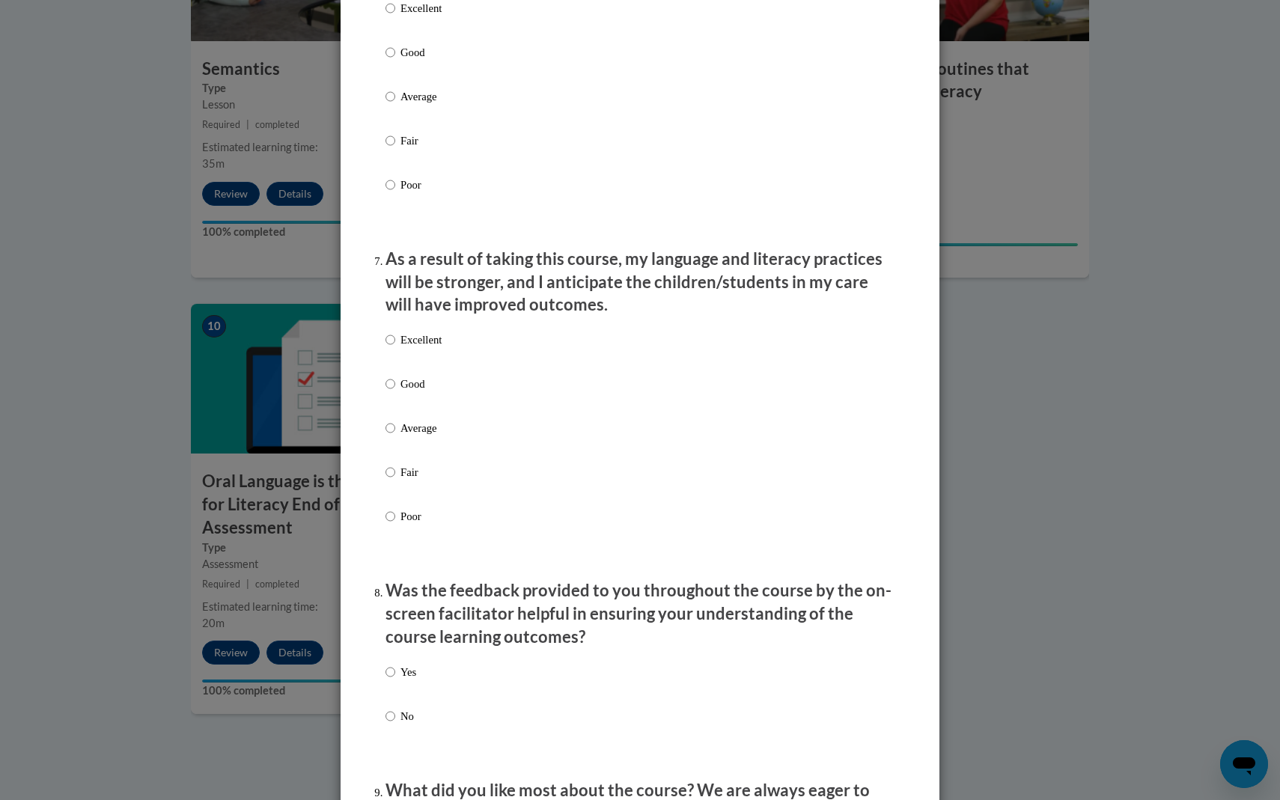
click at [419, 348] on p "Excellent" at bounding box center [421, 340] width 41 height 16
click at [395, 348] on input "Excellent" at bounding box center [391, 340] width 10 height 16
radio input "true"
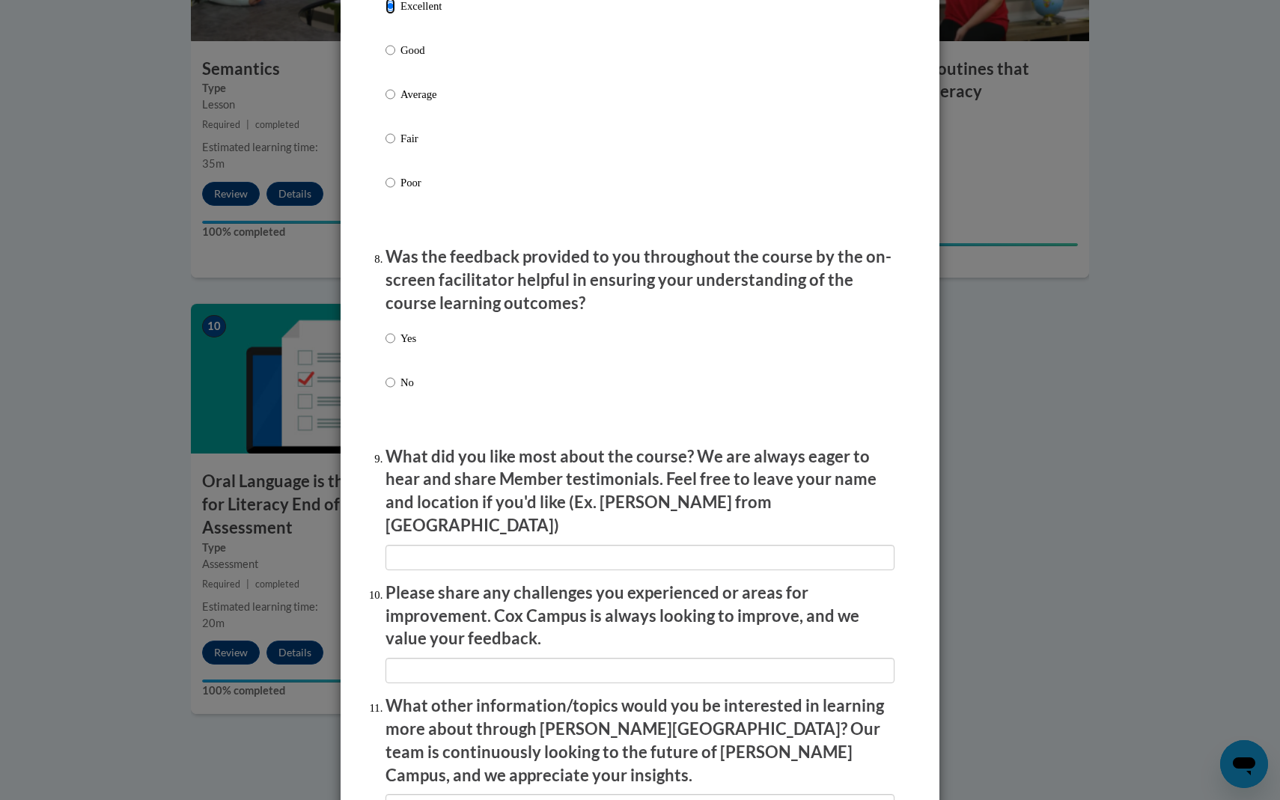
scroll to position [2142, 0]
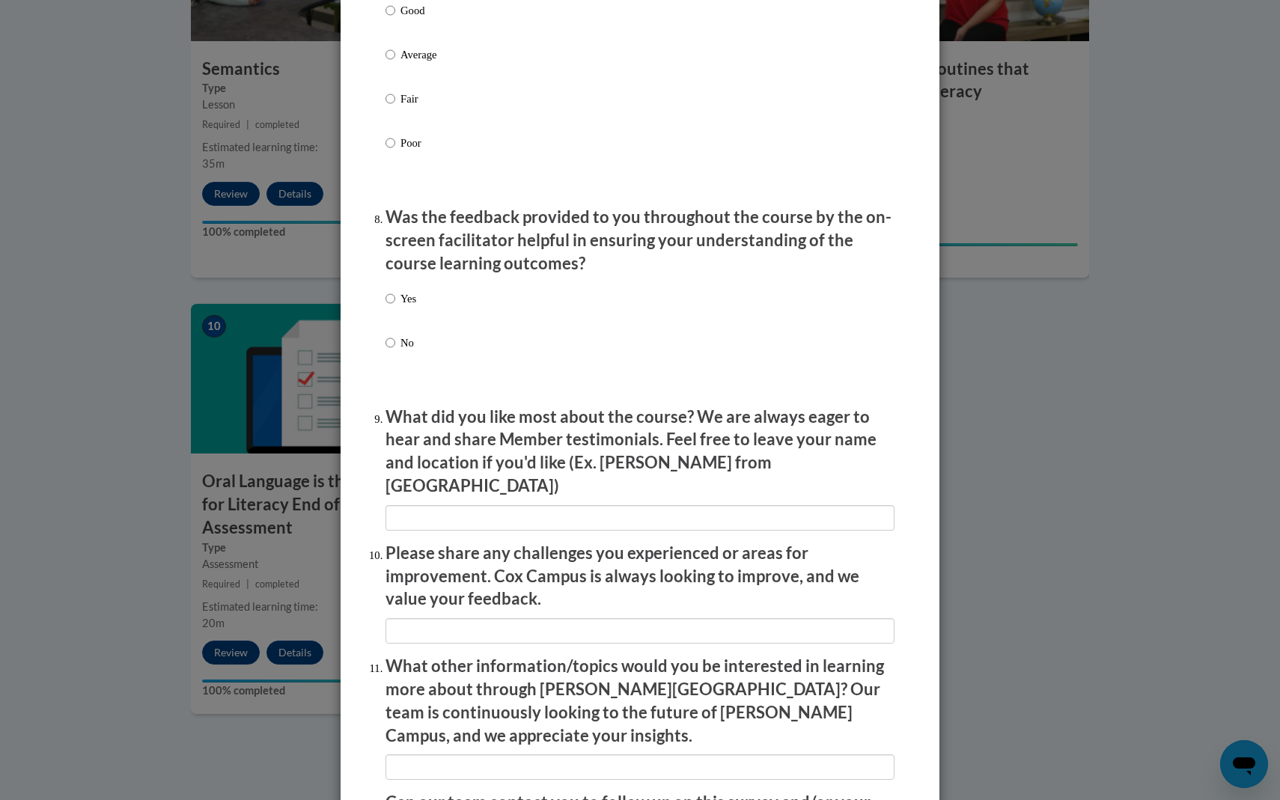
click at [400, 320] on label "Yes" at bounding box center [401, 311] width 31 height 40
click at [395, 307] on input "Yes" at bounding box center [391, 299] width 10 height 16
radio input "true"
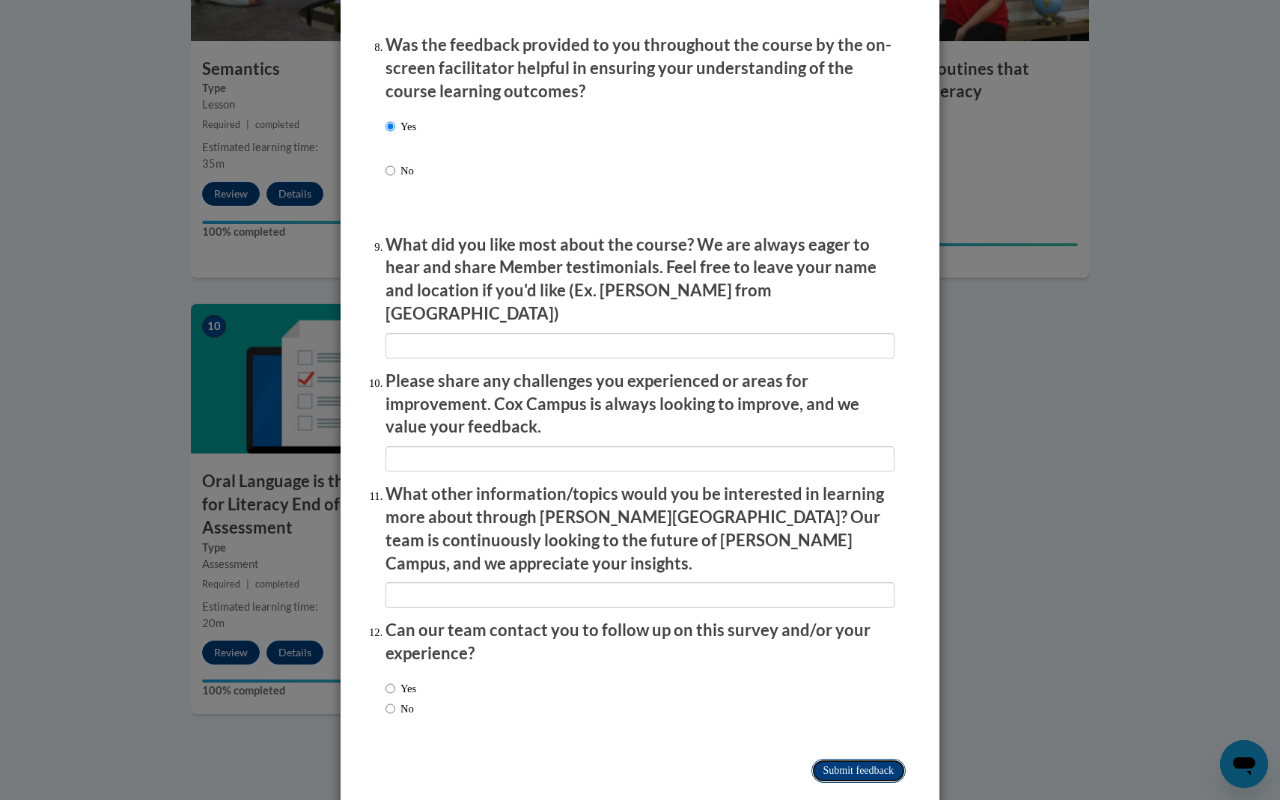
click at [848, 759] on input "Submit feedback" at bounding box center [859, 771] width 94 height 24
